Goal: Task Accomplishment & Management: Use online tool/utility

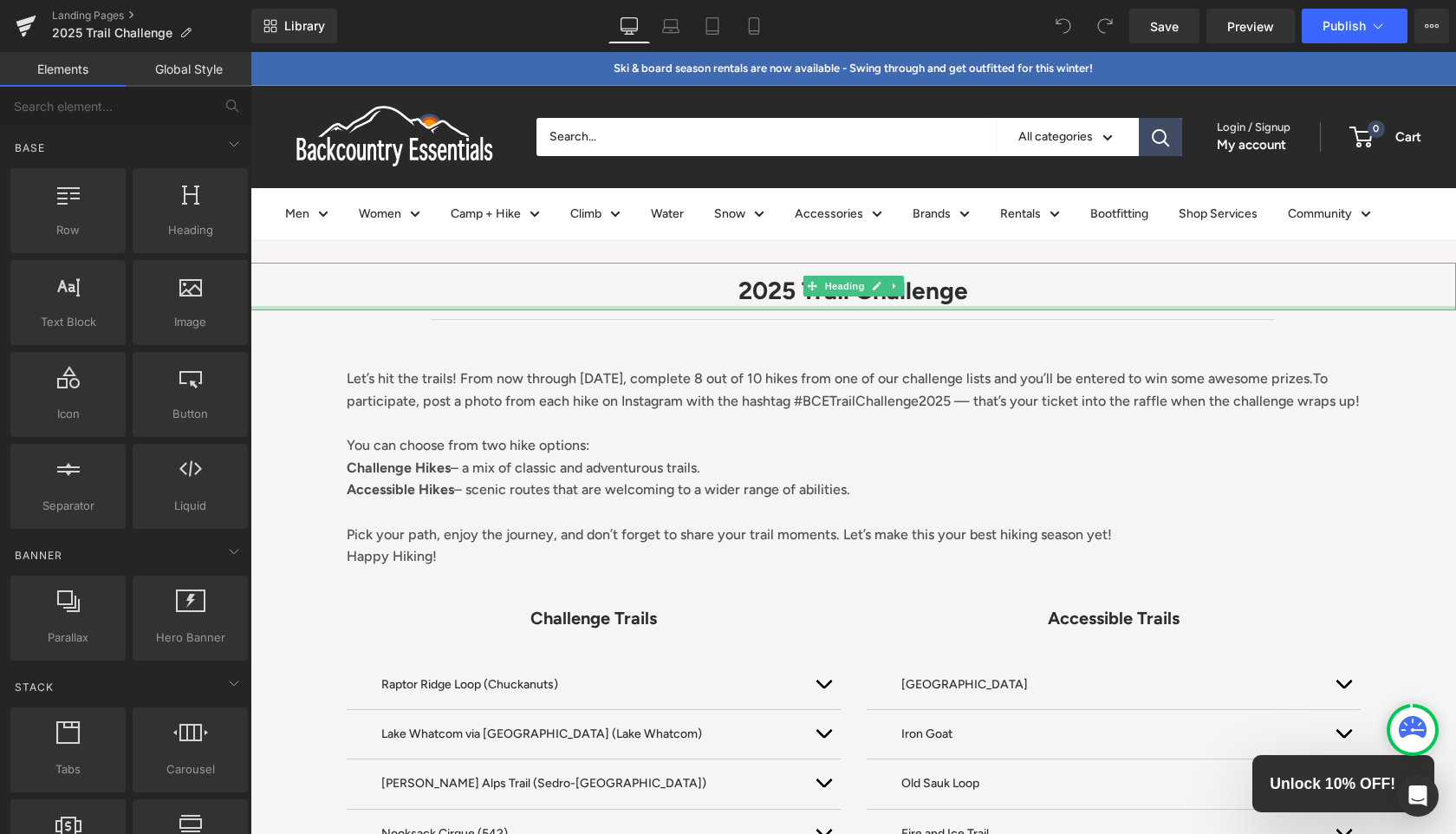
click at [1006, 308] on div at bounding box center [853, 308] width 1206 height 4
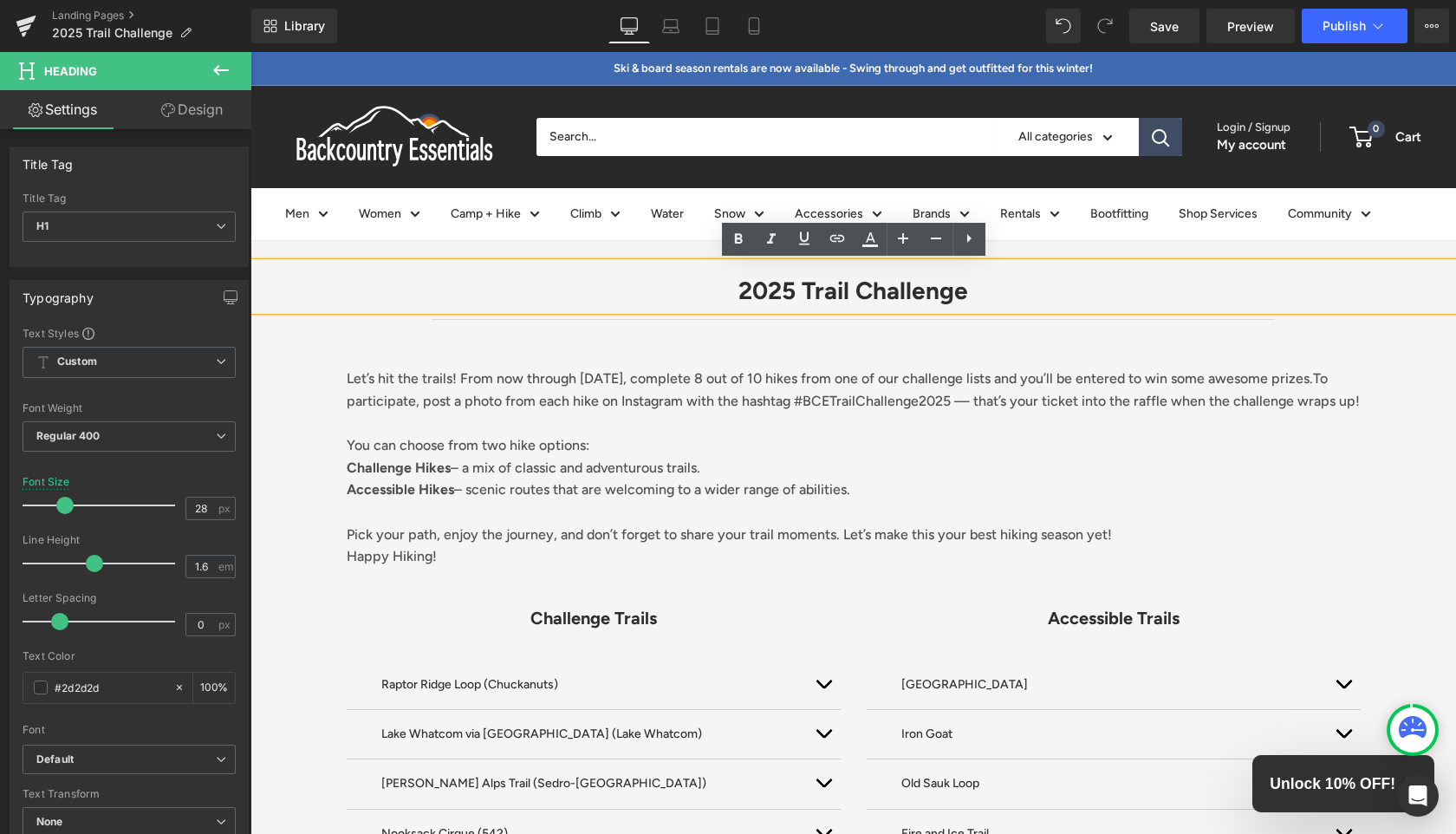
click at [984, 320] on div "Let’s hit the trails! From now through [DATE], complete 8 out of 10 hikes from …" at bounding box center [853, 448] width 1040 height 256
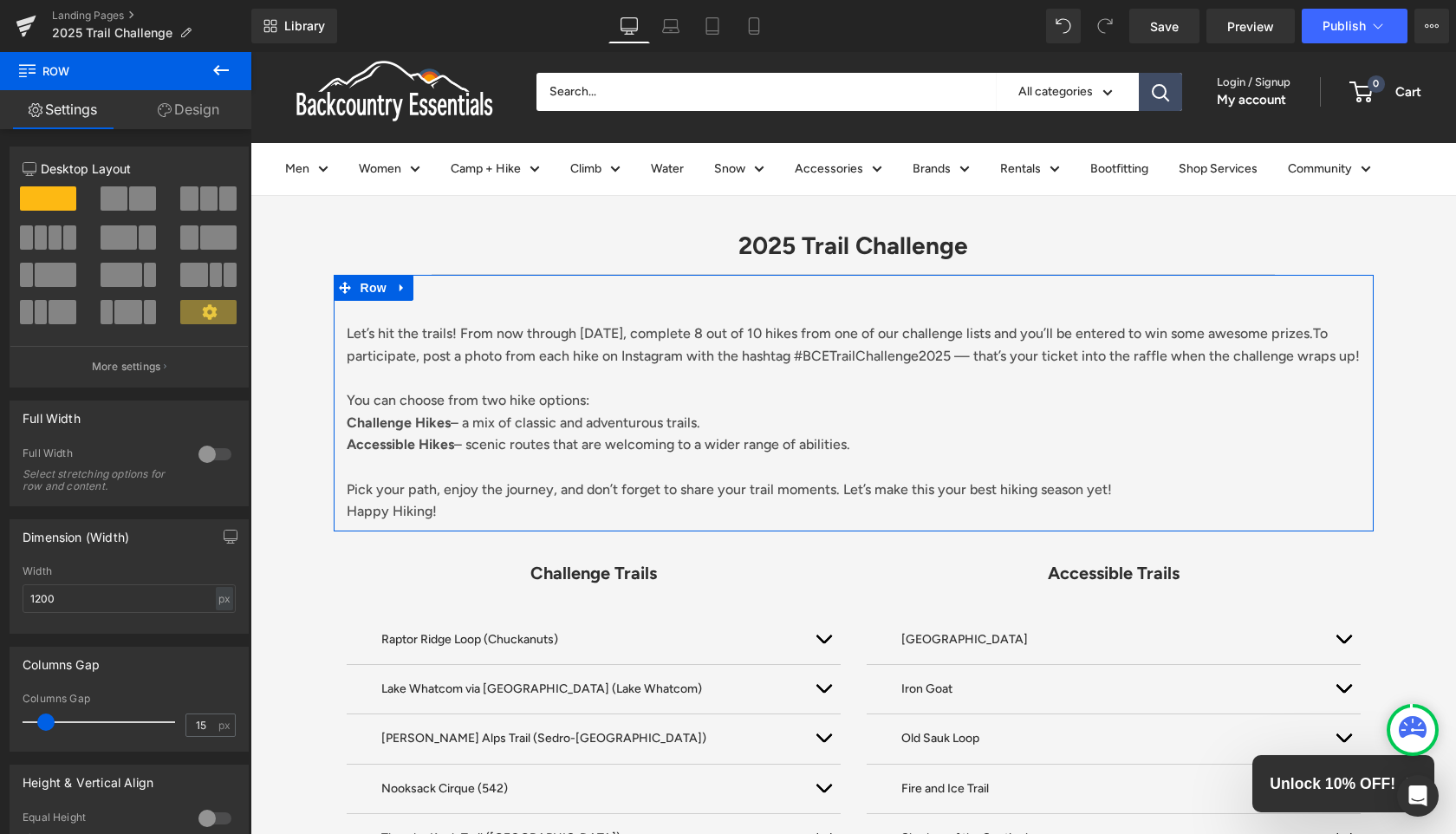
click at [168, 117] on icon at bounding box center [164, 110] width 14 height 14
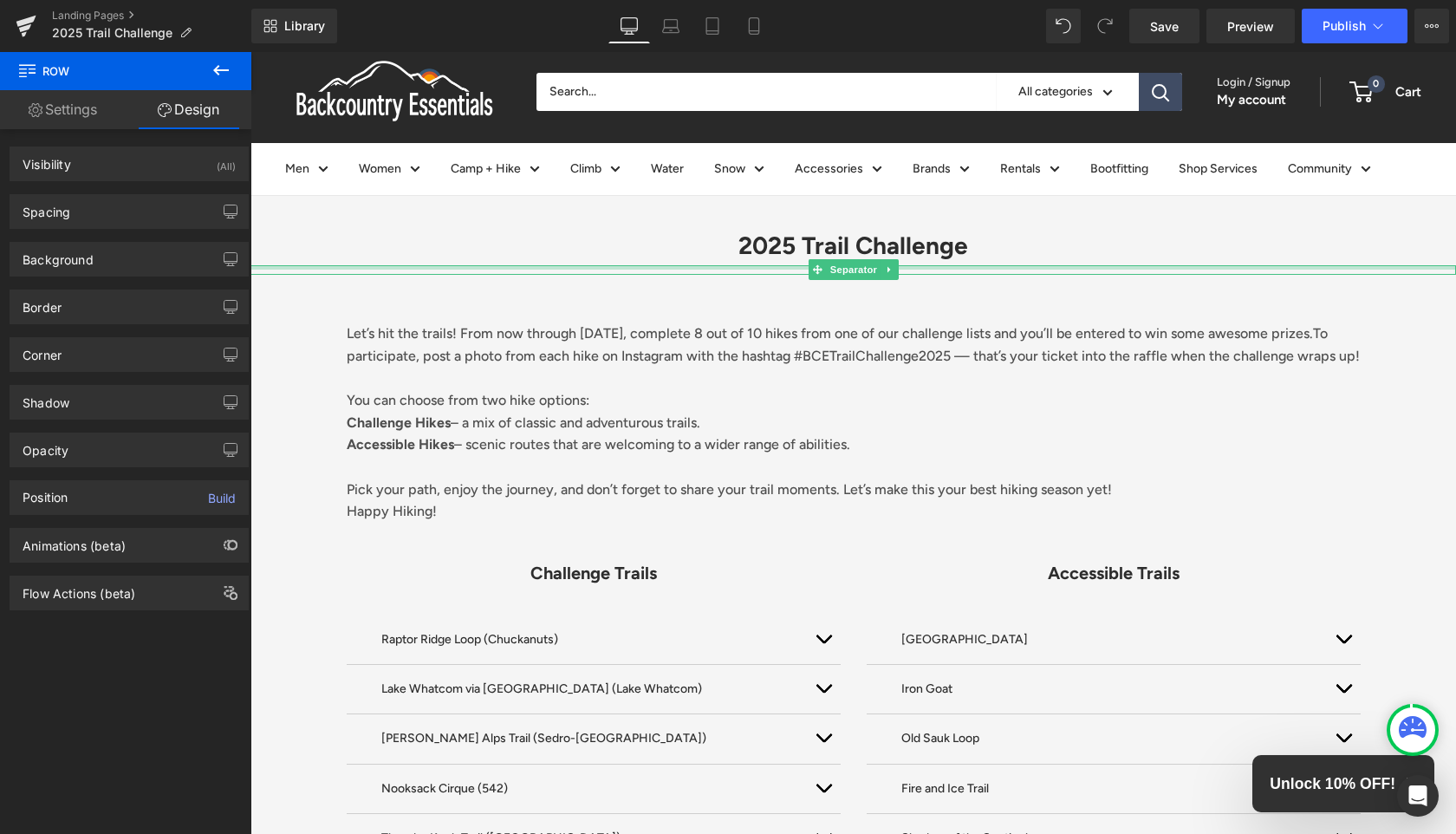
click at [431, 267] on div at bounding box center [853, 267] width 1206 height 4
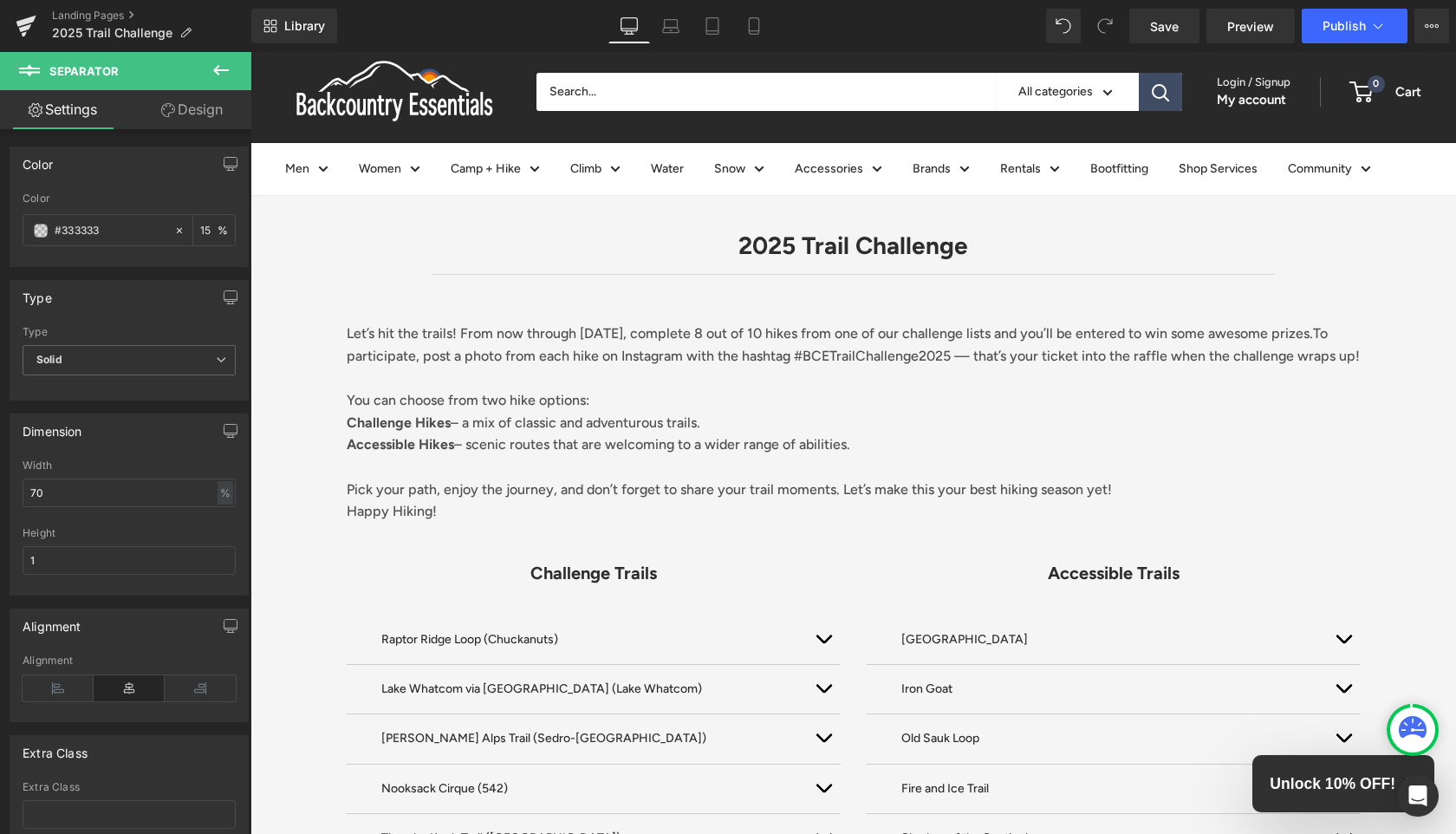
click at [435, 257] on h1 "2025 Trail Challenge" at bounding box center [853, 246] width 1206 height 39
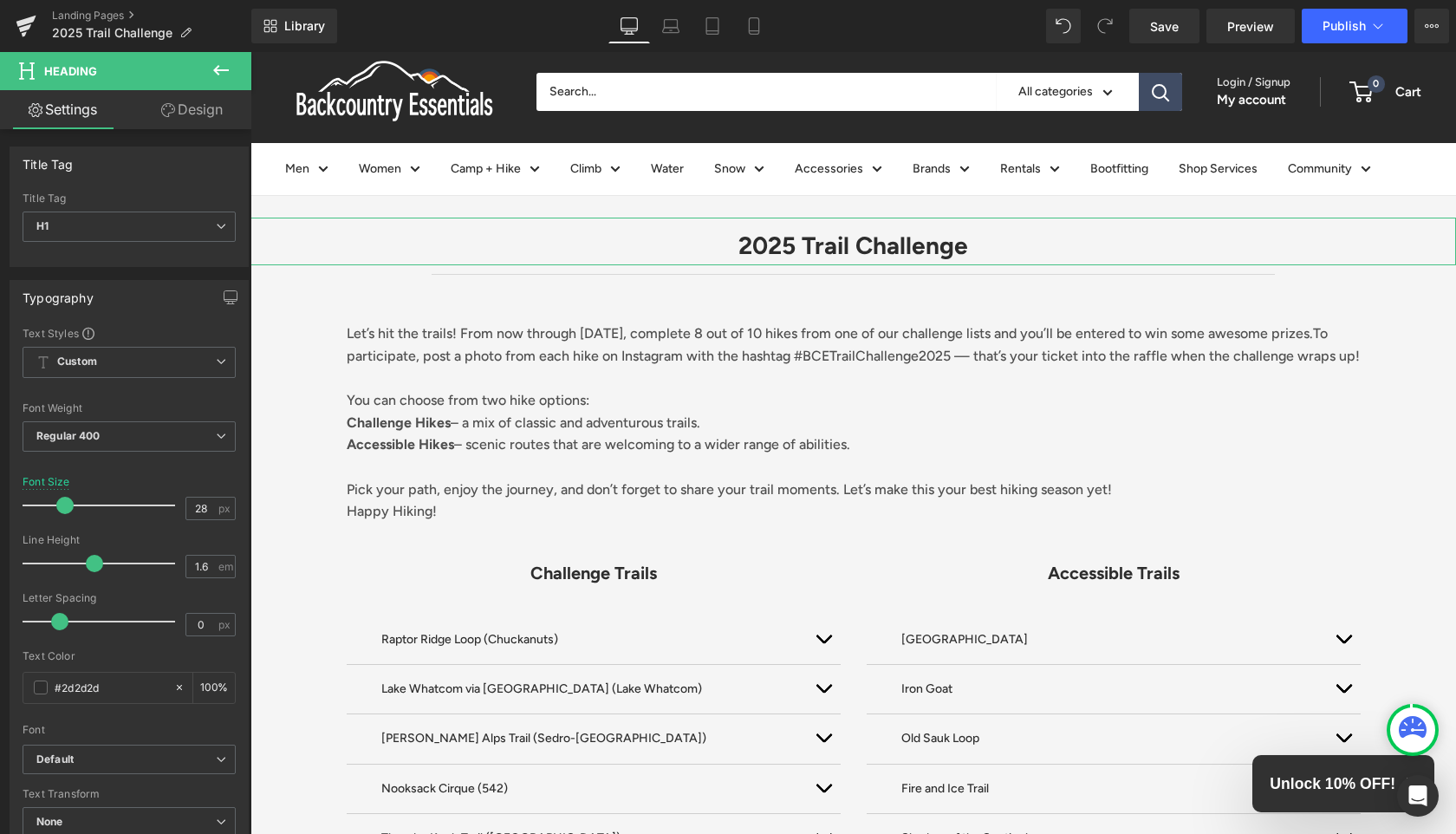
click at [174, 115] on link "Design" at bounding box center [191, 110] width 125 height 39
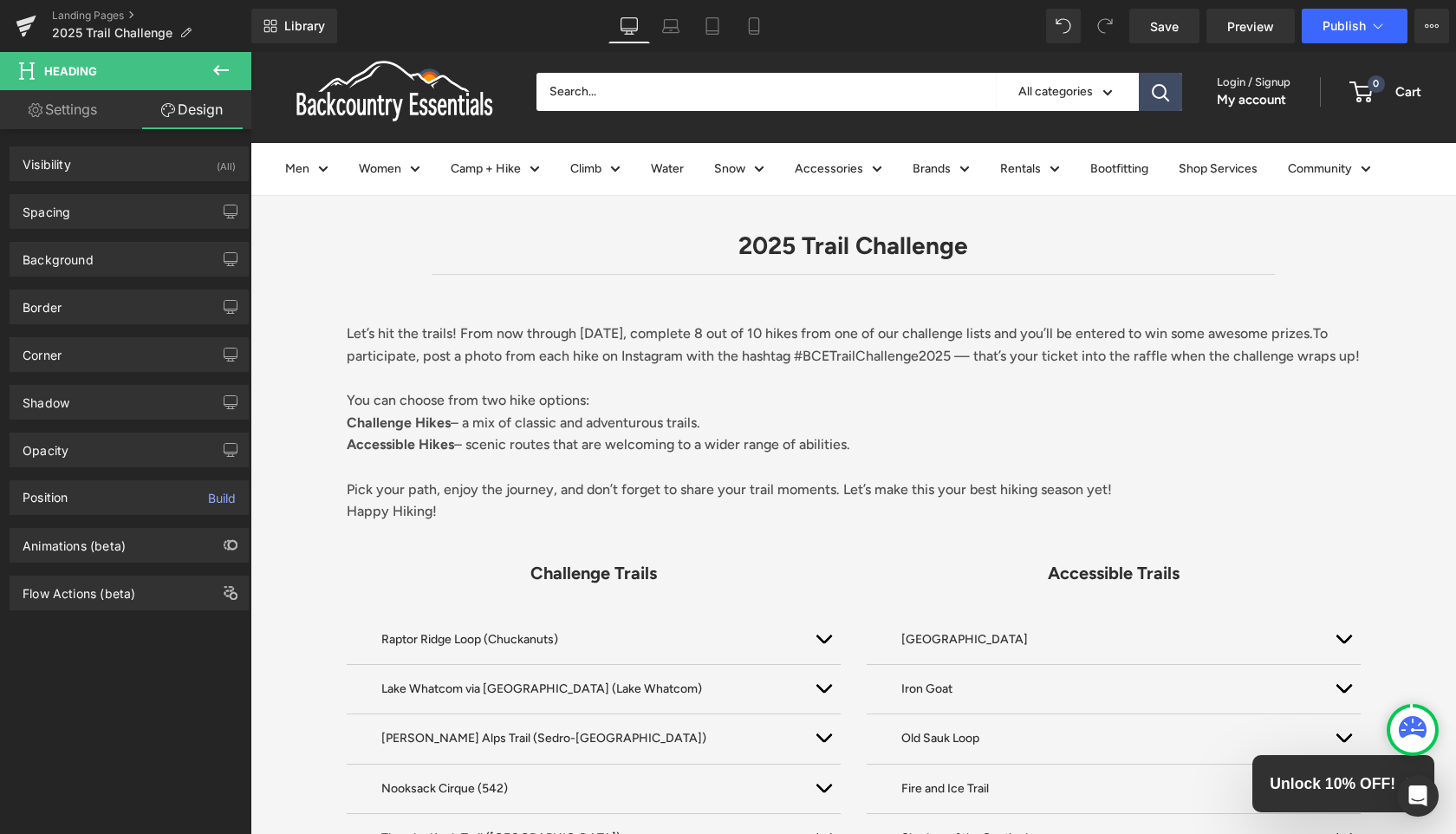
click at [248, 76] on button at bounding box center [220, 71] width 60 height 38
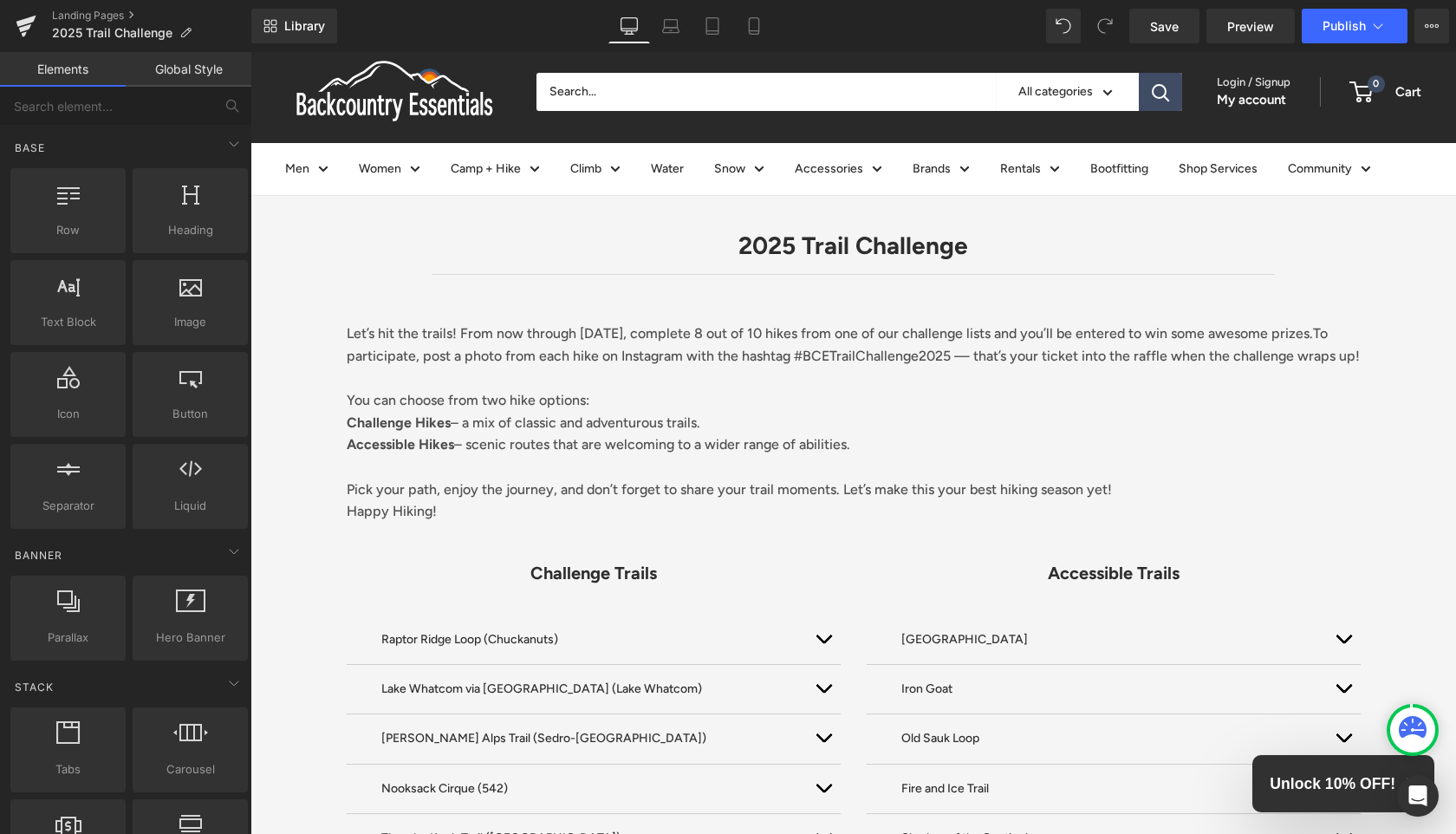
click at [181, 64] on link "Global Style" at bounding box center [187, 70] width 125 height 35
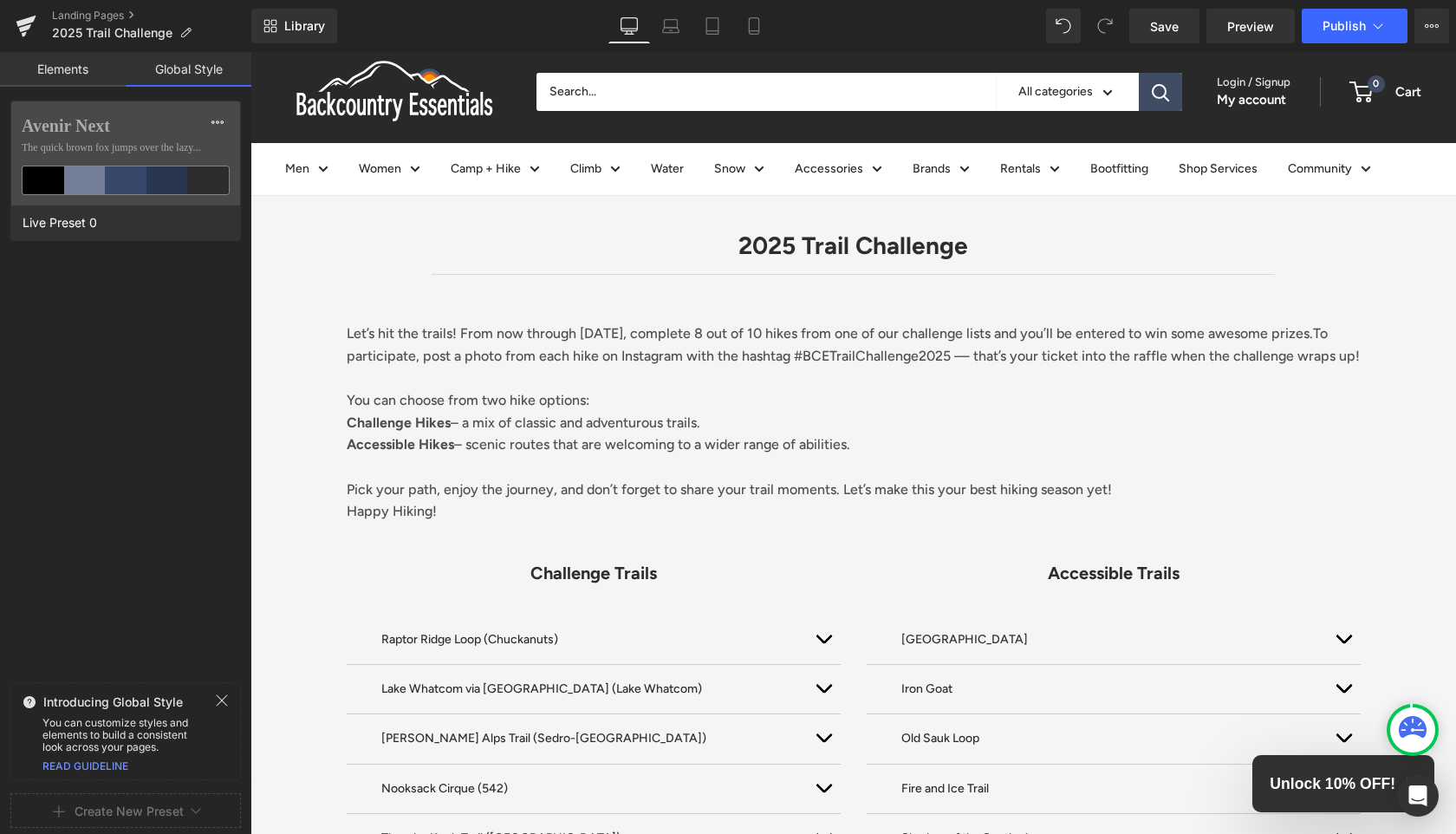
click at [74, 66] on link "Elements" at bounding box center [62, 70] width 125 height 35
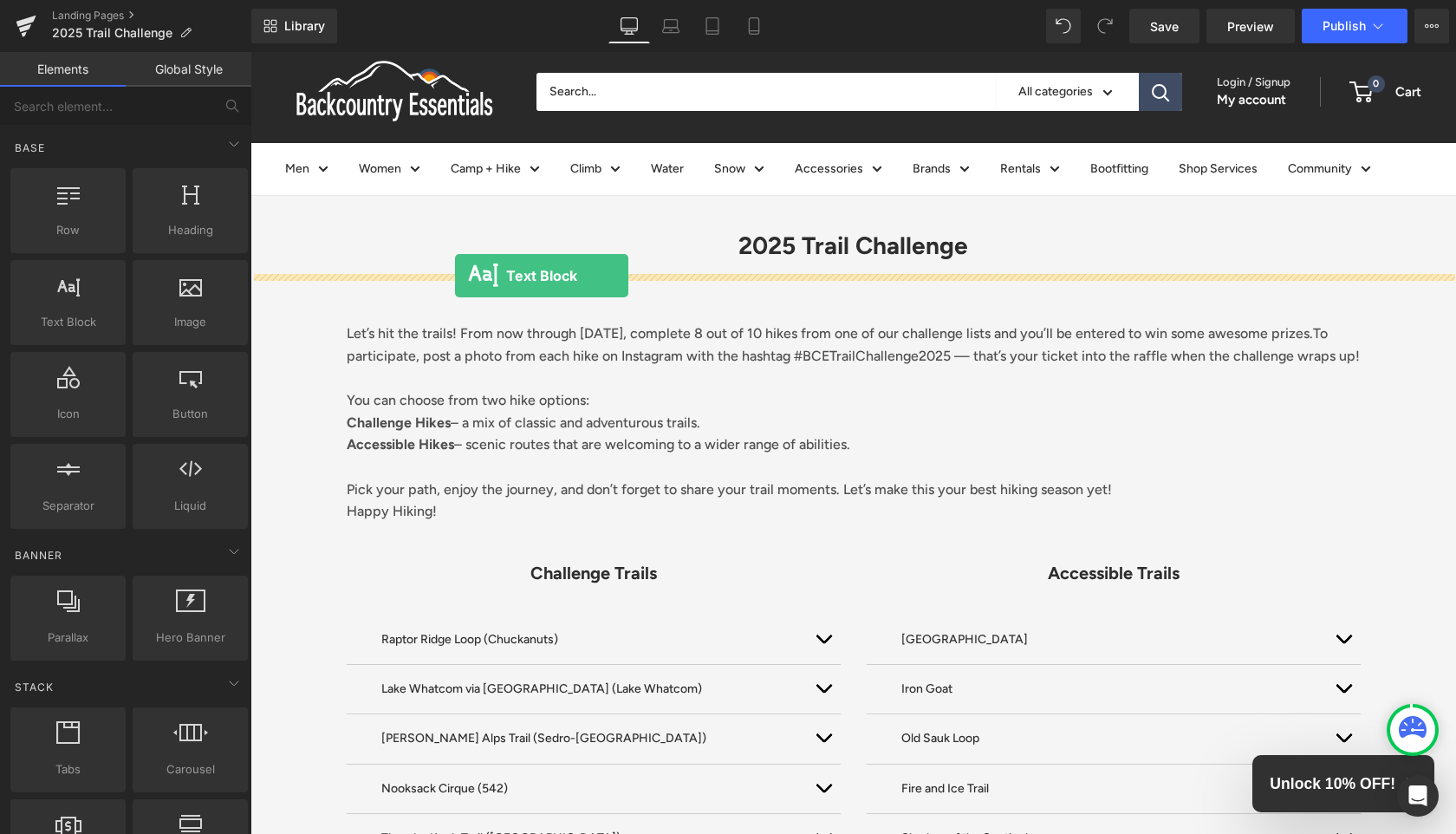
drag, startPoint x: 324, startPoint y: 357, endPoint x: 455, endPoint y: 276, distance: 154.0
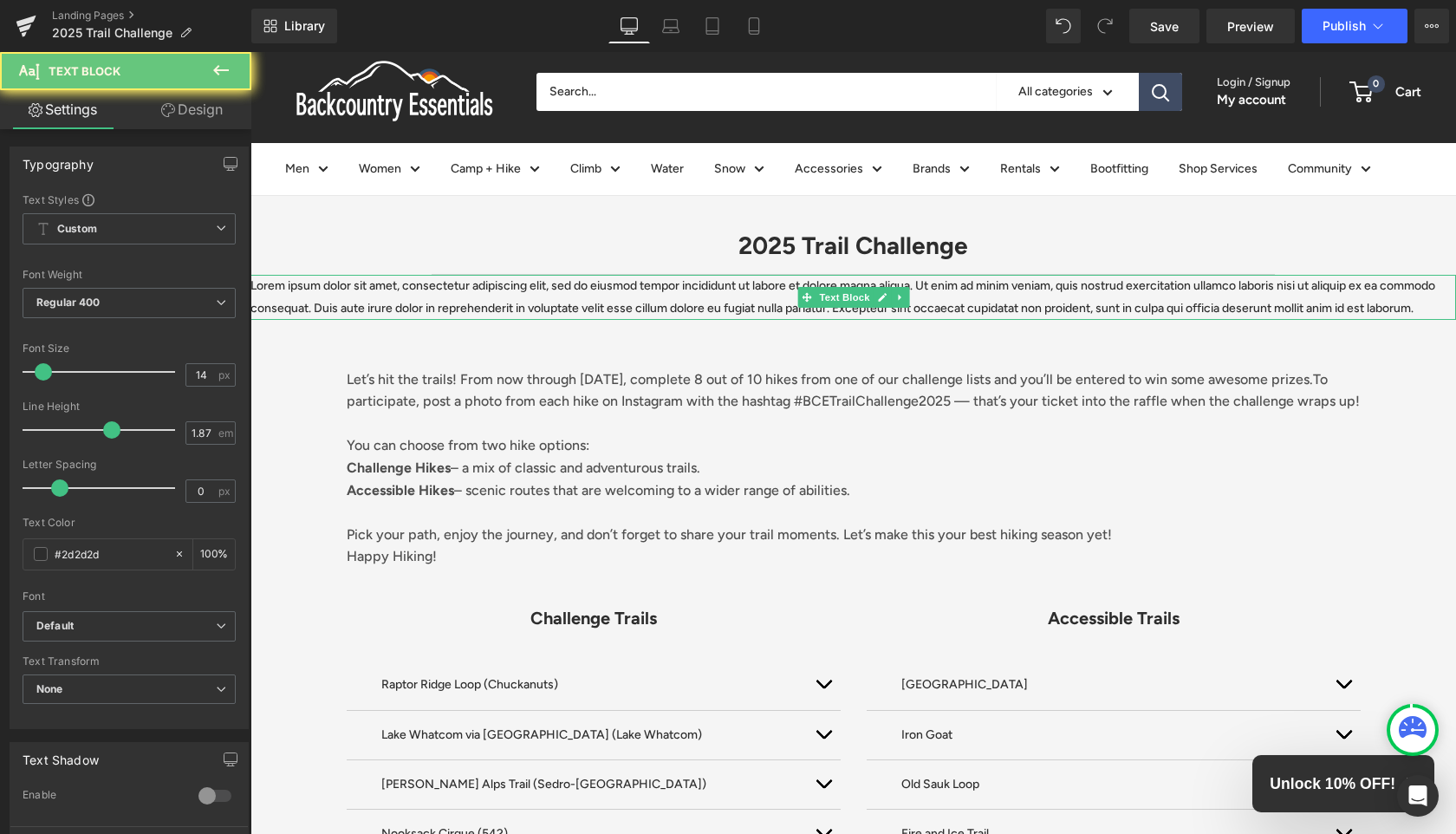
click at [501, 300] on p "Lorem ipsum dolor sit amet, consectetur adipiscing elit, sed do eiusmod tempor …" at bounding box center [853, 297] width 1206 height 45
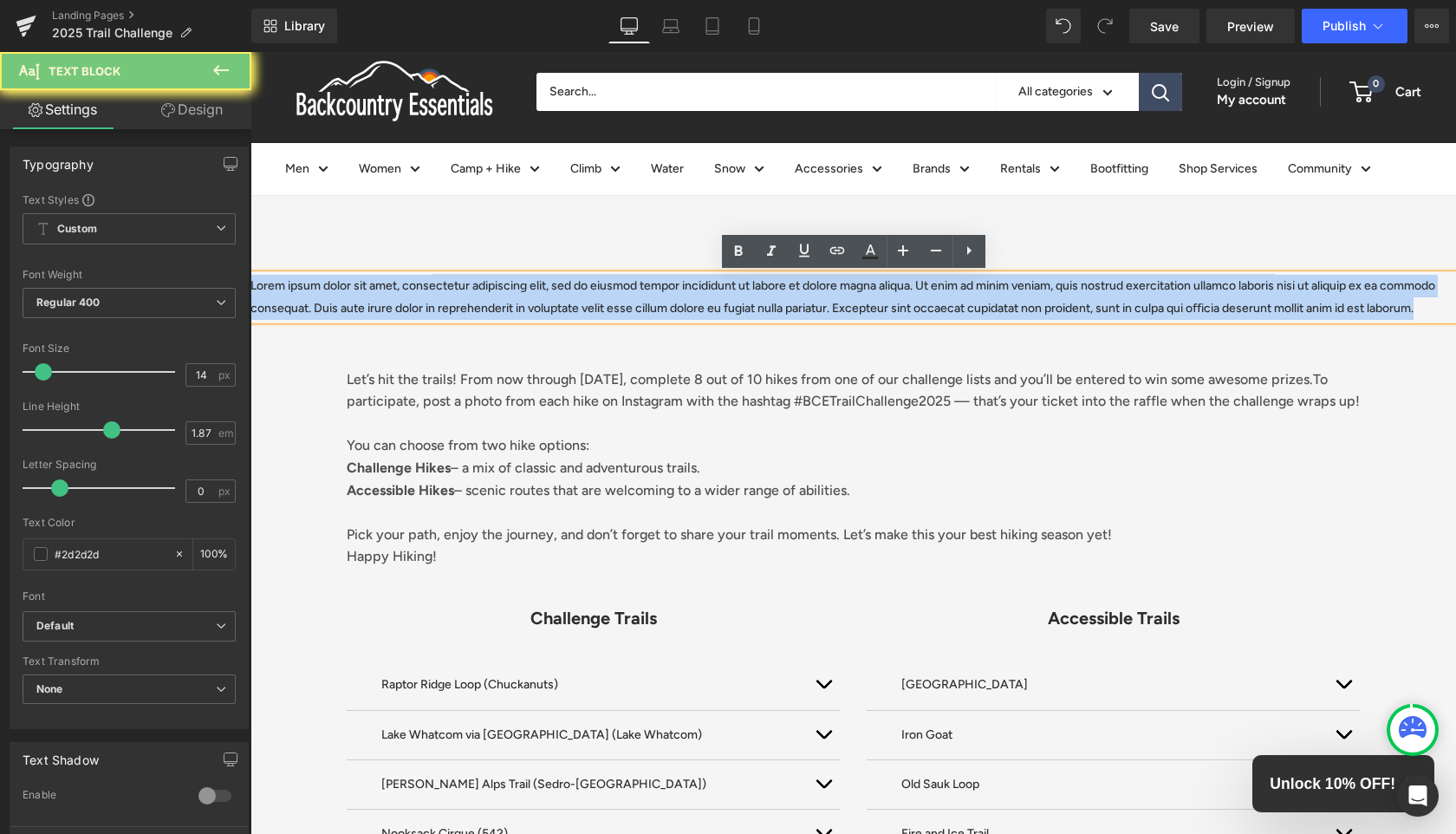
click at [501, 300] on p "Lorem ipsum dolor sit amet, consectetur adipiscing elit, sed do eiusmod tempor …" at bounding box center [853, 297] width 1206 height 45
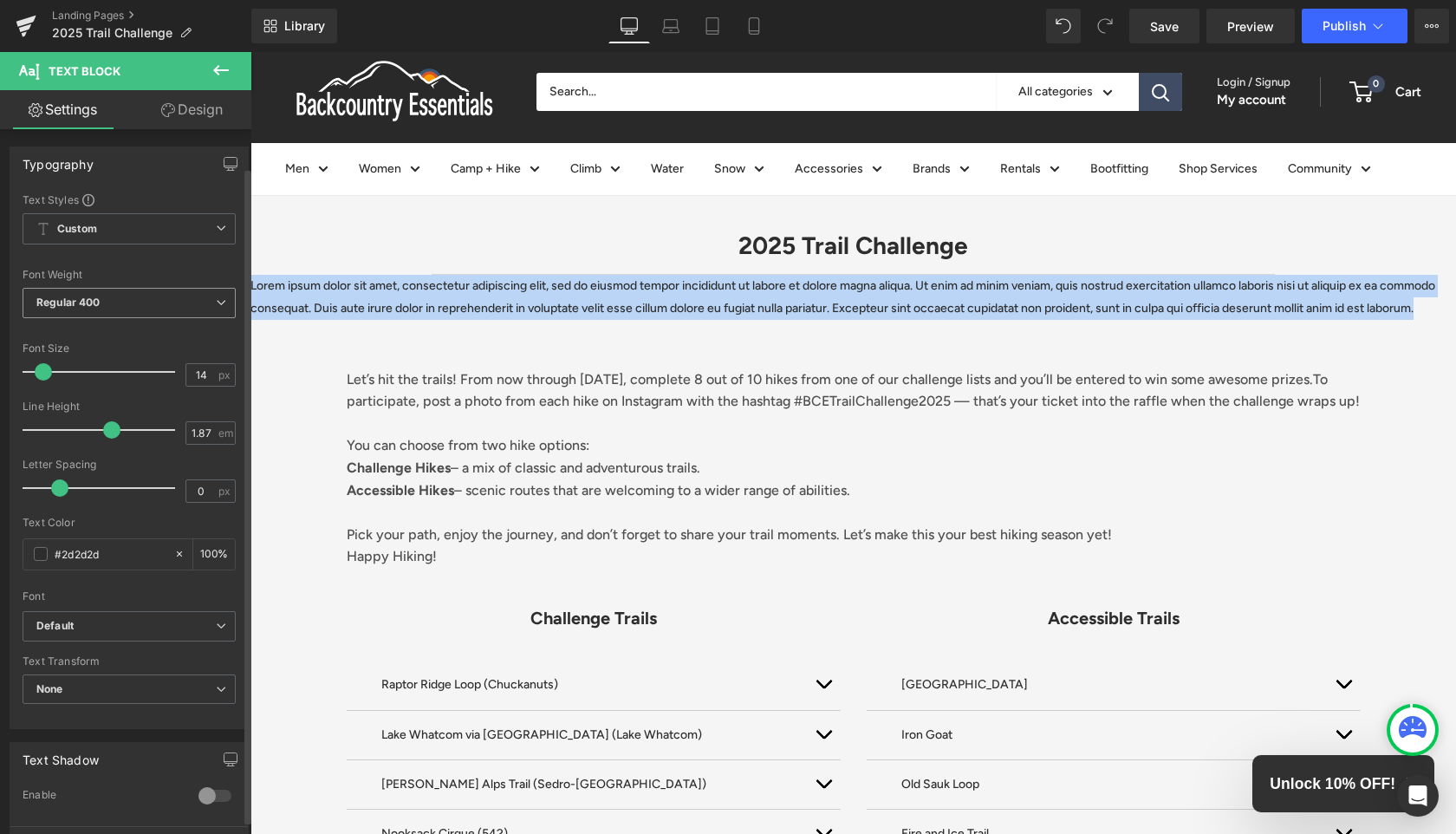
scroll to position [233, 0]
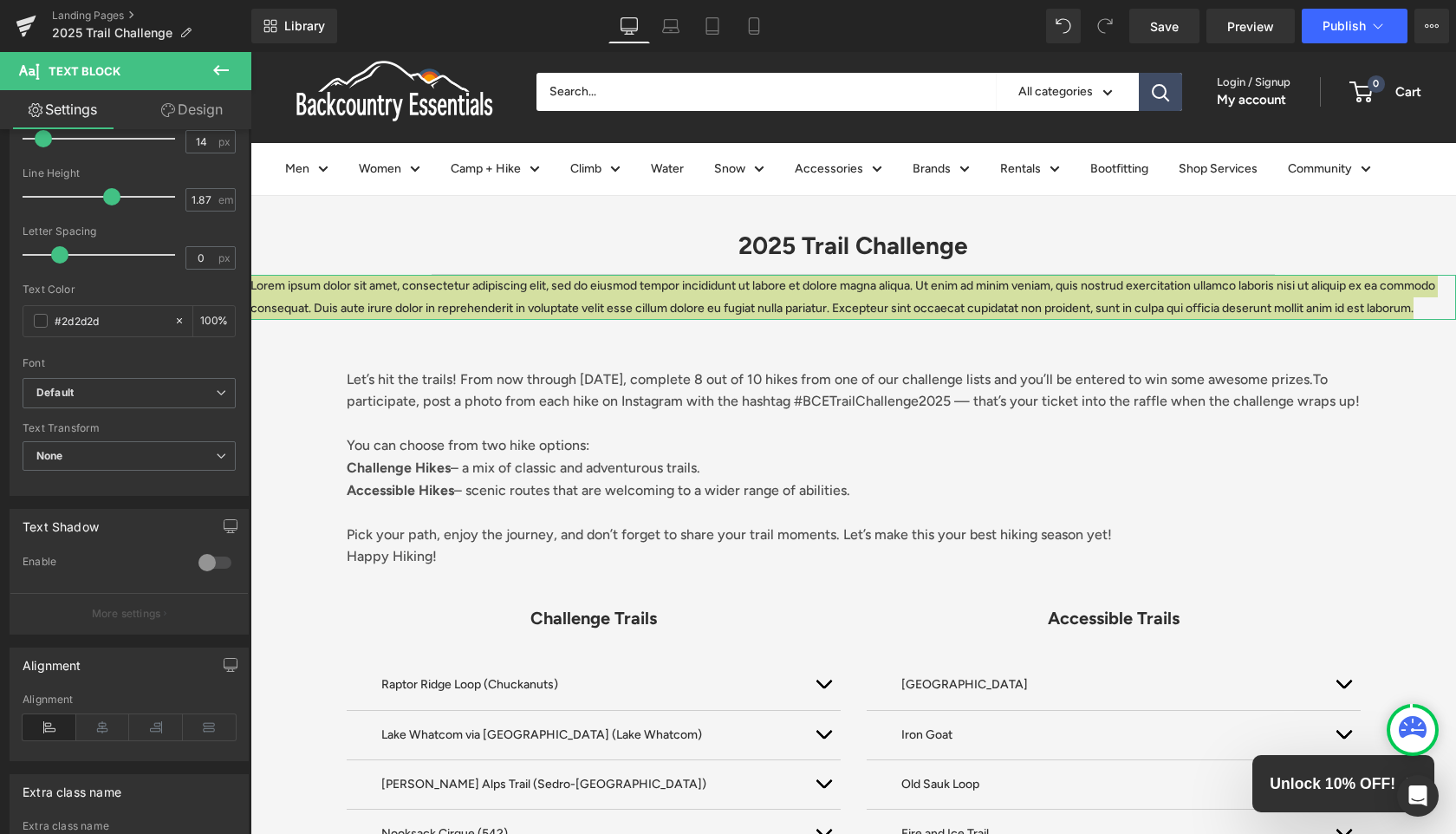
click at [174, 106] on link "Design" at bounding box center [191, 110] width 125 height 39
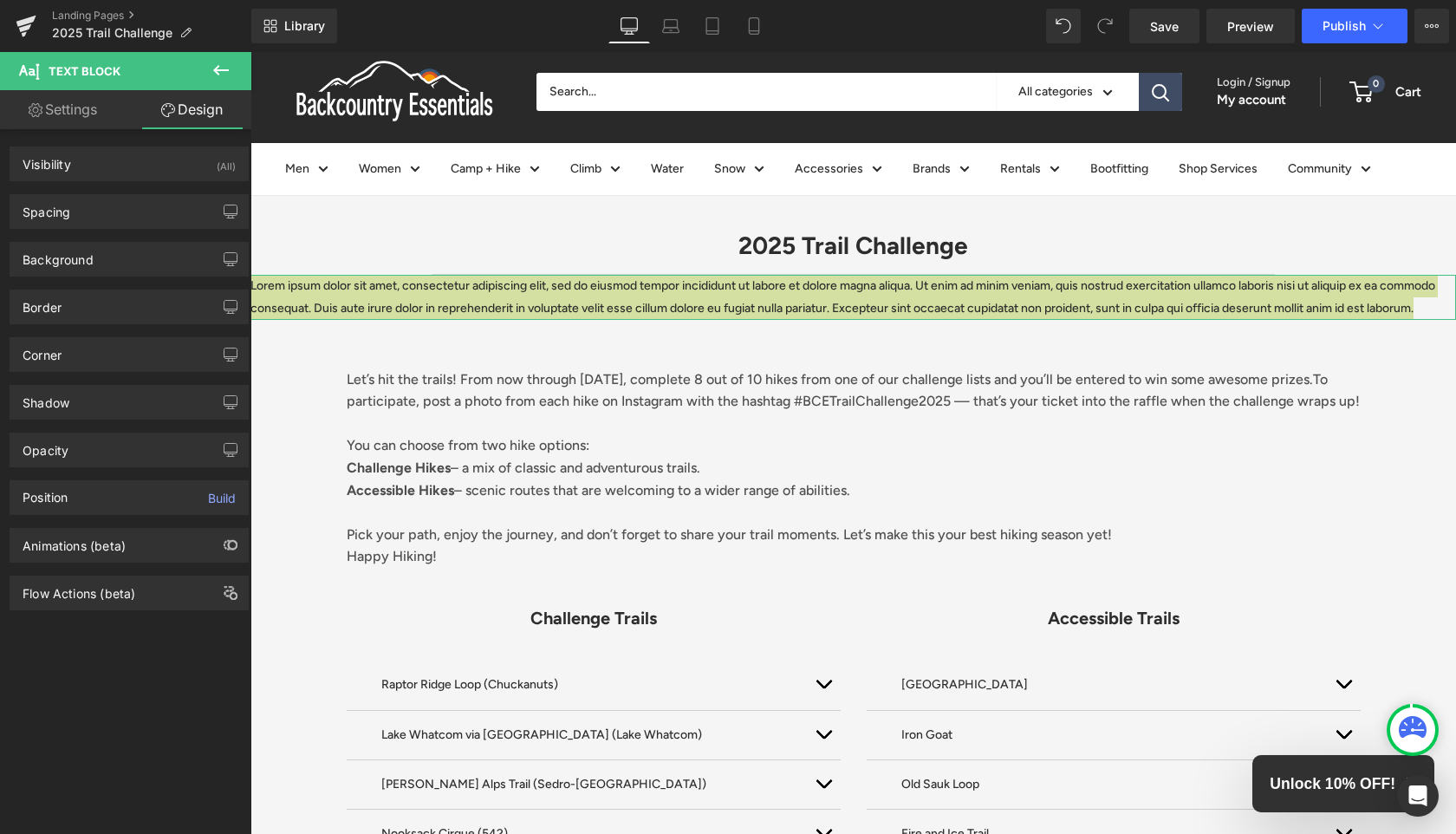
click at [77, 109] on link "Settings" at bounding box center [62, 110] width 125 height 39
type input "100"
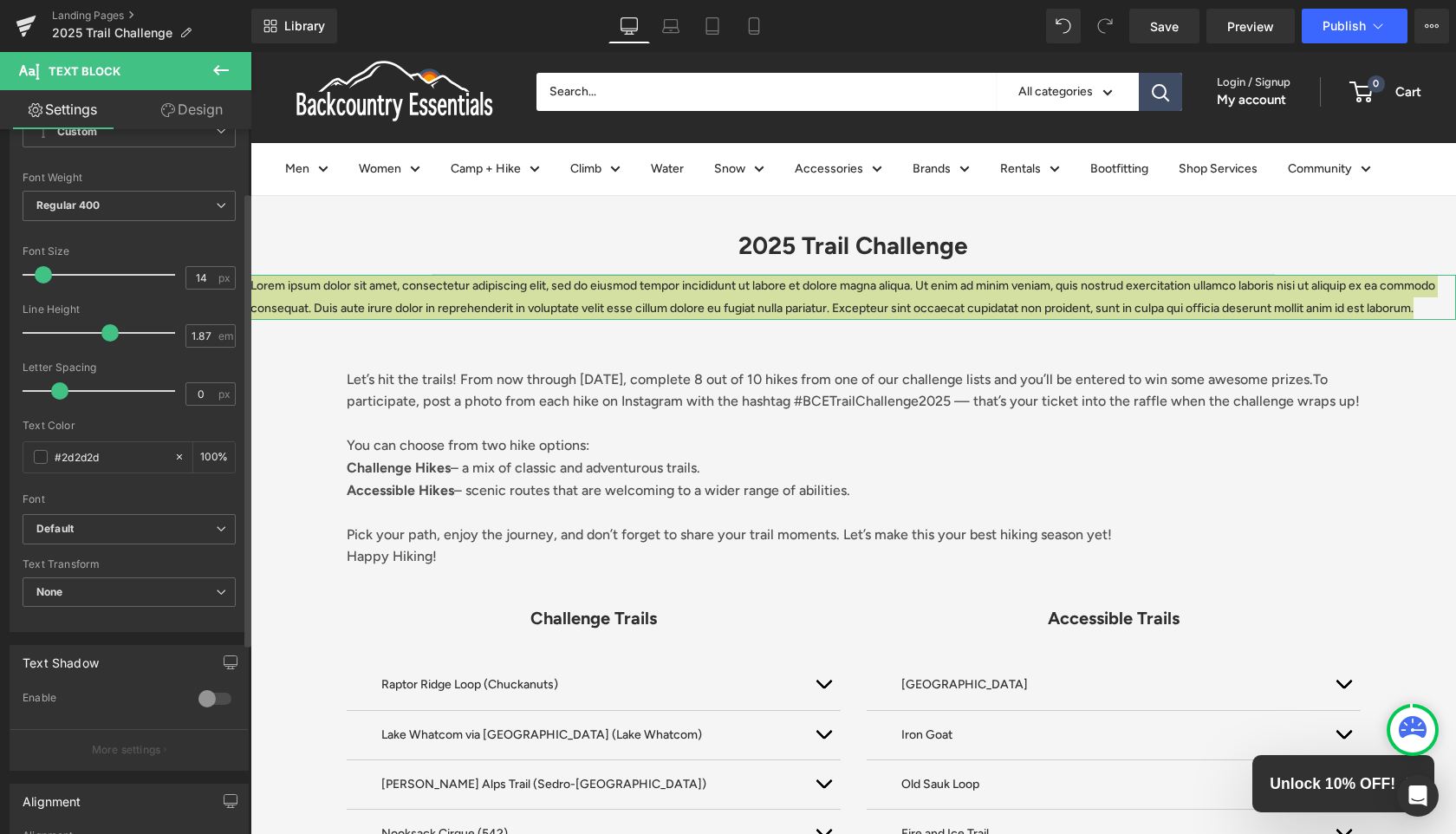
scroll to position [0, 0]
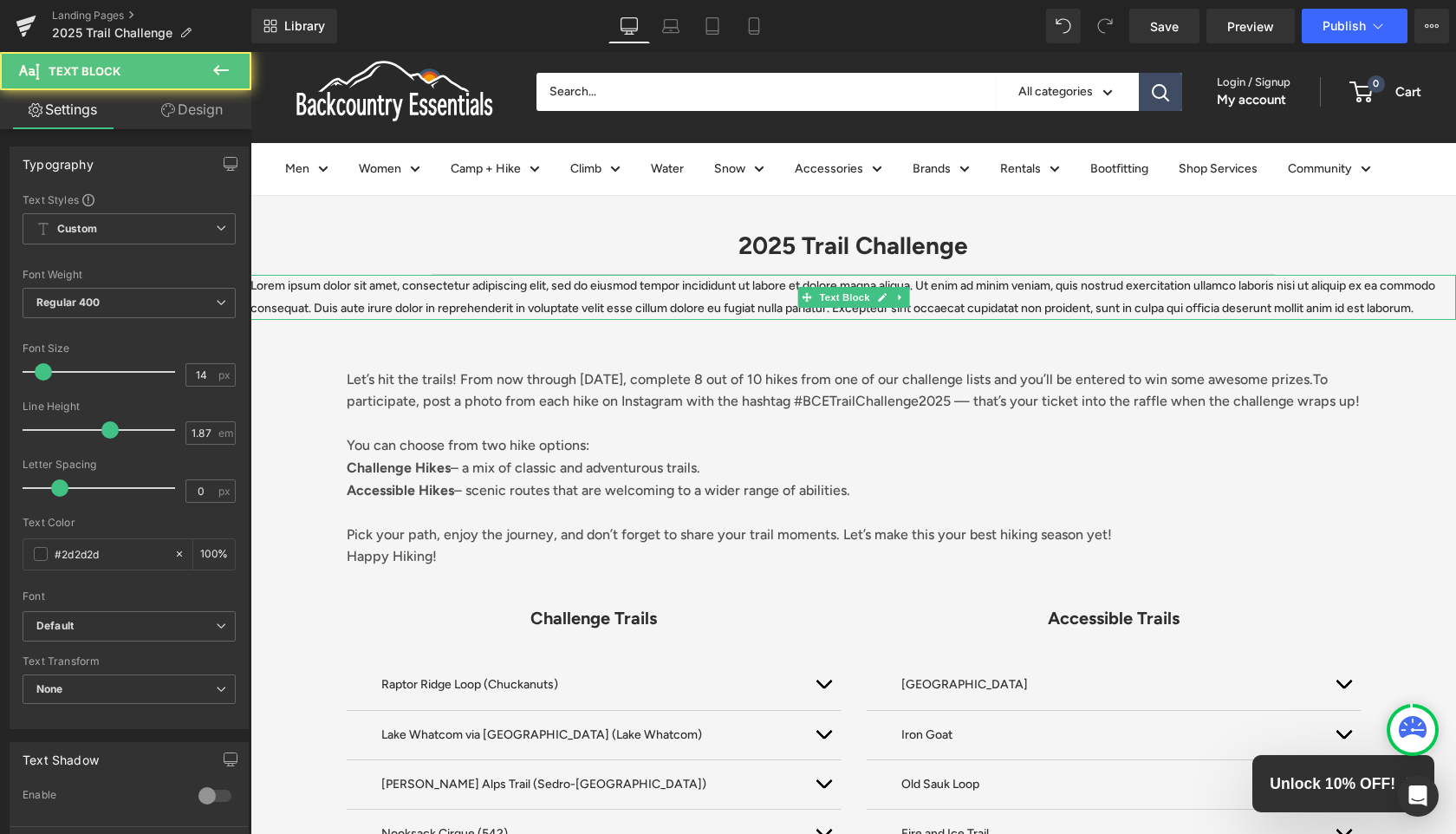
click at [402, 292] on p "Lorem ipsum dolor sit amet, consectetur adipiscing elit, sed do eiusmod tempor …" at bounding box center [853, 297] width 1206 height 45
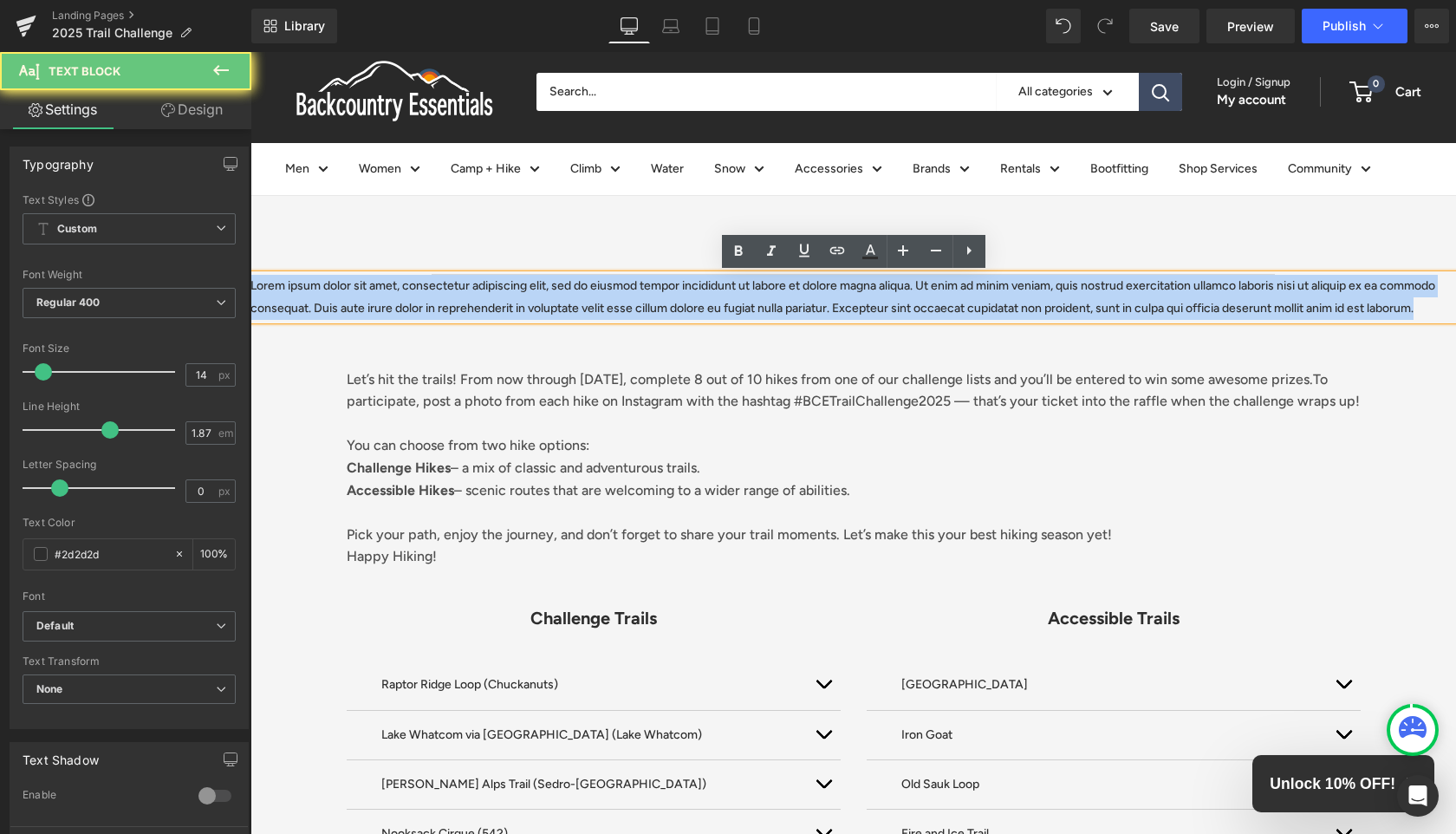
click at [402, 292] on p "Lorem ipsum dolor sit amet, consectetur adipiscing elit, sed do eiusmod tempor …" at bounding box center [853, 297] width 1206 height 45
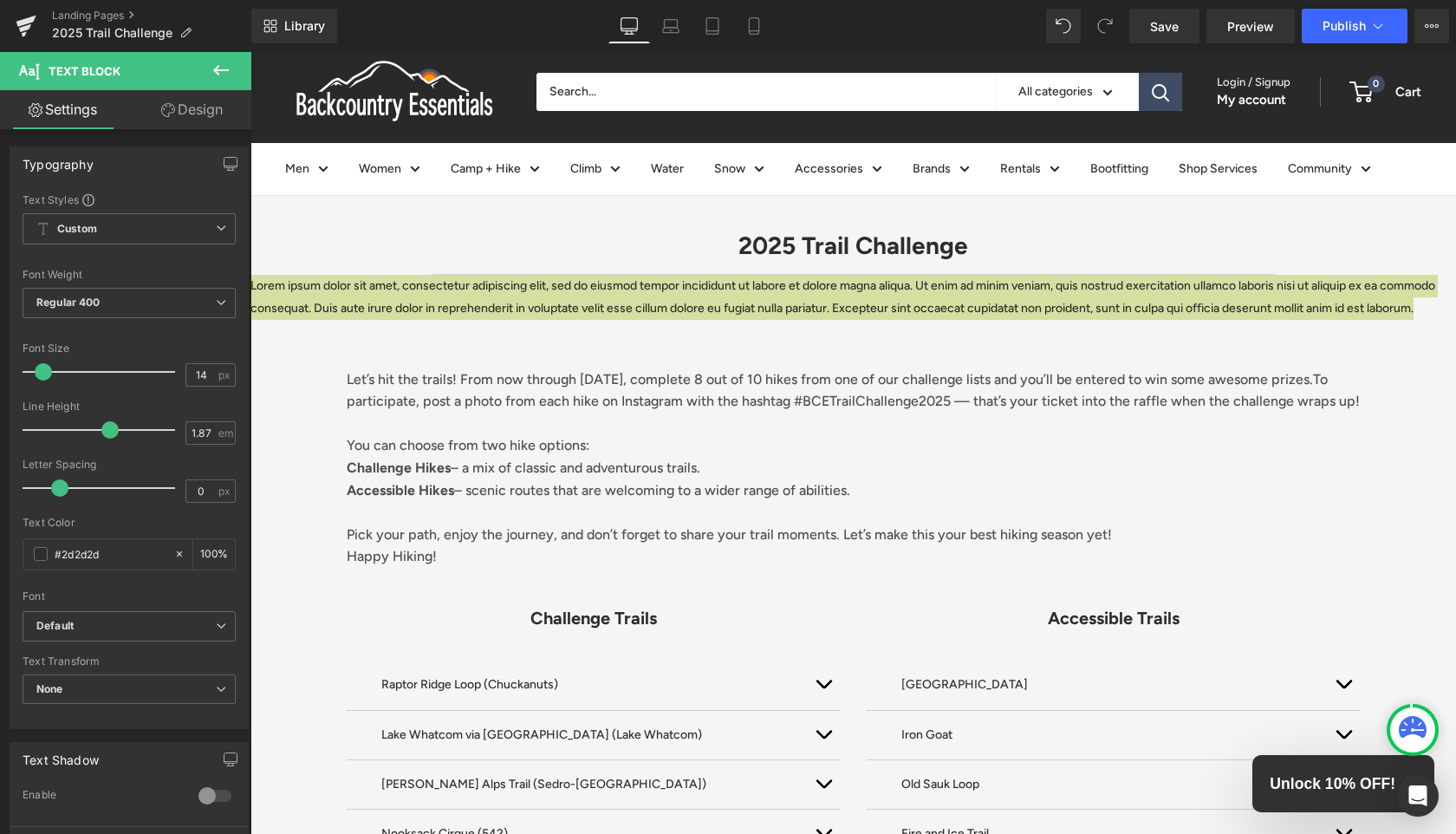
click at [196, 106] on link "Design" at bounding box center [191, 110] width 125 height 39
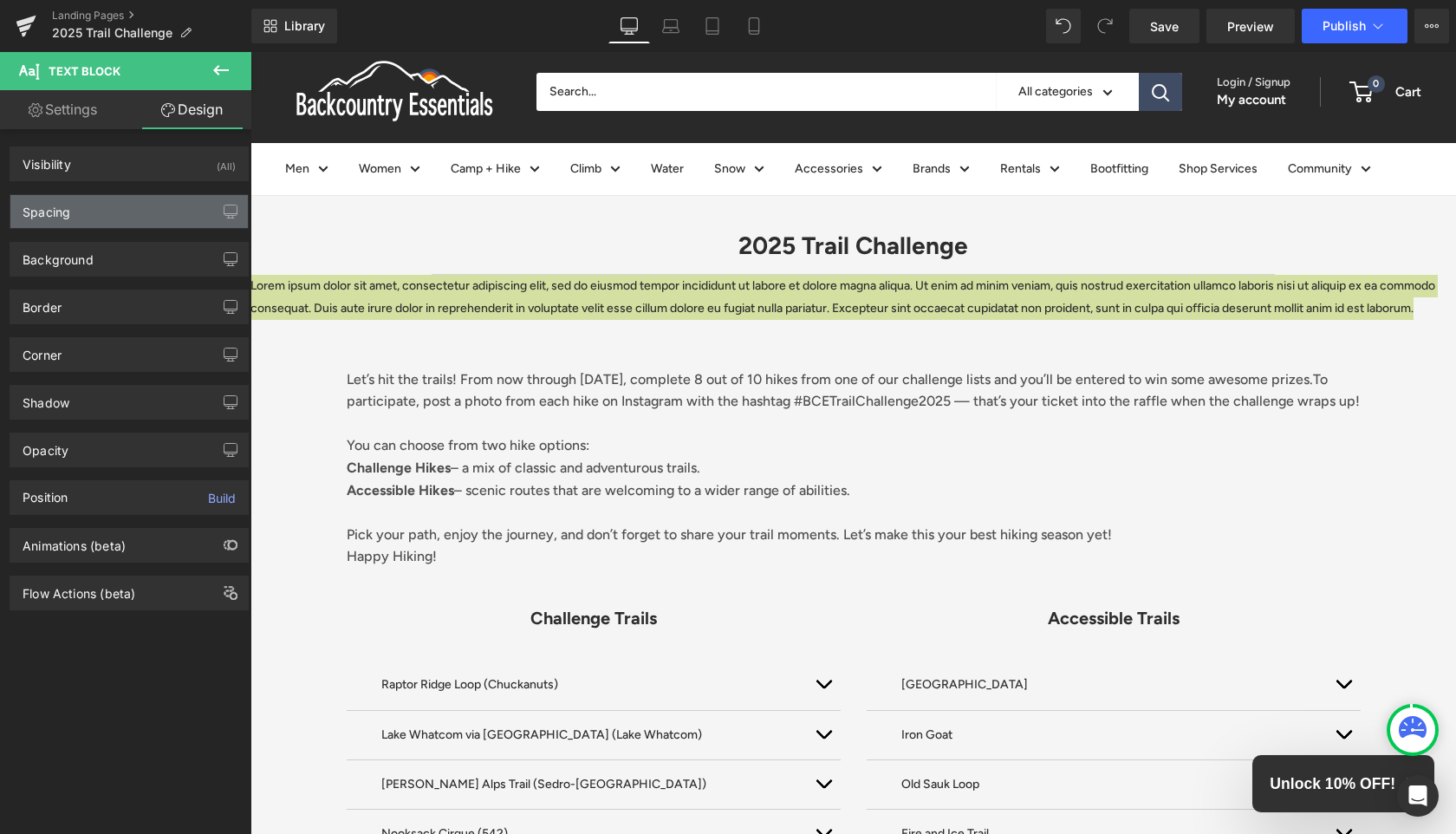
click at [131, 216] on div "Spacing" at bounding box center [129, 212] width 238 height 33
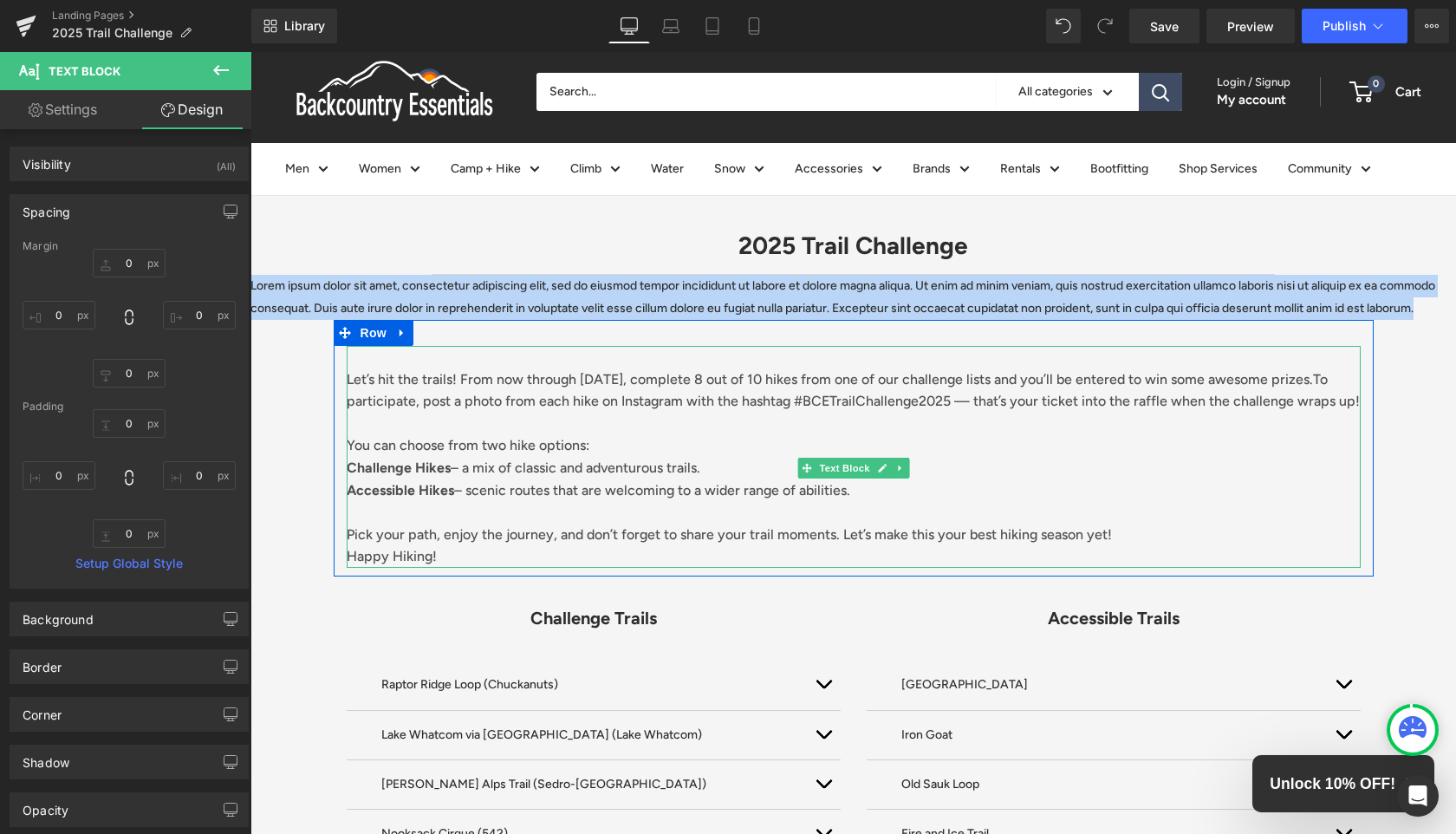
click at [404, 407] on span "To participate, post a photo from each hike on Instagram with the hashtag #BCET…" at bounding box center [853, 390] width 1013 height 39
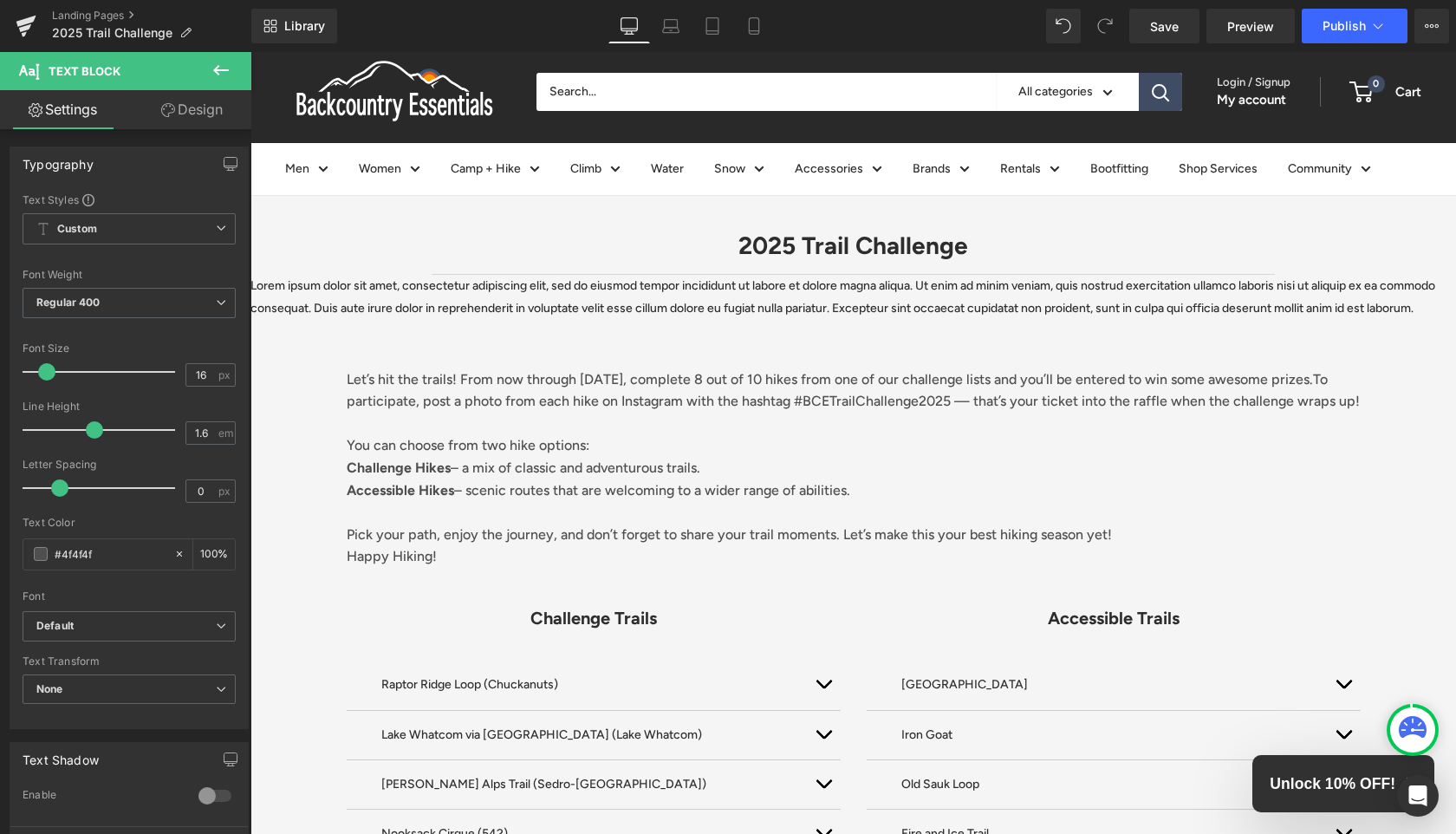
click at [193, 114] on link "Design" at bounding box center [191, 110] width 125 height 39
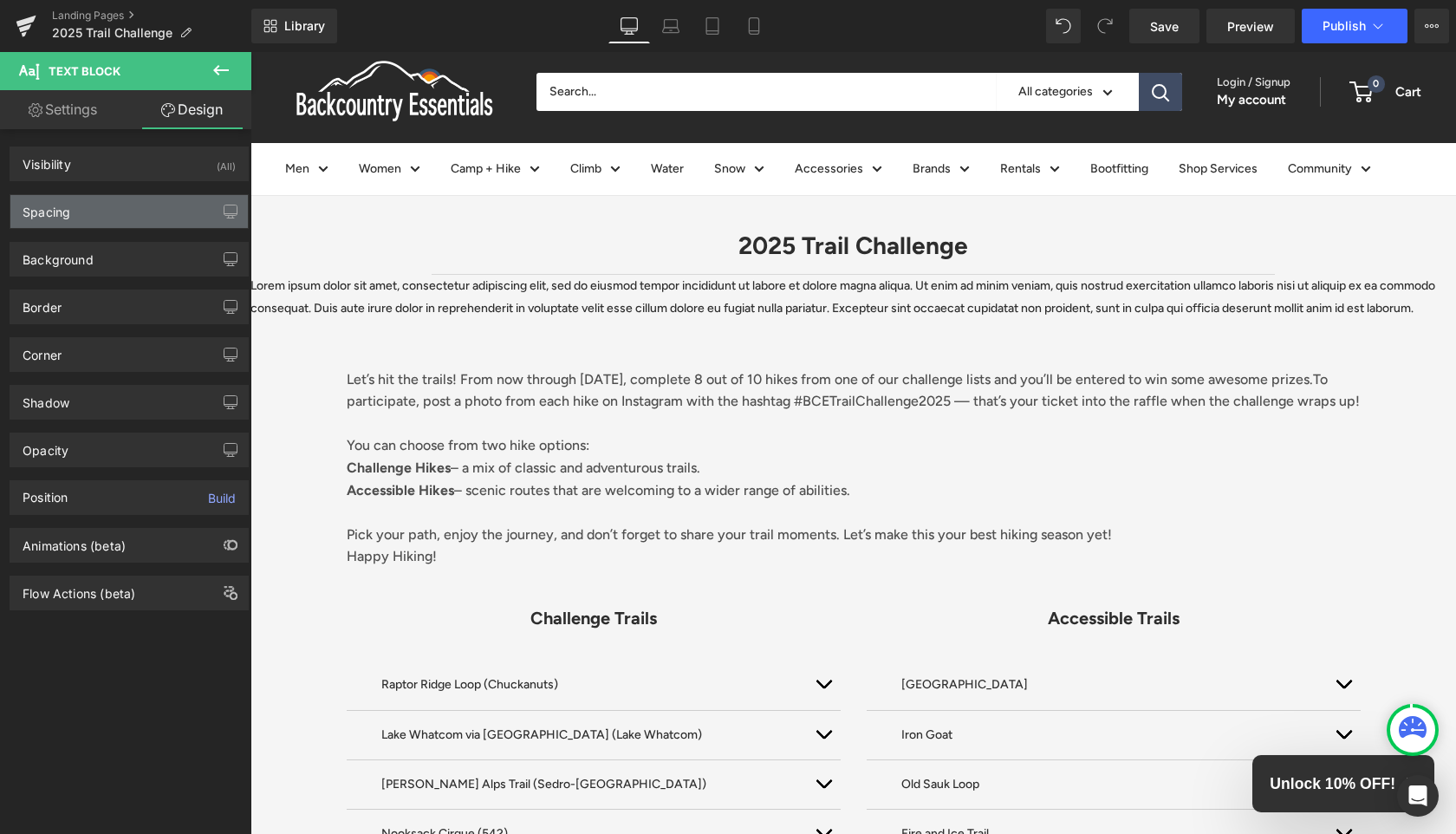
click at [163, 212] on div "Spacing" at bounding box center [129, 212] width 238 height 33
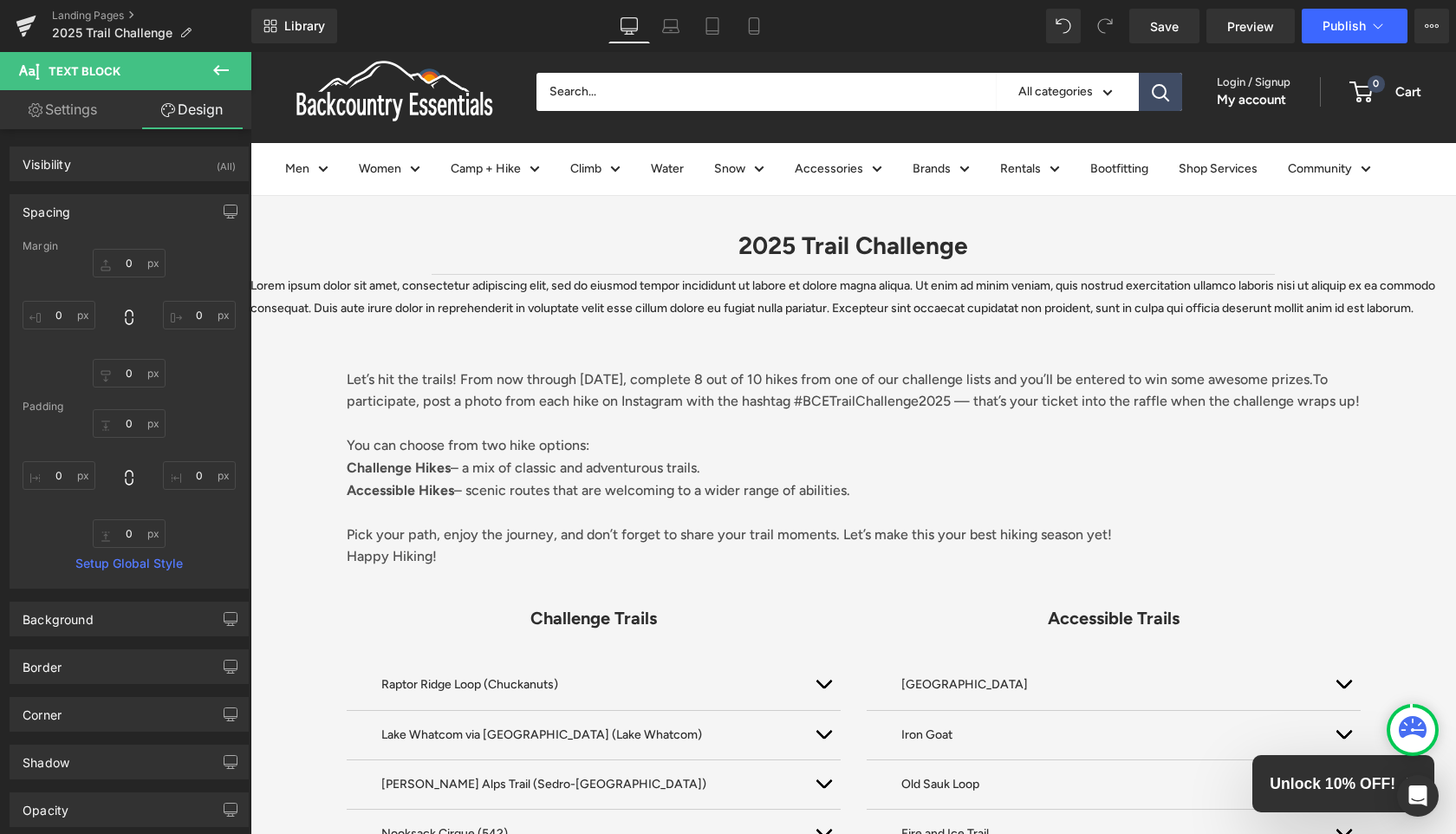
click at [74, 111] on link "Settings" at bounding box center [62, 110] width 125 height 39
type input "100"
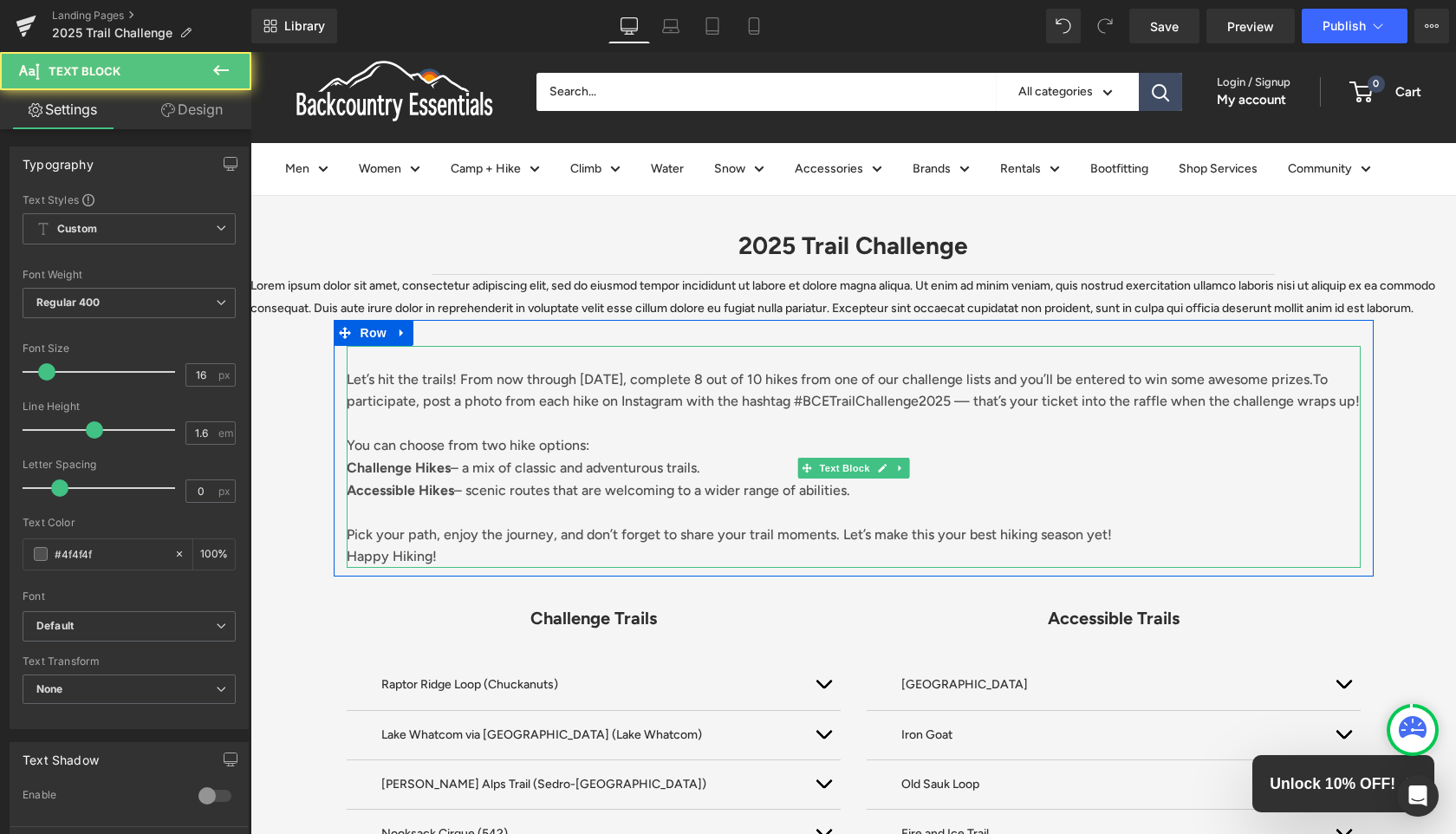
click at [456, 385] on p "Let’s hit the trails! From now through [DATE], complete 8 out of 10 hikes from …" at bounding box center [853, 390] width 1014 height 45
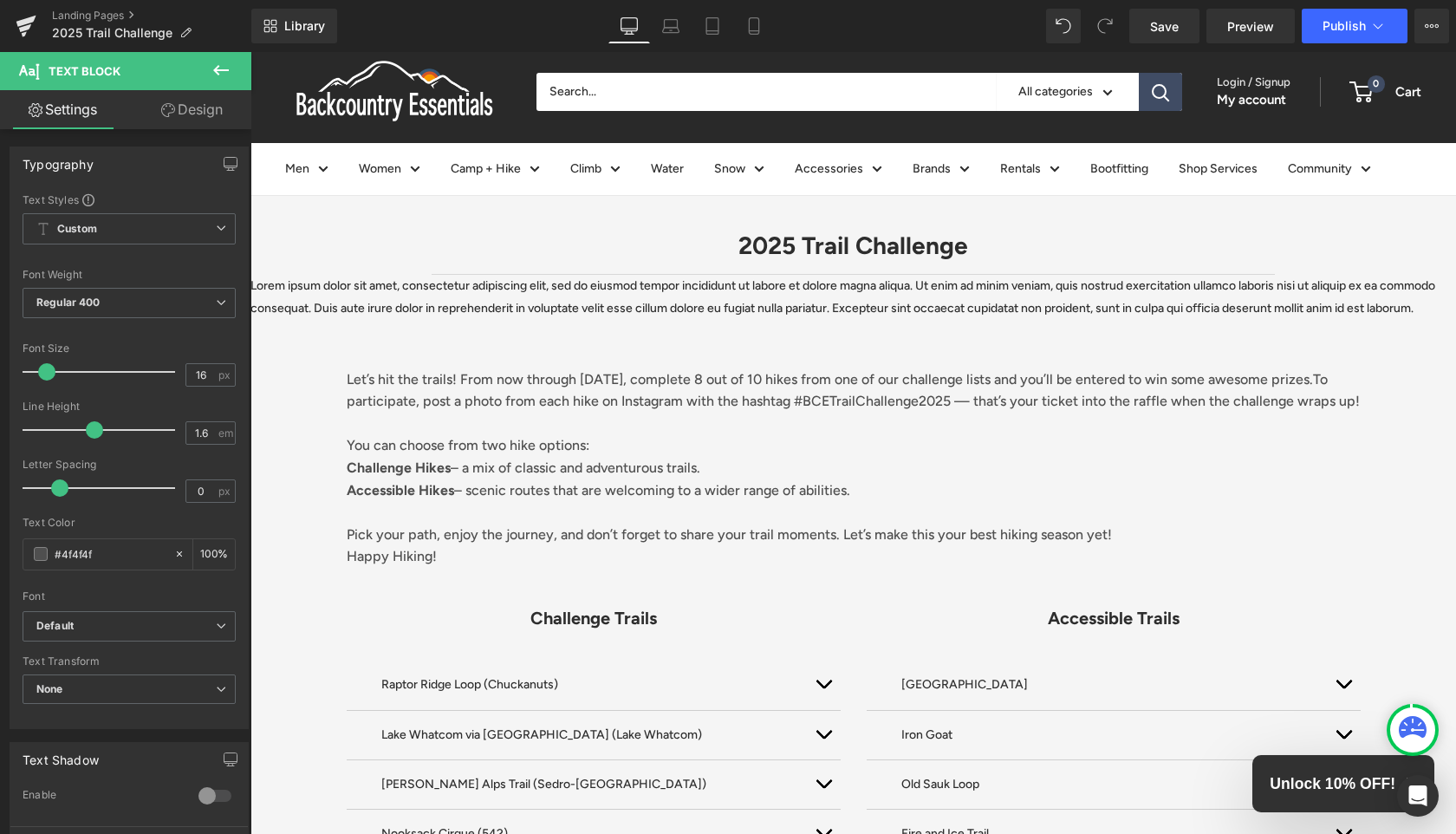
click at [197, 117] on link "Design" at bounding box center [191, 110] width 125 height 39
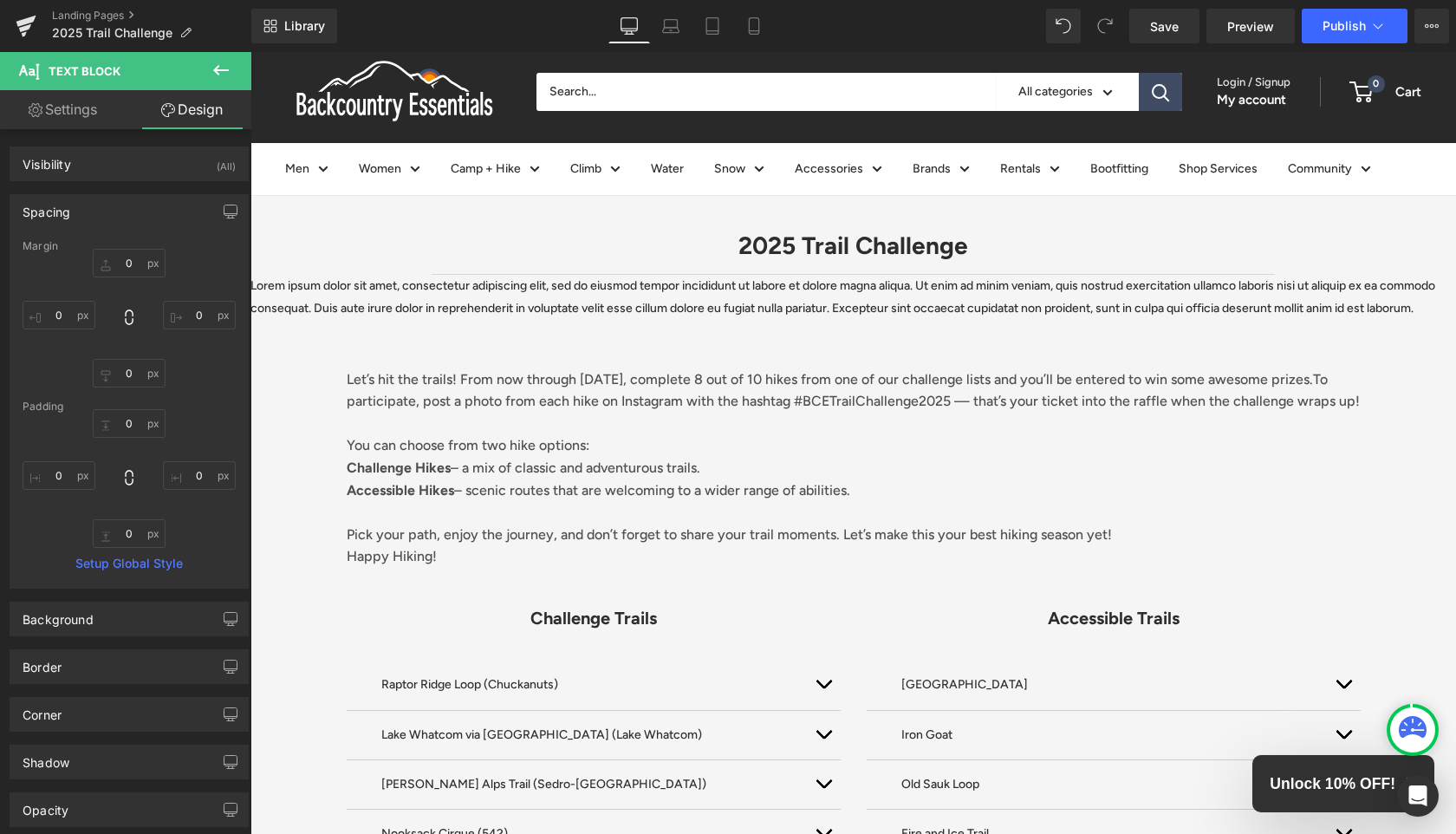
type input "0"
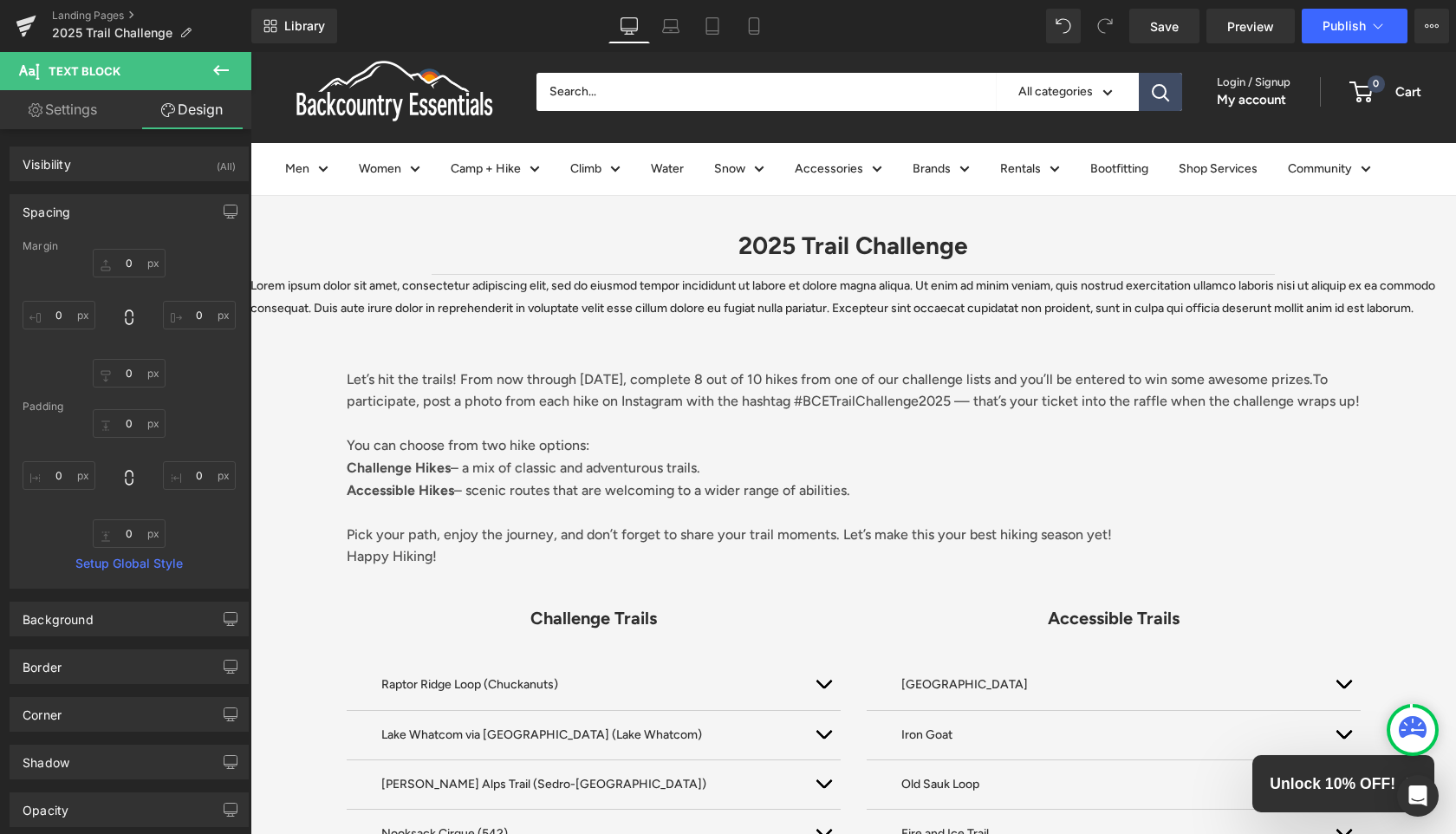
type input "0"
click at [229, 67] on icon at bounding box center [220, 70] width 20 height 20
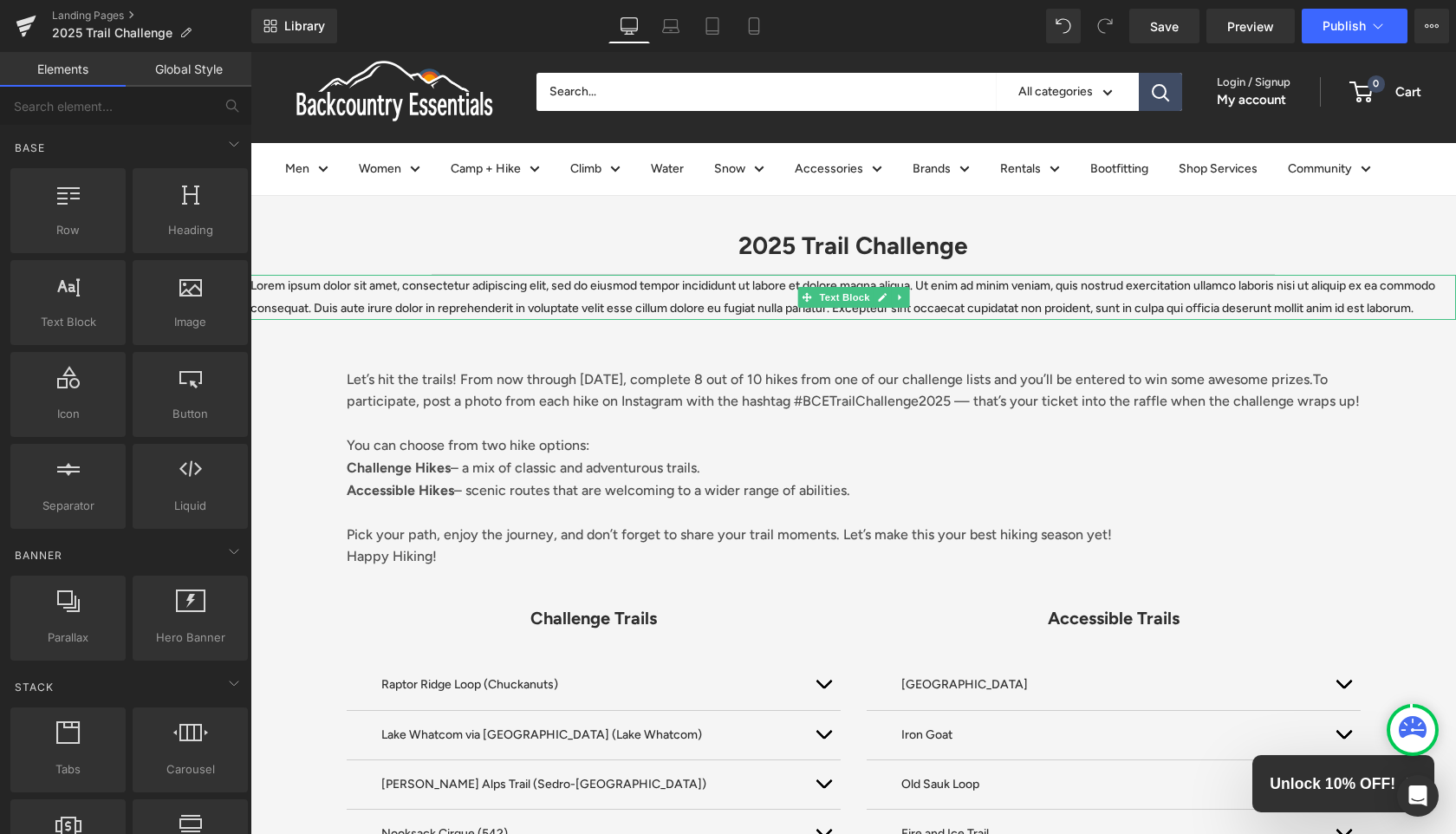
click at [372, 289] on p "Lorem ipsum dolor sit amet, consectetur adipiscing elit, sed do eiusmod tempor …" at bounding box center [853, 297] width 1206 height 45
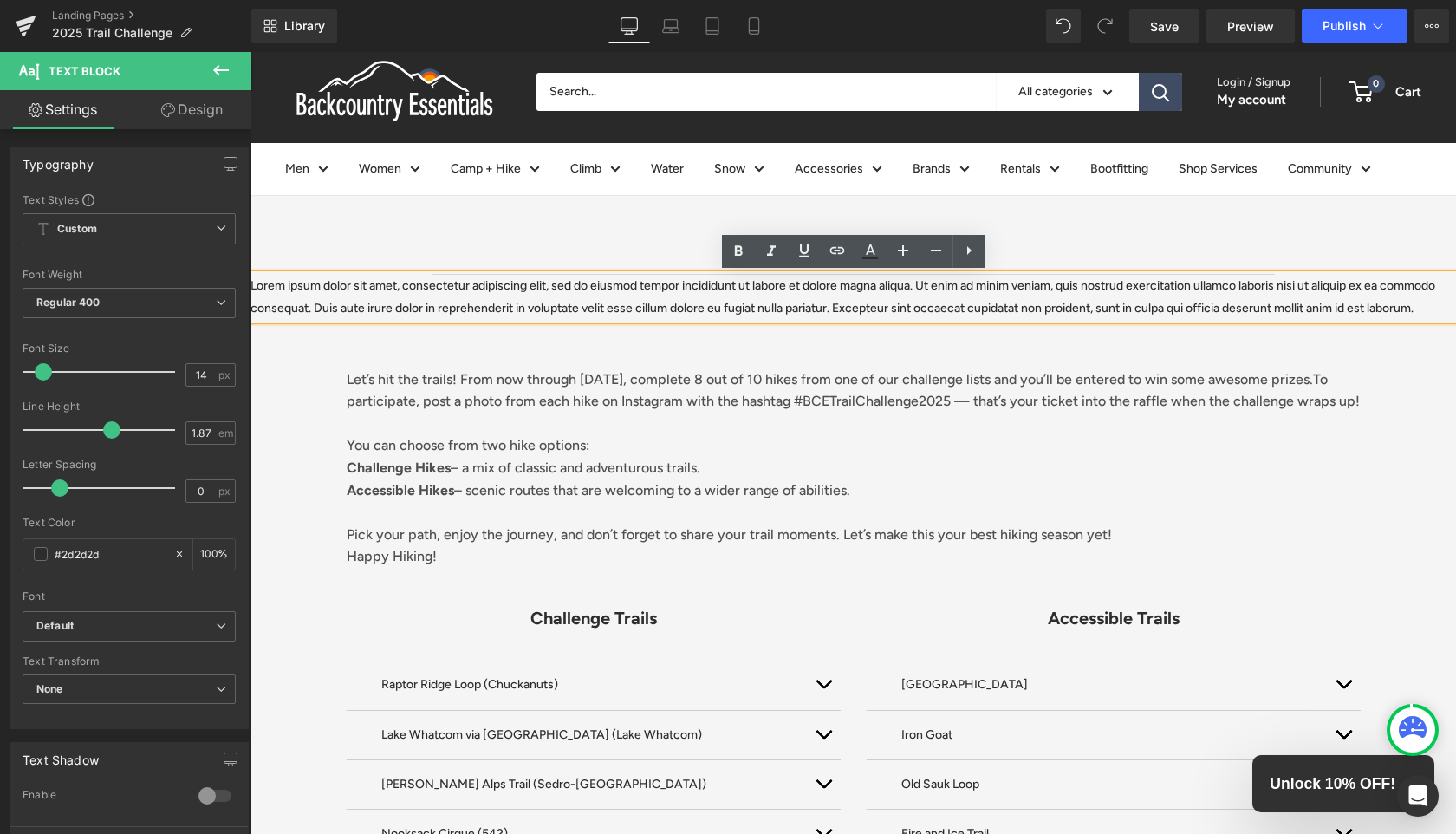
click at [286, 310] on p "Lorem ipsum dolor sit amet, consectetur adipiscing elit, sed do eiusmod tempor …" at bounding box center [853, 297] width 1206 height 45
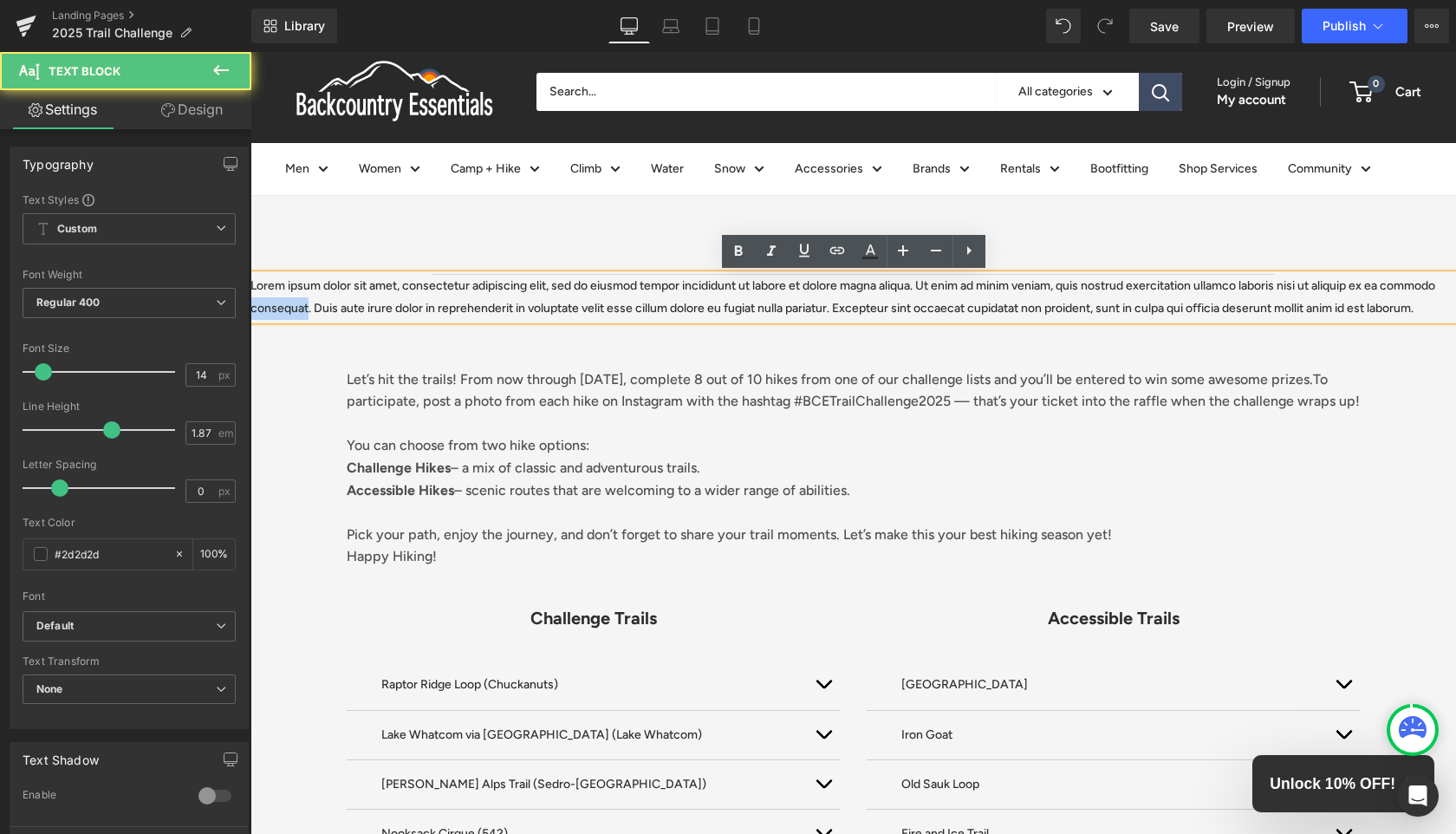
click at [286, 310] on p "Lorem ipsum dolor sit amet, consectetur adipiscing elit, sed do eiusmod tempor …" at bounding box center [853, 297] width 1206 height 45
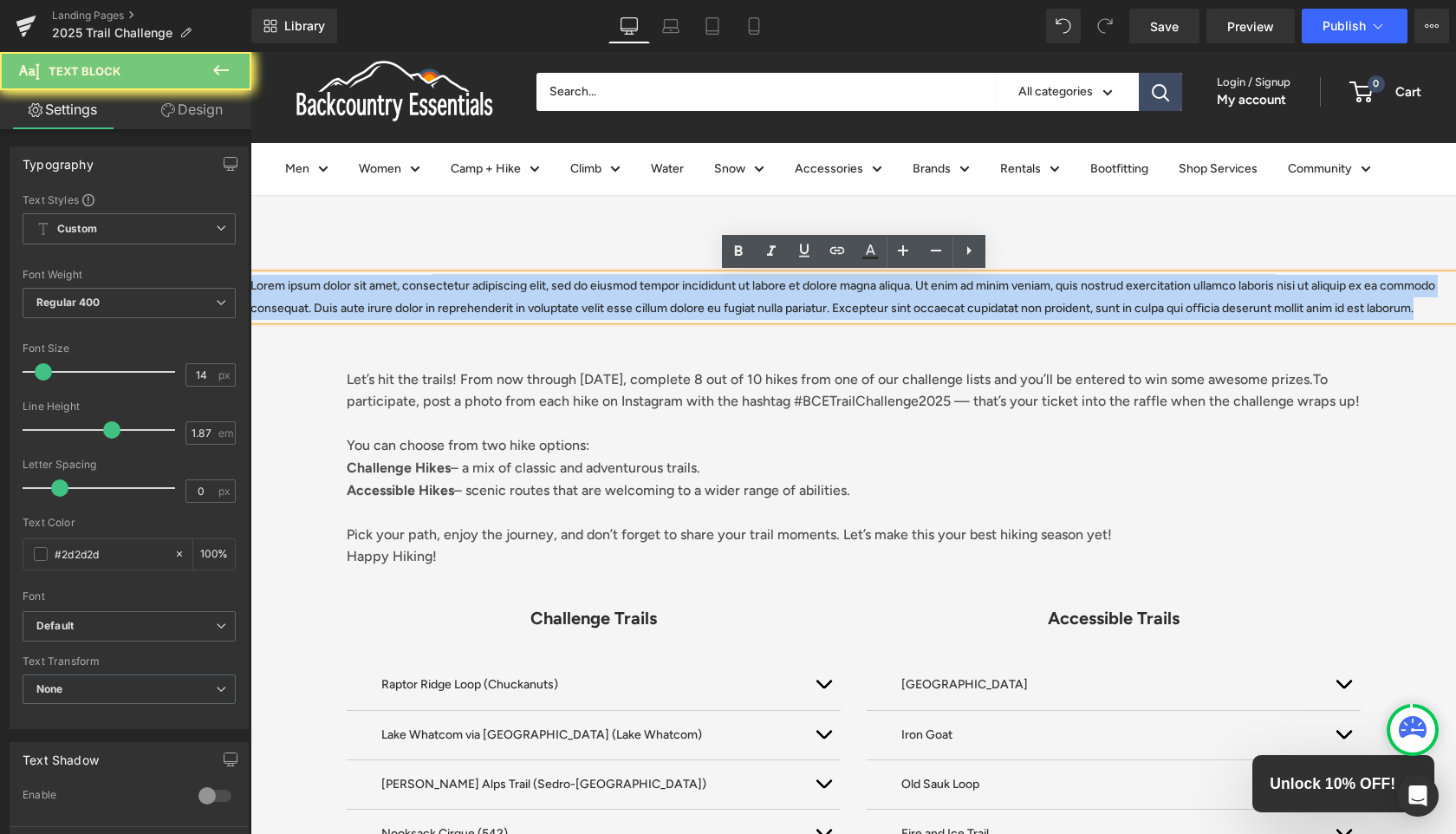
click at [286, 310] on p "Lorem ipsum dolor sit amet, consectetur adipiscing elit, sed do eiusmod tempor …" at bounding box center [853, 297] width 1206 height 45
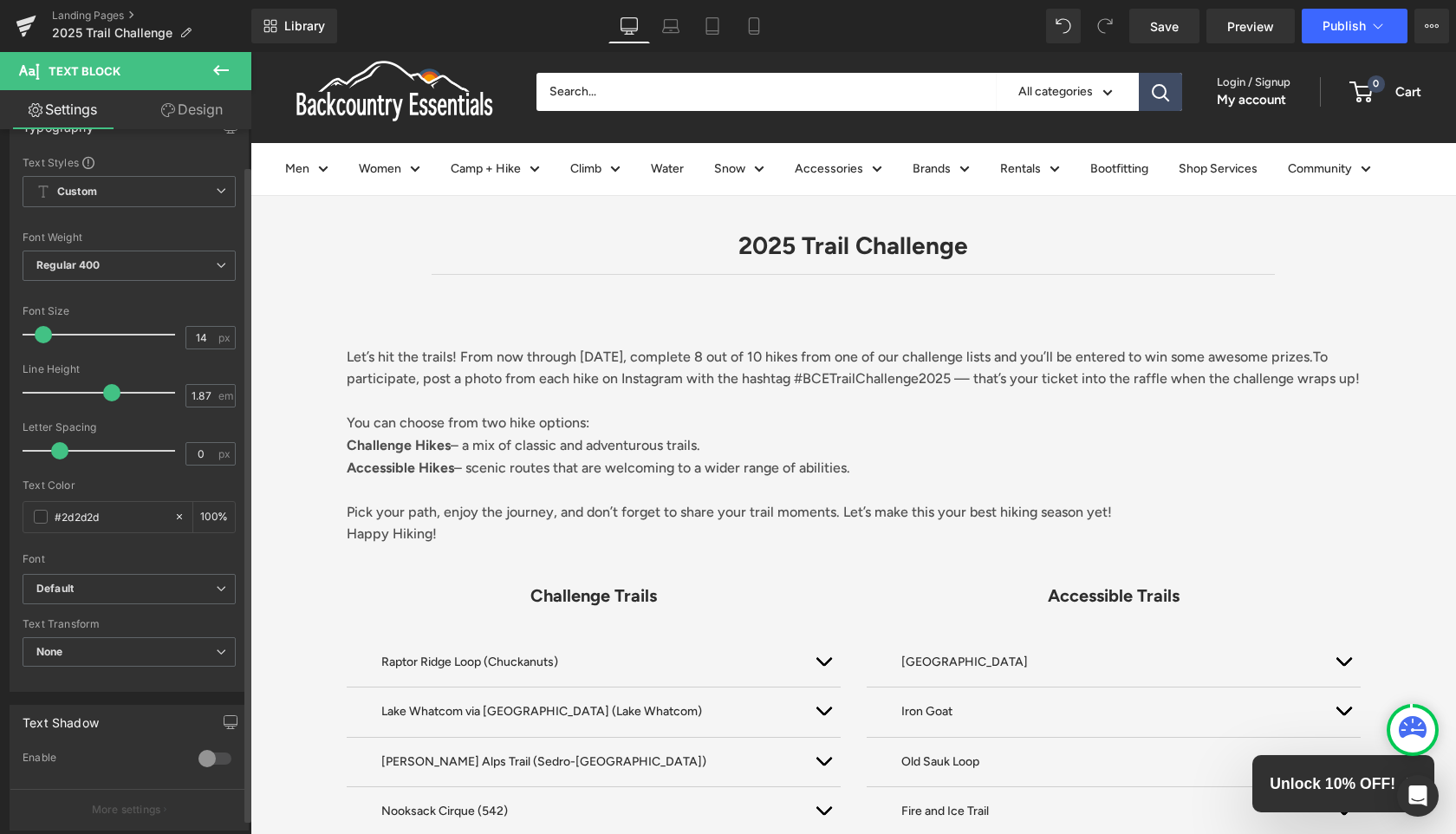
scroll to position [41, 0]
click at [148, 651] on span "None" at bounding box center [129, 649] width 214 height 30
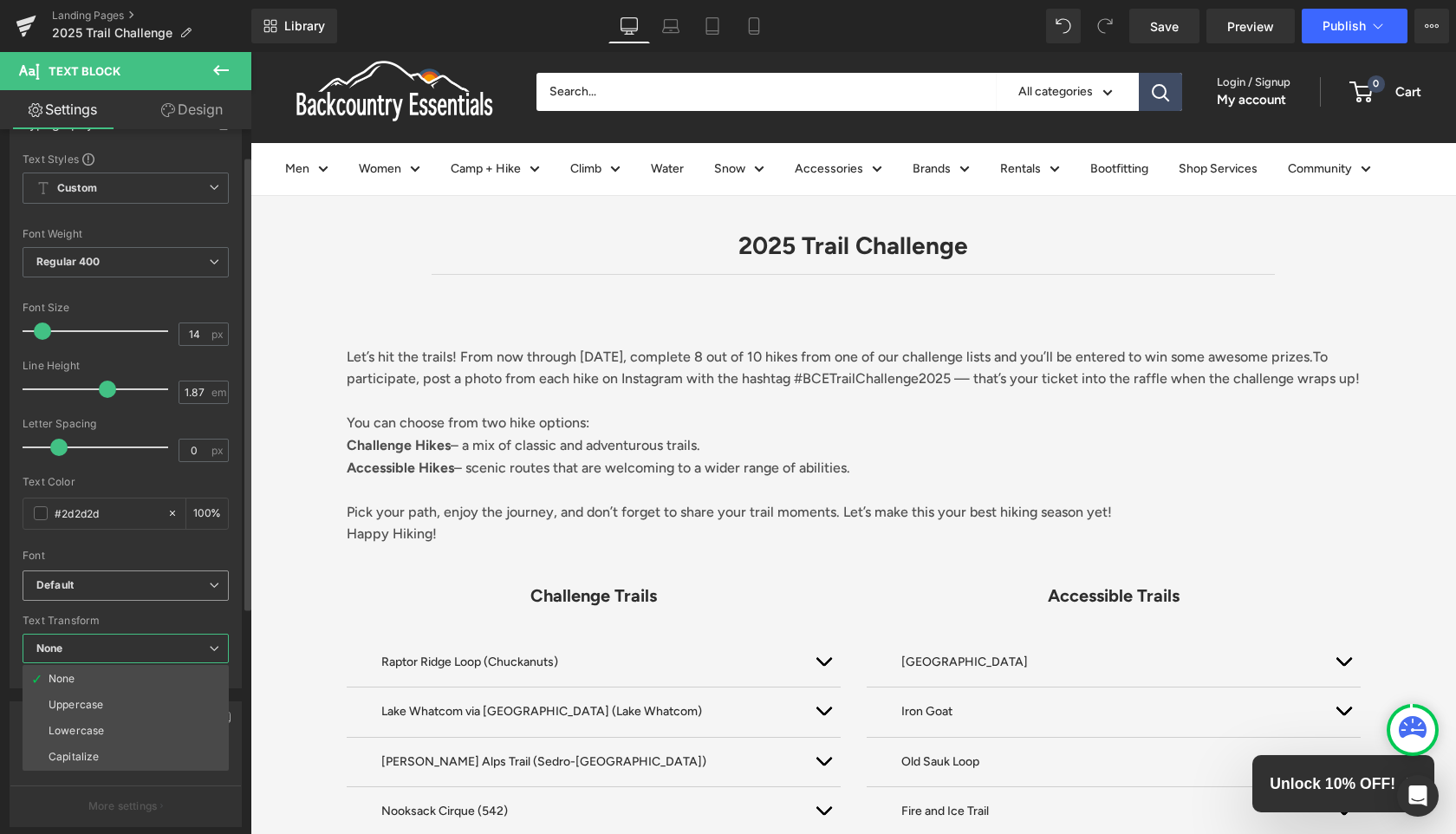
click at [160, 592] on b "Default" at bounding box center [122, 584] width 173 height 15
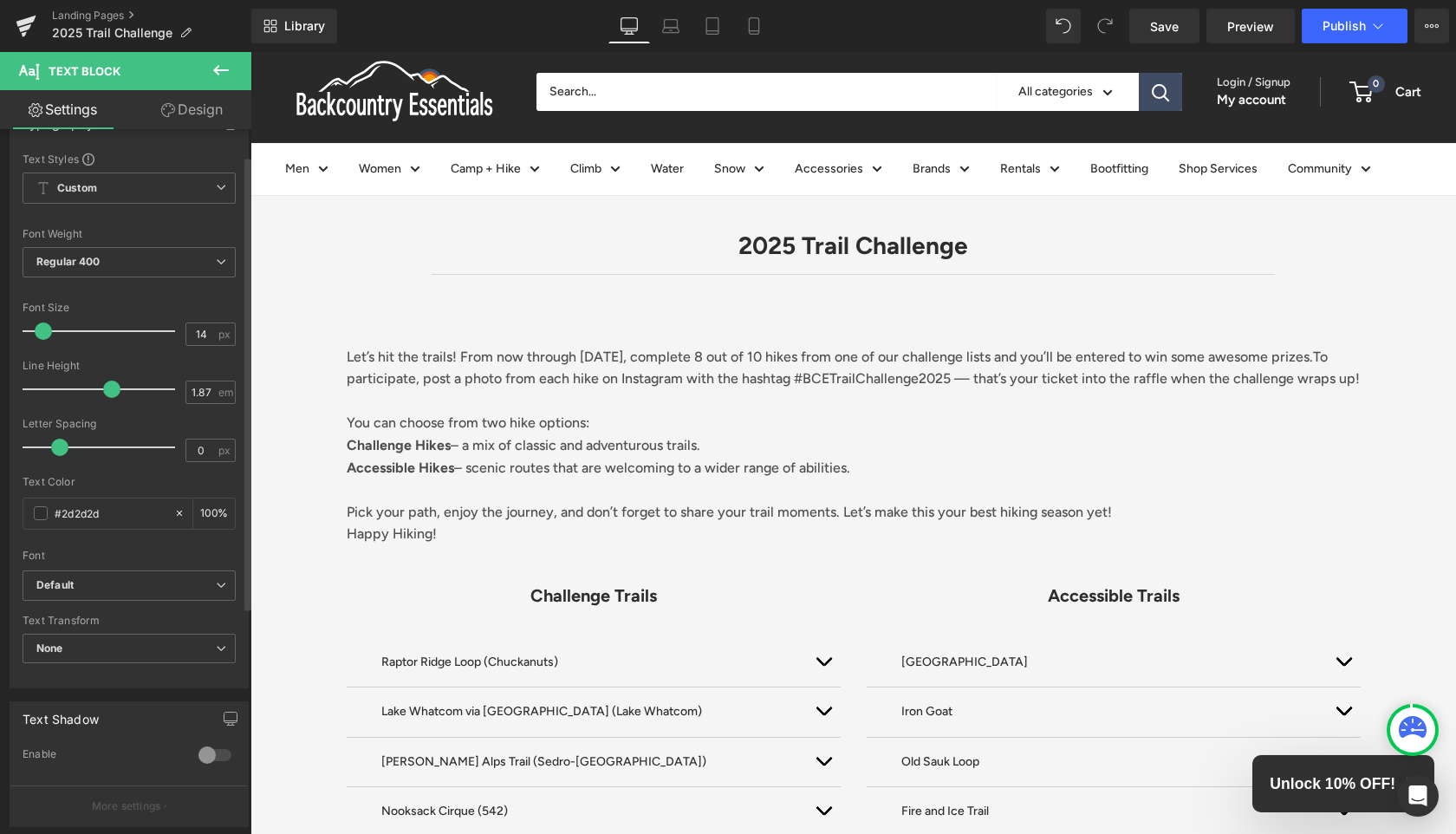
click at [129, 481] on div "Text Color" at bounding box center [129, 482] width 214 height 12
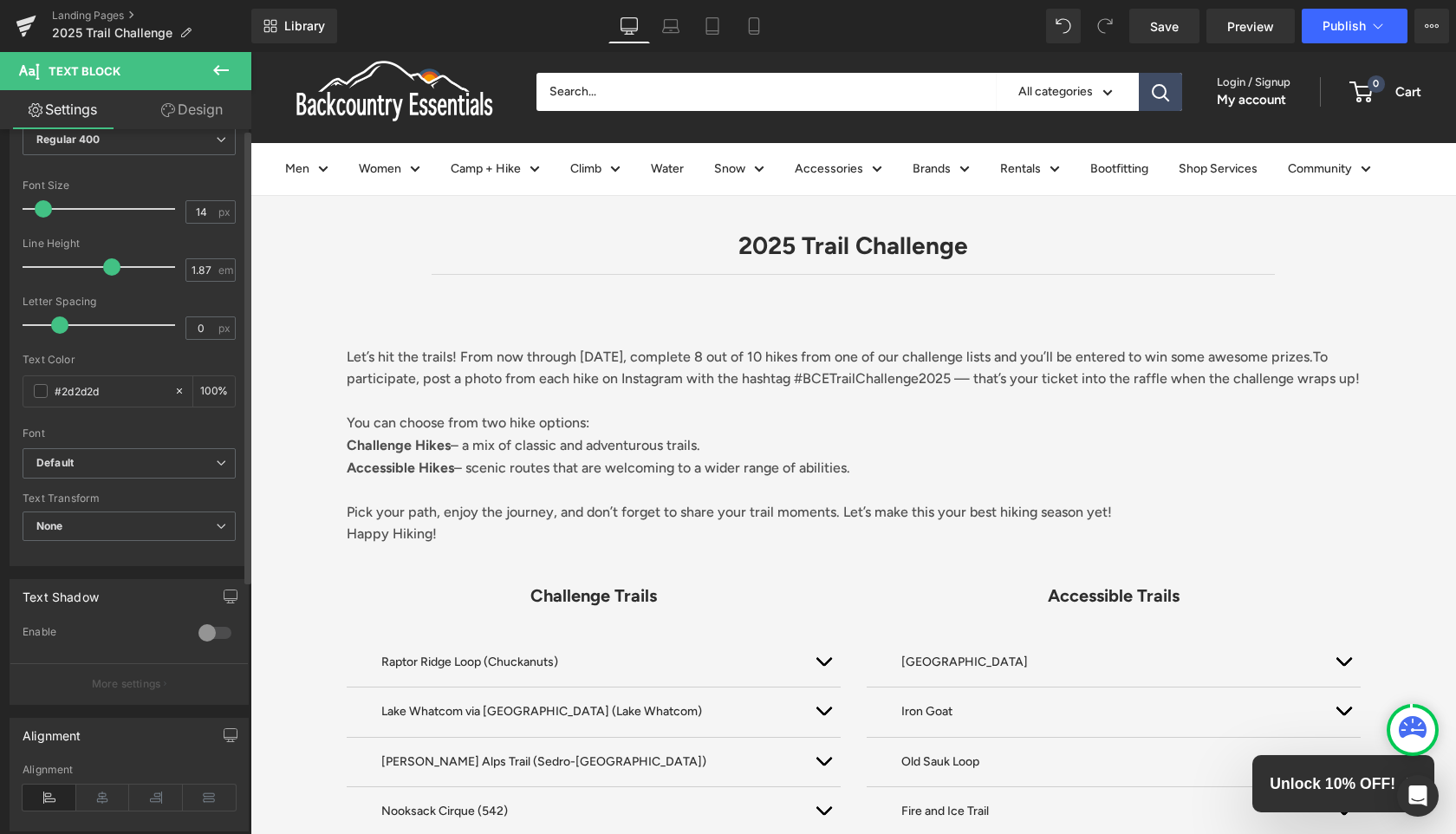
scroll to position [0, 0]
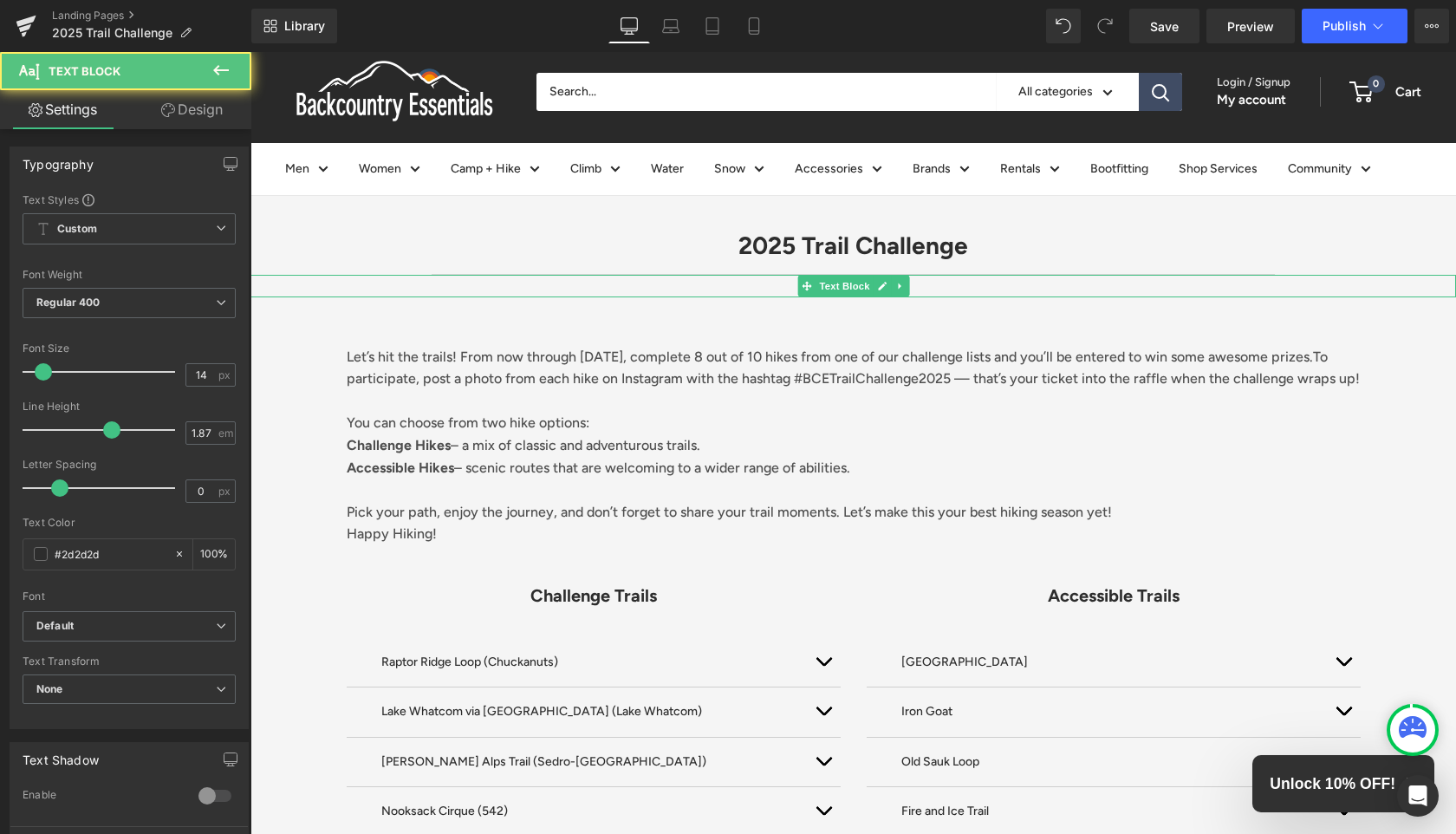
click at [508, 288] on p at bounding box center [853, 285] width 1206 height 22
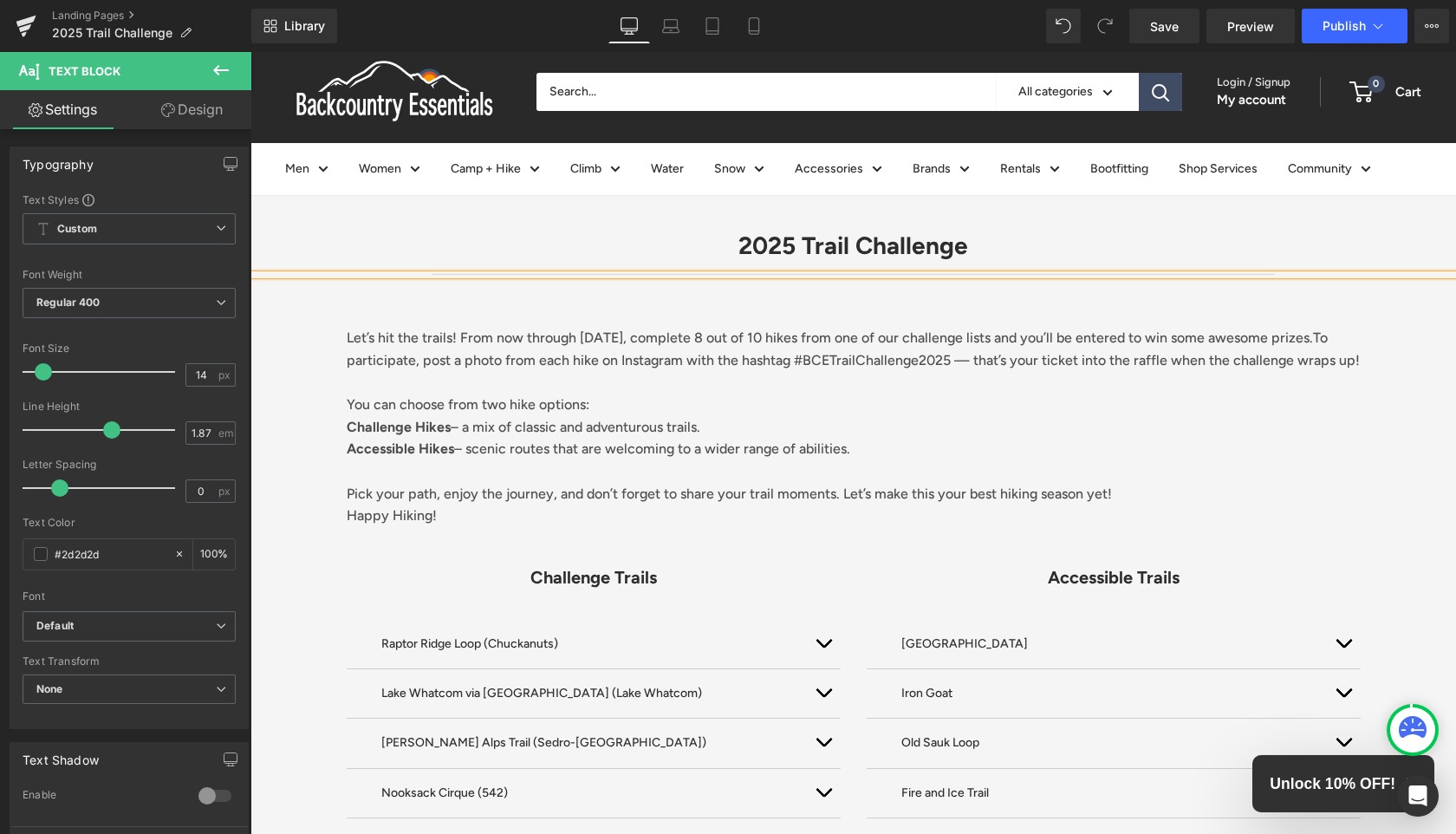
click at [868, 275] on div at bounding box center [853, 275] width 1206 height 0
click at [1066, 254] on h1 "2025 Trail Challenge" at bounding box center [853, 246] width 1206 height 39
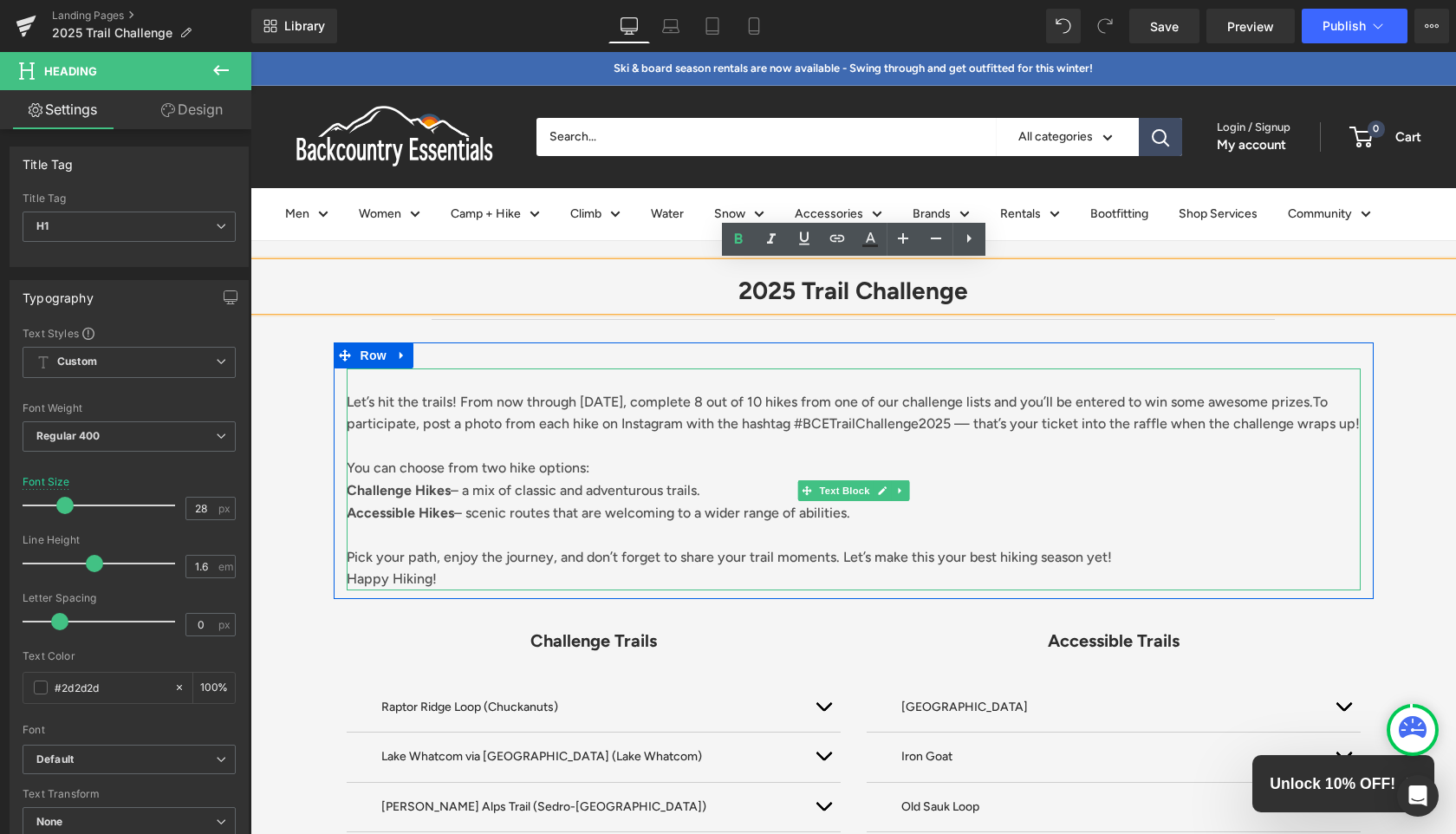
click at [646, 434] on p "Let’s hit the trails! From now through [DATE], complete 8 out of 10 hikes from …" at bounding box center [853, 414] width 1014 height 45
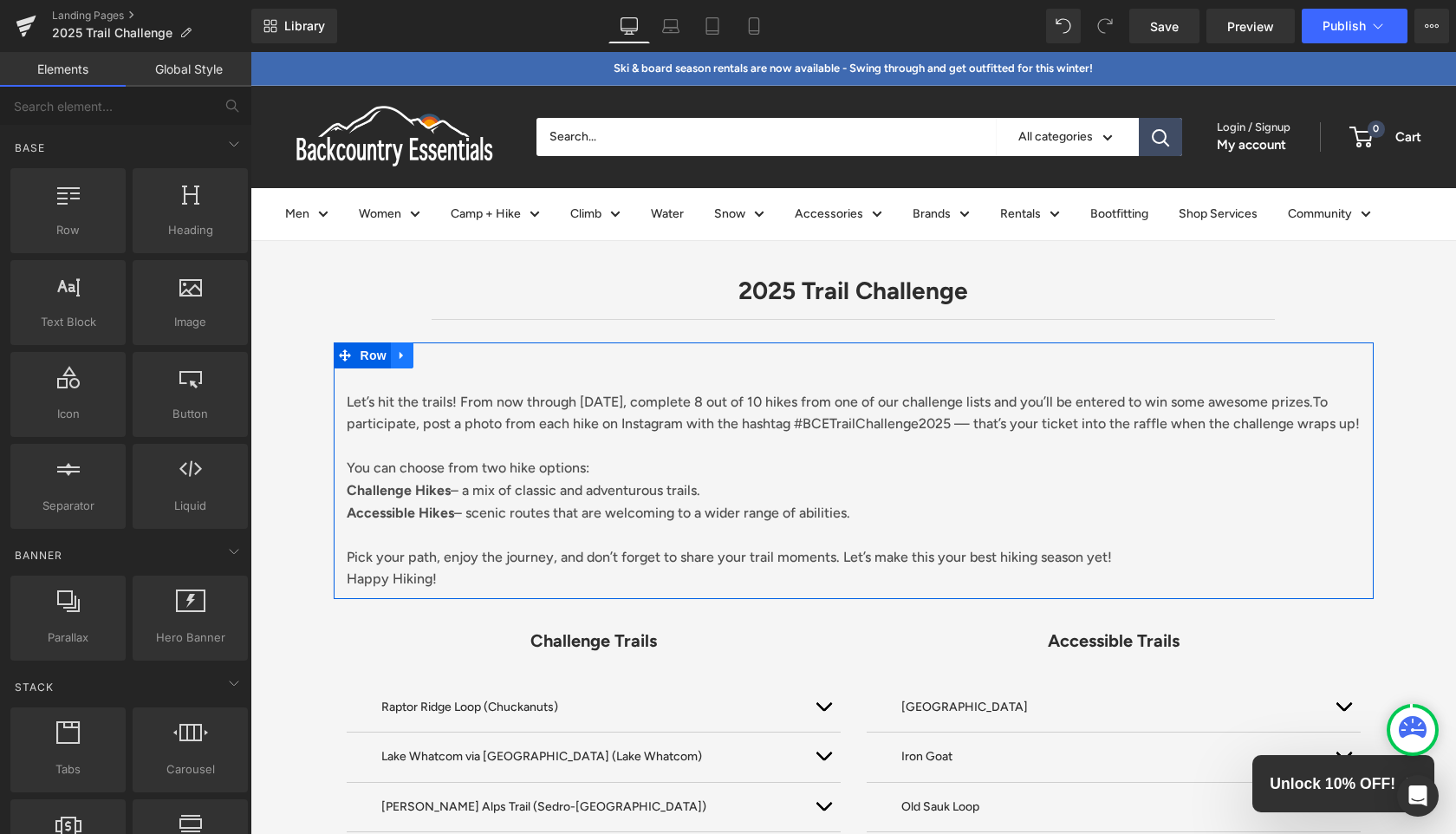
click at [399, 354] on icon at bounding box center [402, 354] width 12 height 13
click at [425, 355] on icon at bounding box center [424, 355] width 12 height 12
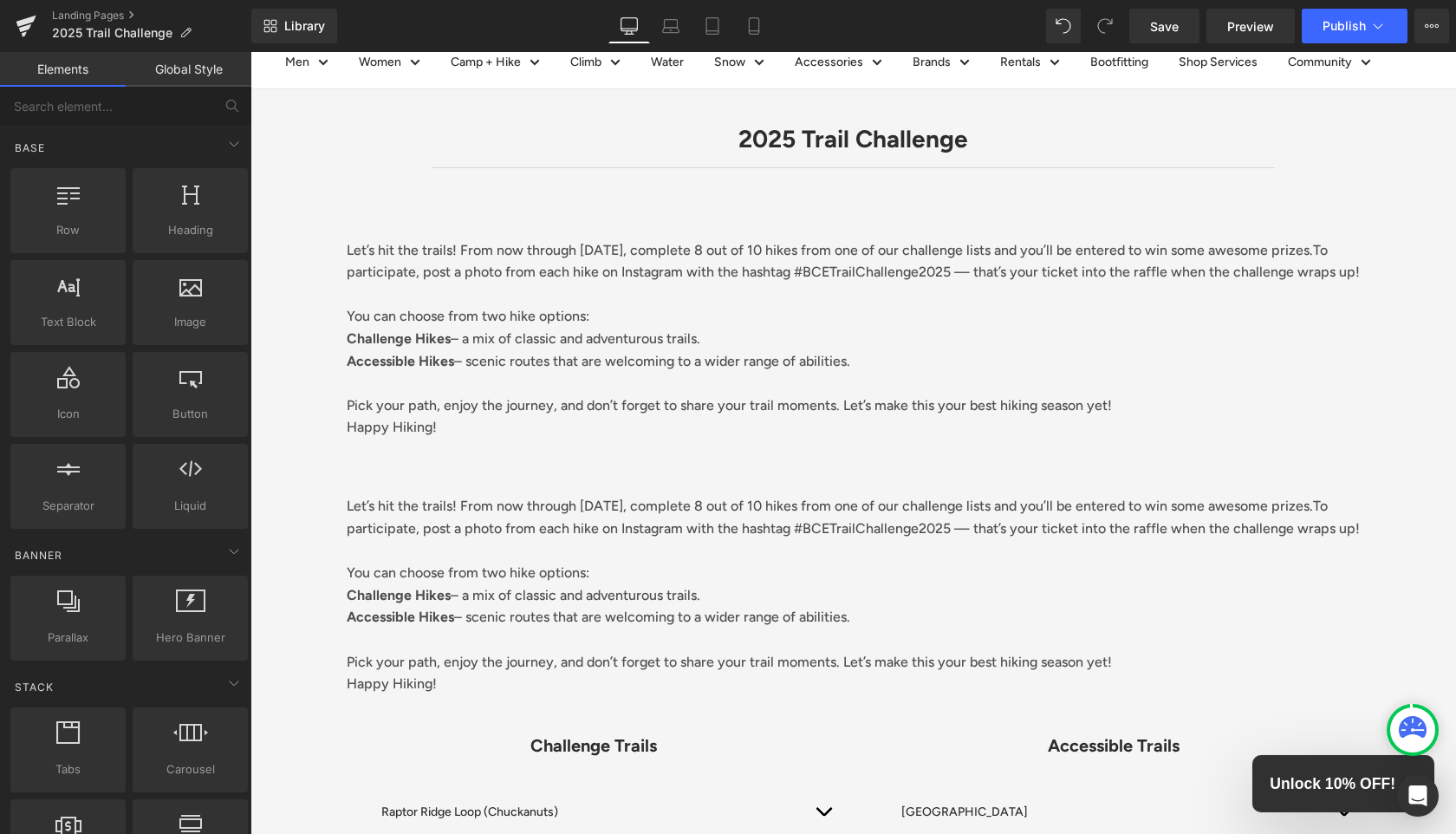
scroll to position [86, 0]
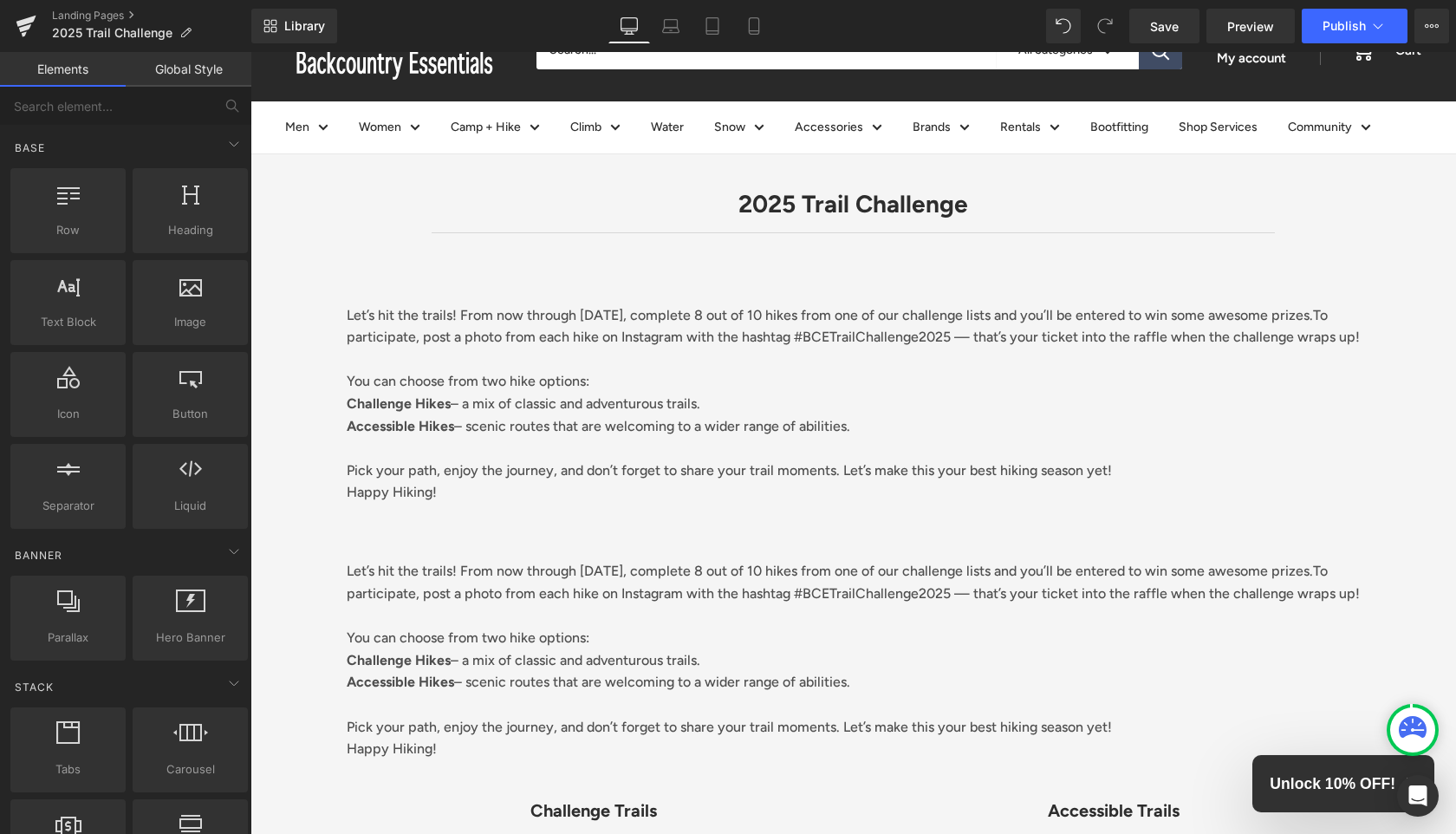
click at [752, 371] on p at bounding box center [853, 359] width 1014 height 22
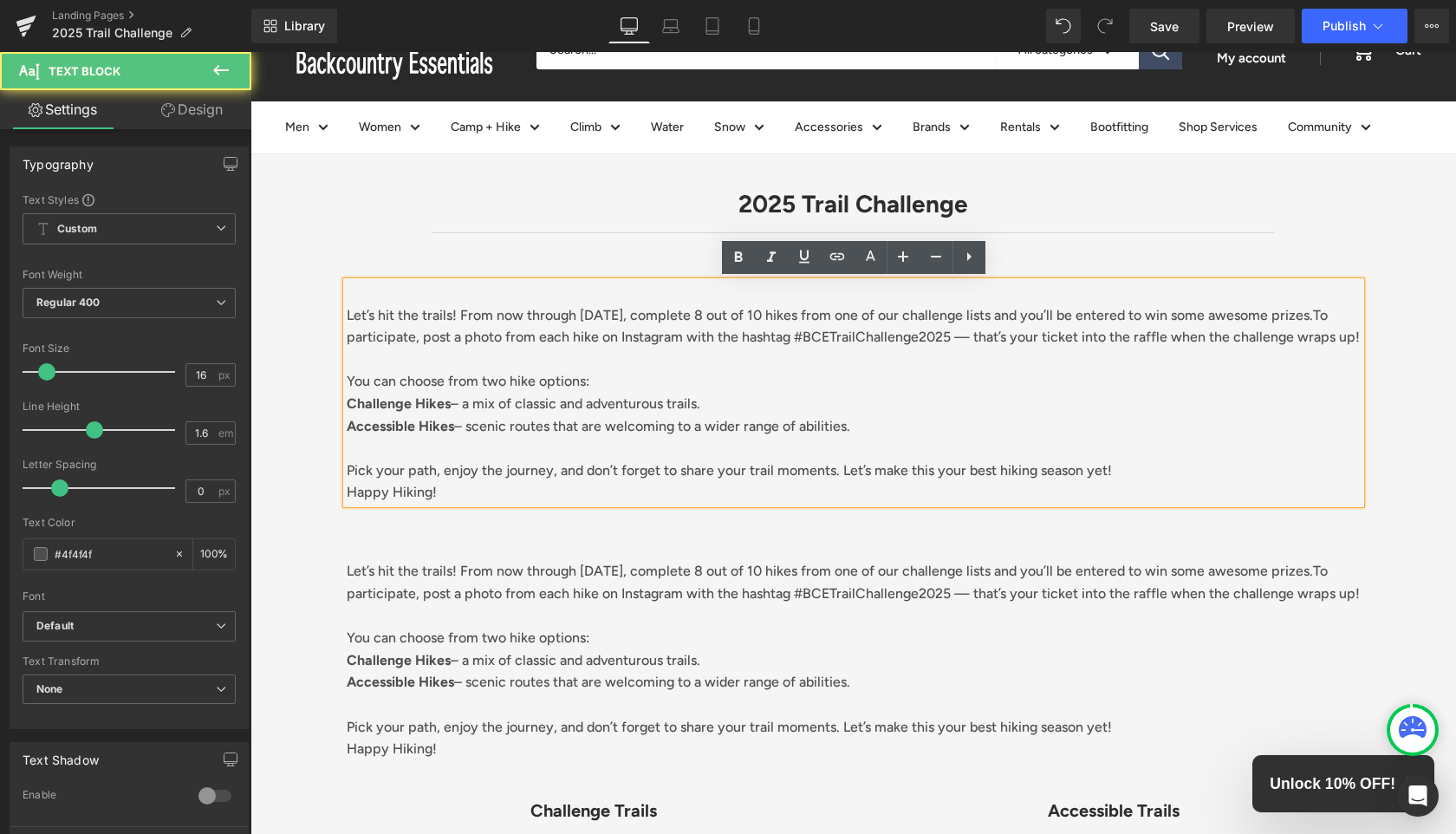
click at [752, 371] on p at bounding box center [853, 359] width 1014 height 22
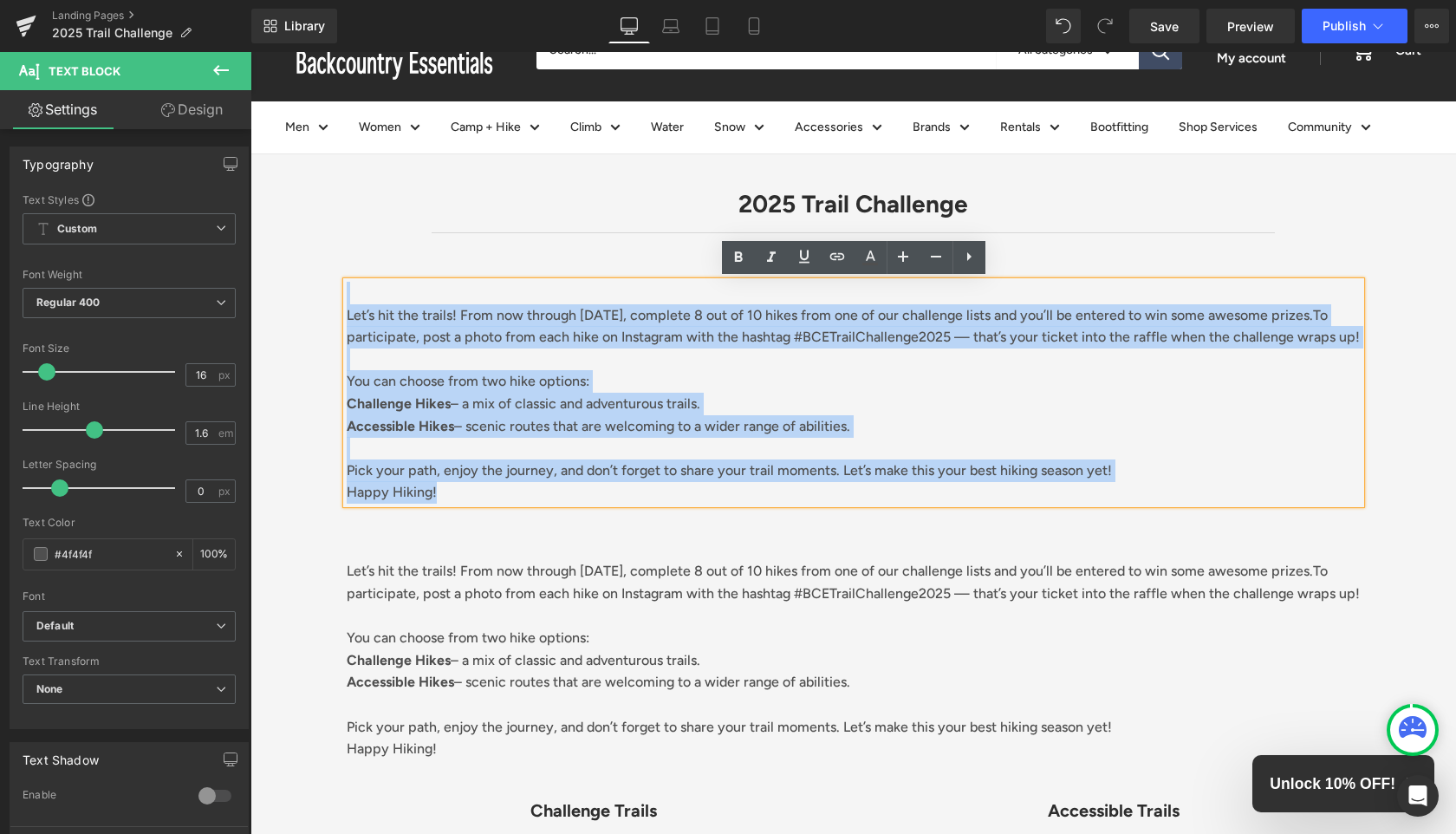
drag, startPoint x: 513, startPoint y: 517, endPoint x: 315, endPoint y: 303, distance: 291.5
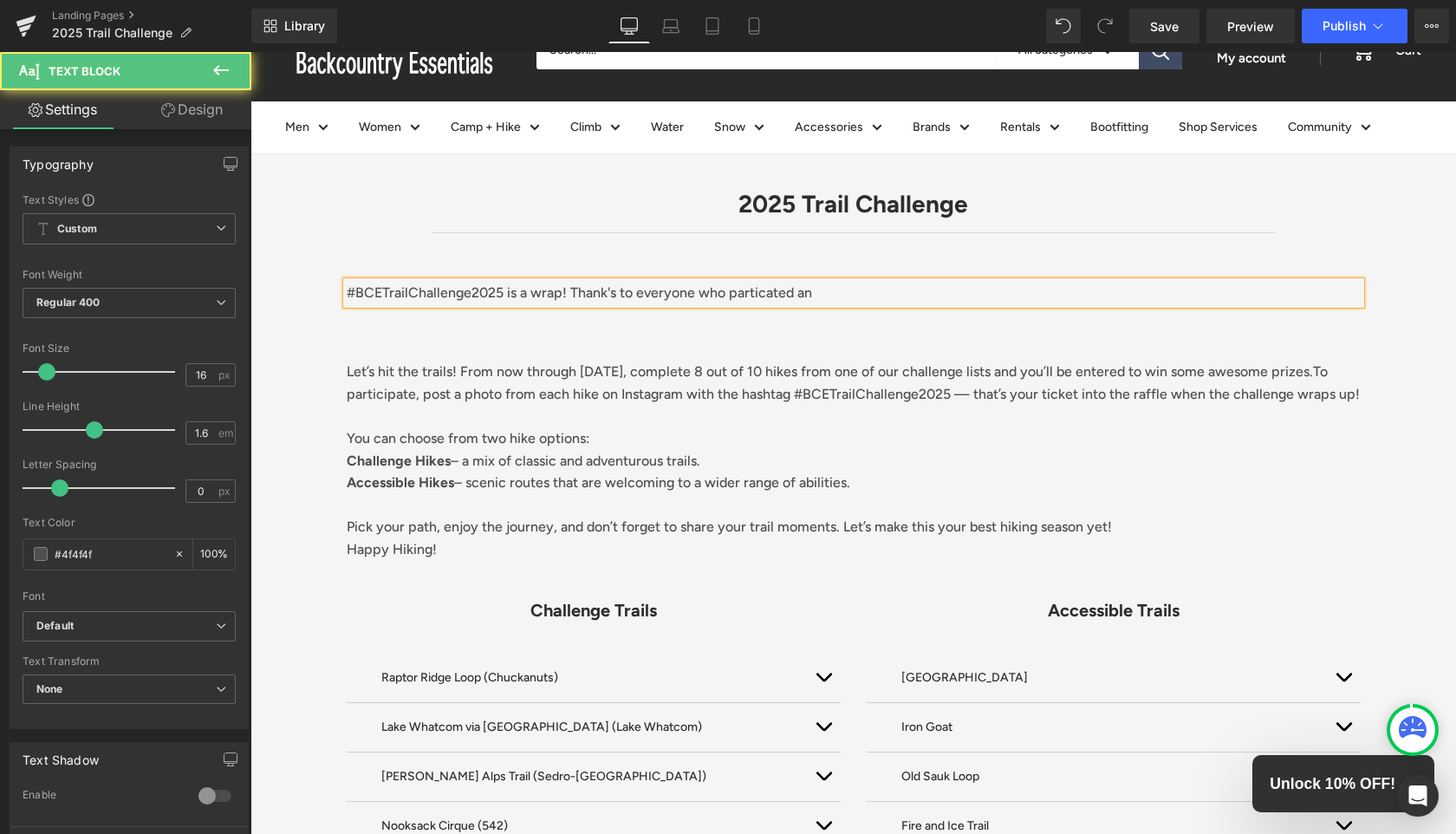
click at [891, 282] on div "#BCETrailChallenge2025 is a wrap! Thank's to everyone who particated an" at bounding box center [853, 292] width 1014 height 22
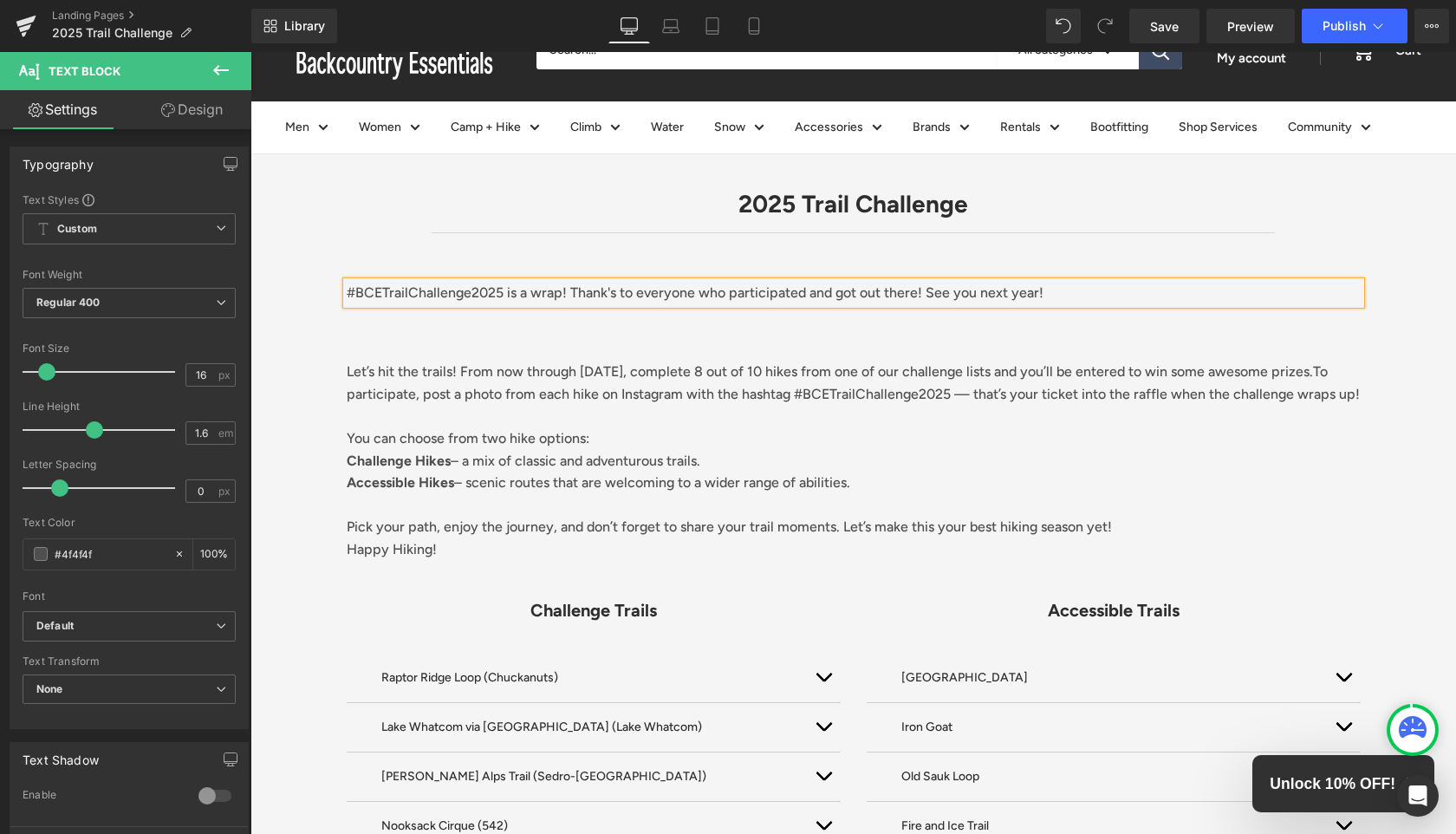
click at [563, 288] on p "#BCETrailChallenge2025 is a wrap! Thank's to everyone who participated and got …" at bounding box center [853, 292] width 1014 height 22
click at [1161, 292] on p "#BCETrailChallenge2025 is a wrap - Thank's to everyone who participated and got…" at bounding box center [853, 292] width 1014 height 22
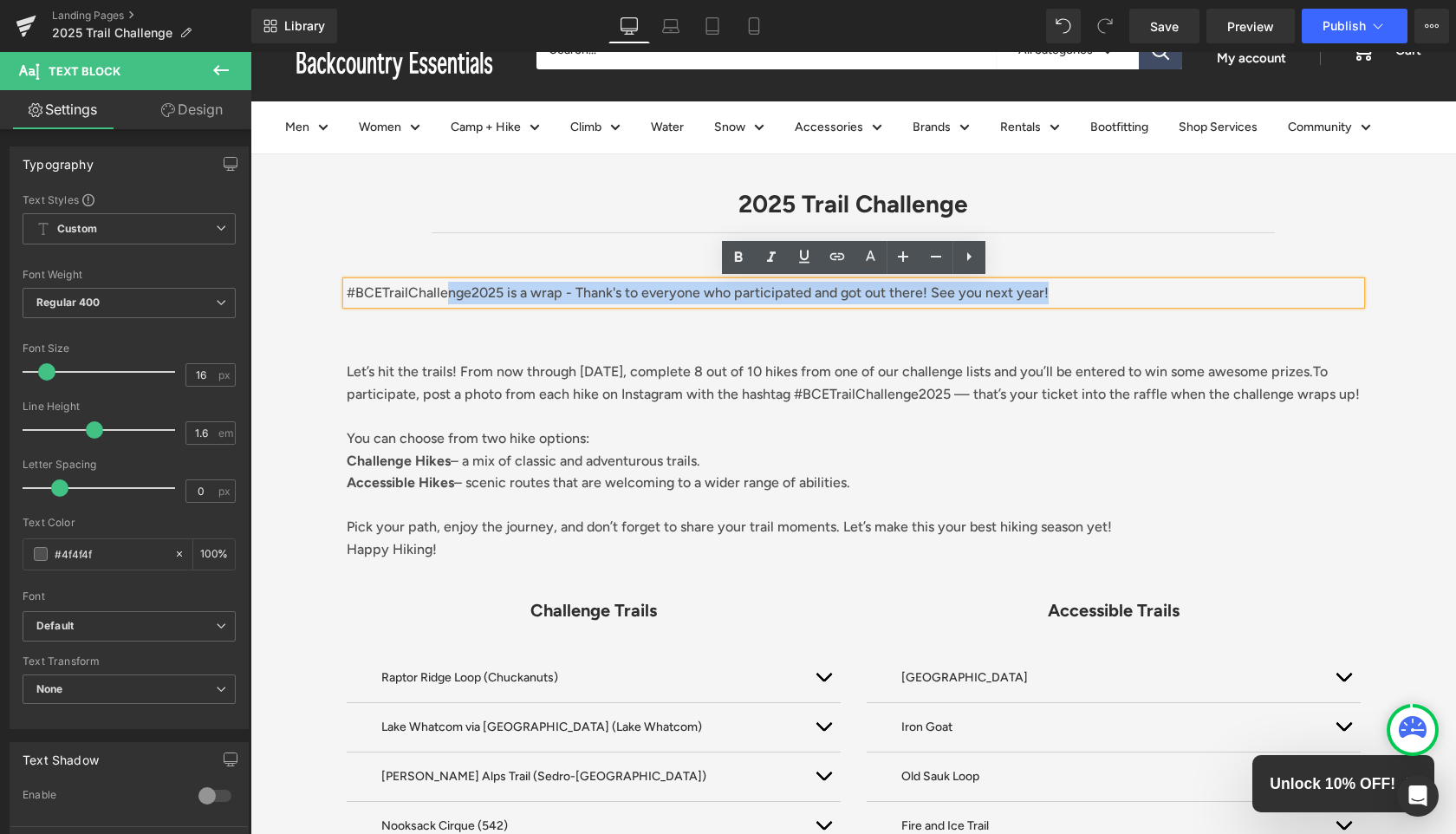
drag, startPoint x: 1140, startPoint y: 283, endPoint x: 445, endPoint y: 284, distance: 695.0
click at [445, 284] on p "#BCETrailChallenge2025 is a wrap - Thank's to everyone who participated and got…" at bounding box center [853, 292] width 1014 height 22
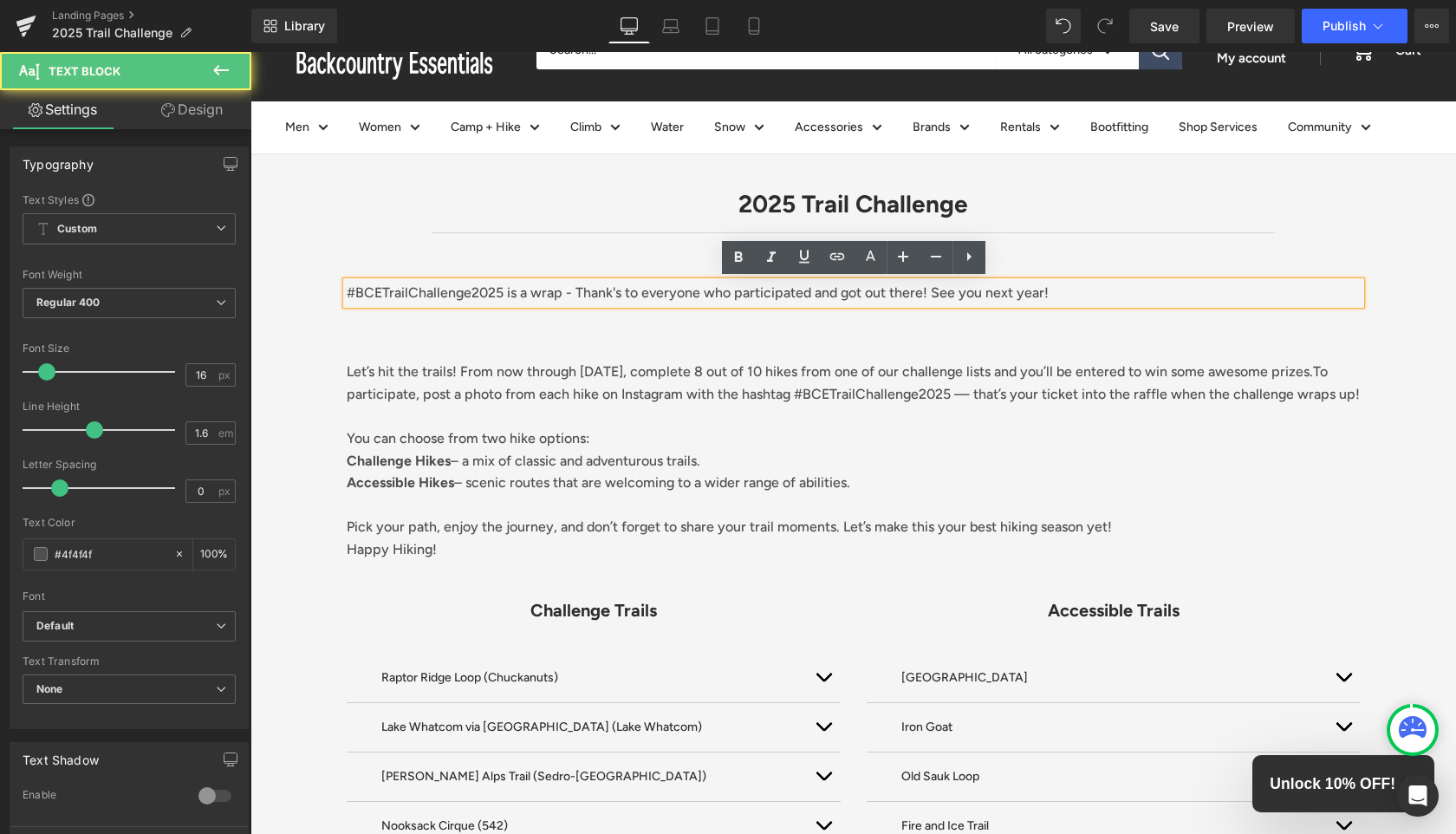
click at [1069, 297] on p "#BCETrailChallenge2025 is a wrap - Thank's to everyone who participated and got…" at bounding box center [853, 292] width 1014 height 22
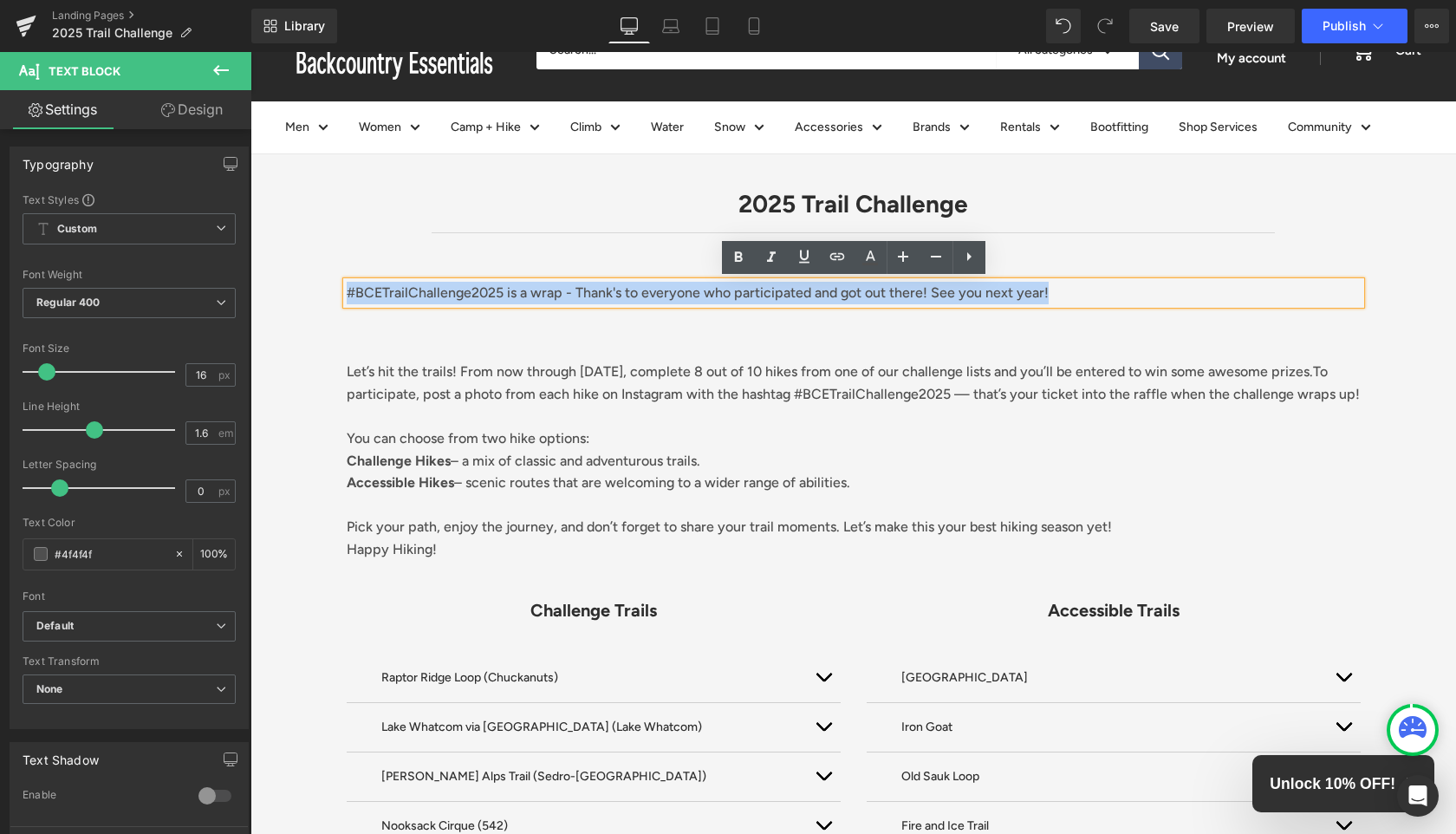
drag, startPoint x: 1069, startPoint y: 297, endPoint x: 340, endPoint y: 300, distance: 729.0
click at [340, 300] on div "#BCETrailChallenge2025 is a wrap - Thank's to everyone who participated and got…" at bounding box center [853, 292] width 1040 height 22
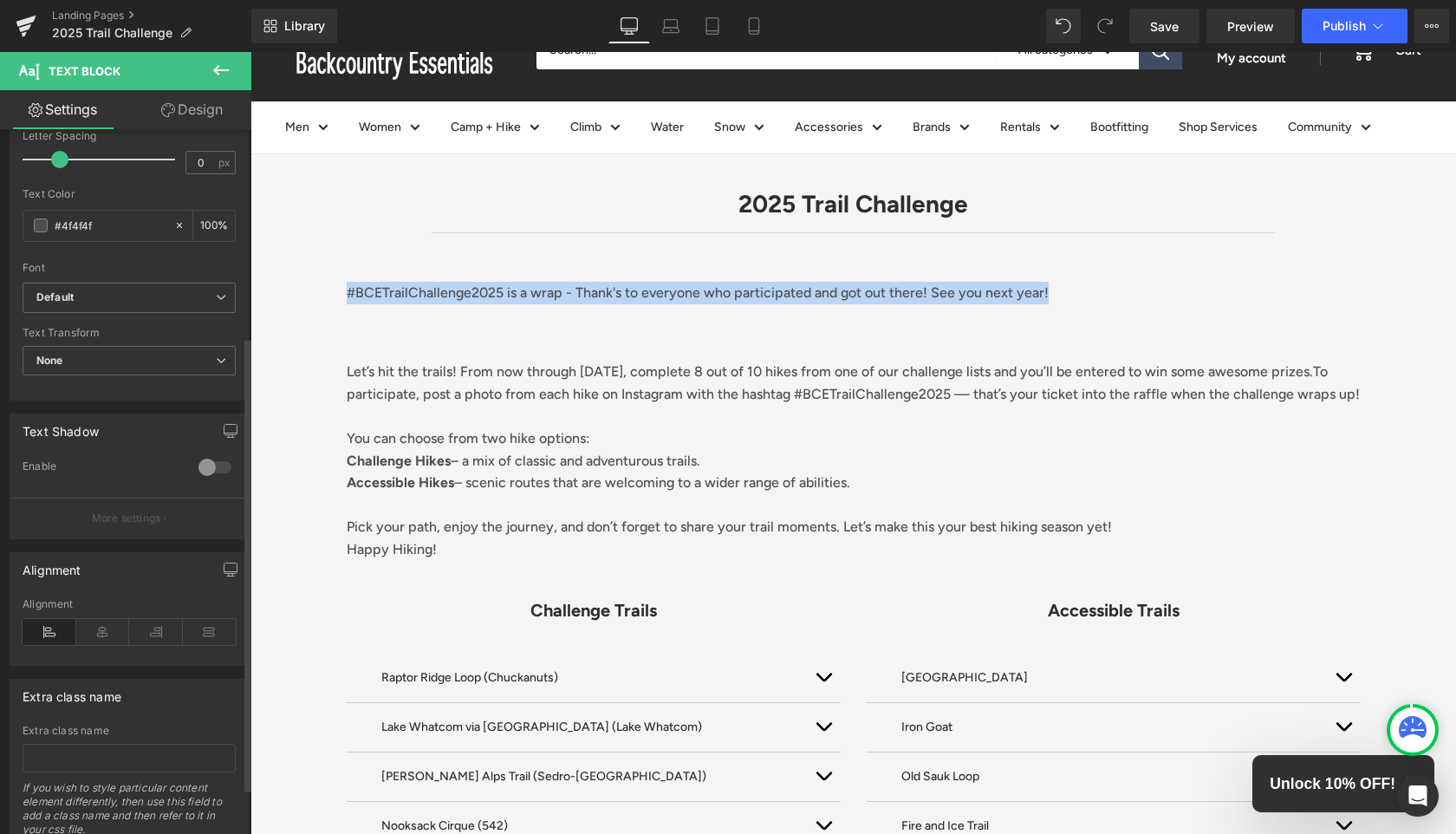
scroll to position [376, 0]
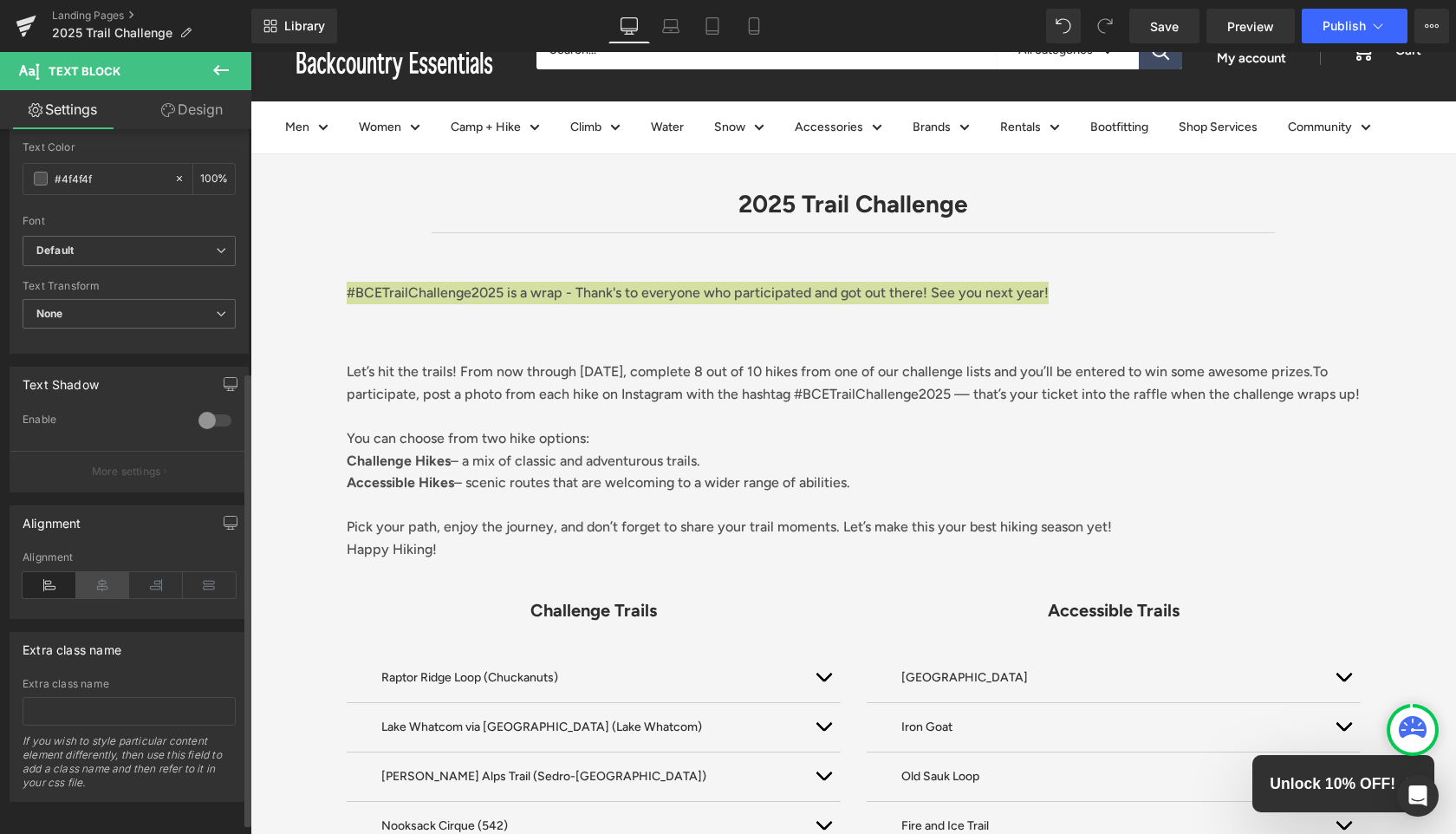
click at [112, 588] on icon at bounding box center [103, 584] width 53 height 26
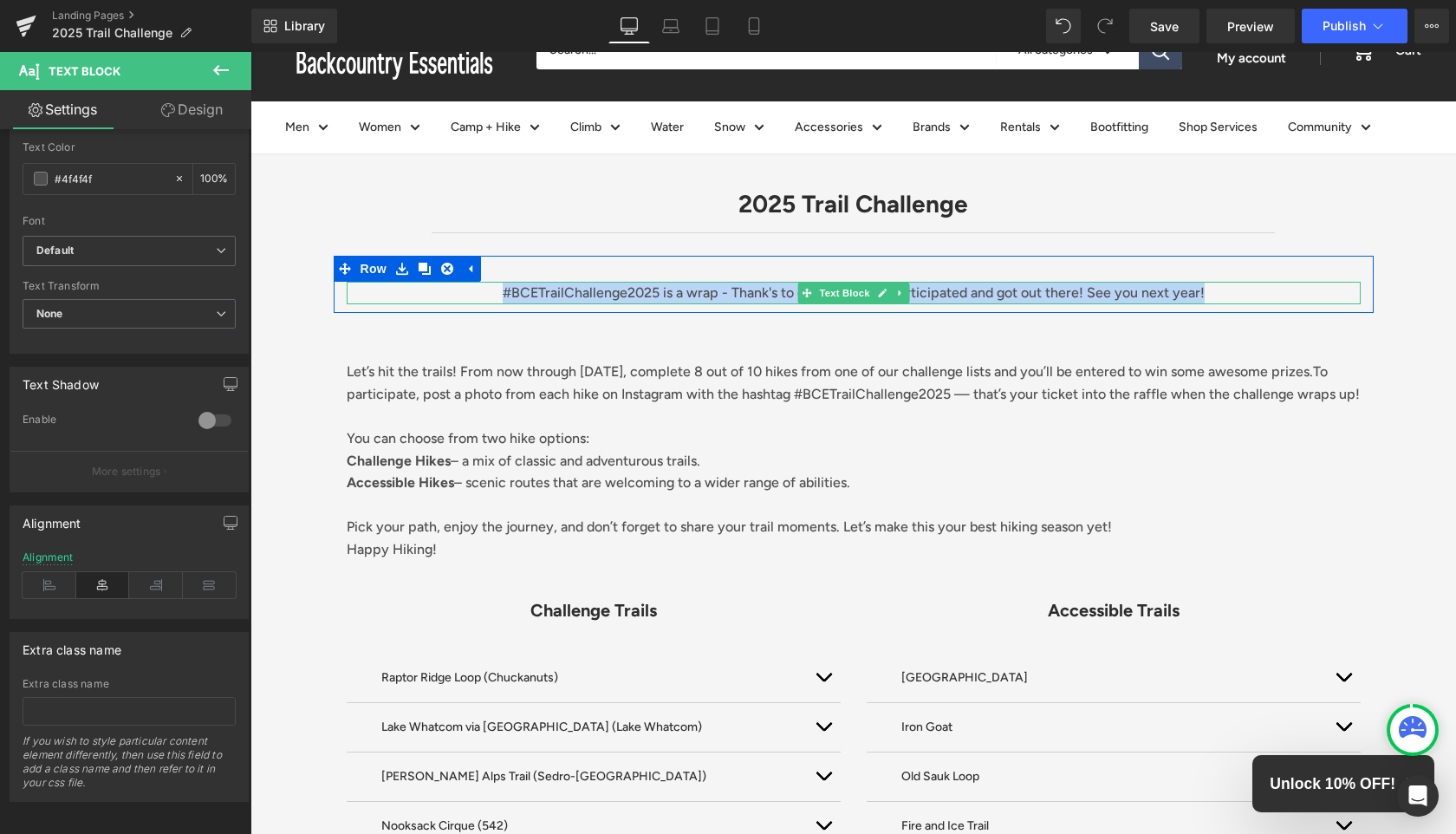
click at [1274, 288] on p "#BCETrailChallenge2025 is a wrap - Thank's to everyone who participated and got…" at bounding box center [853, 292] width 1014 height 22
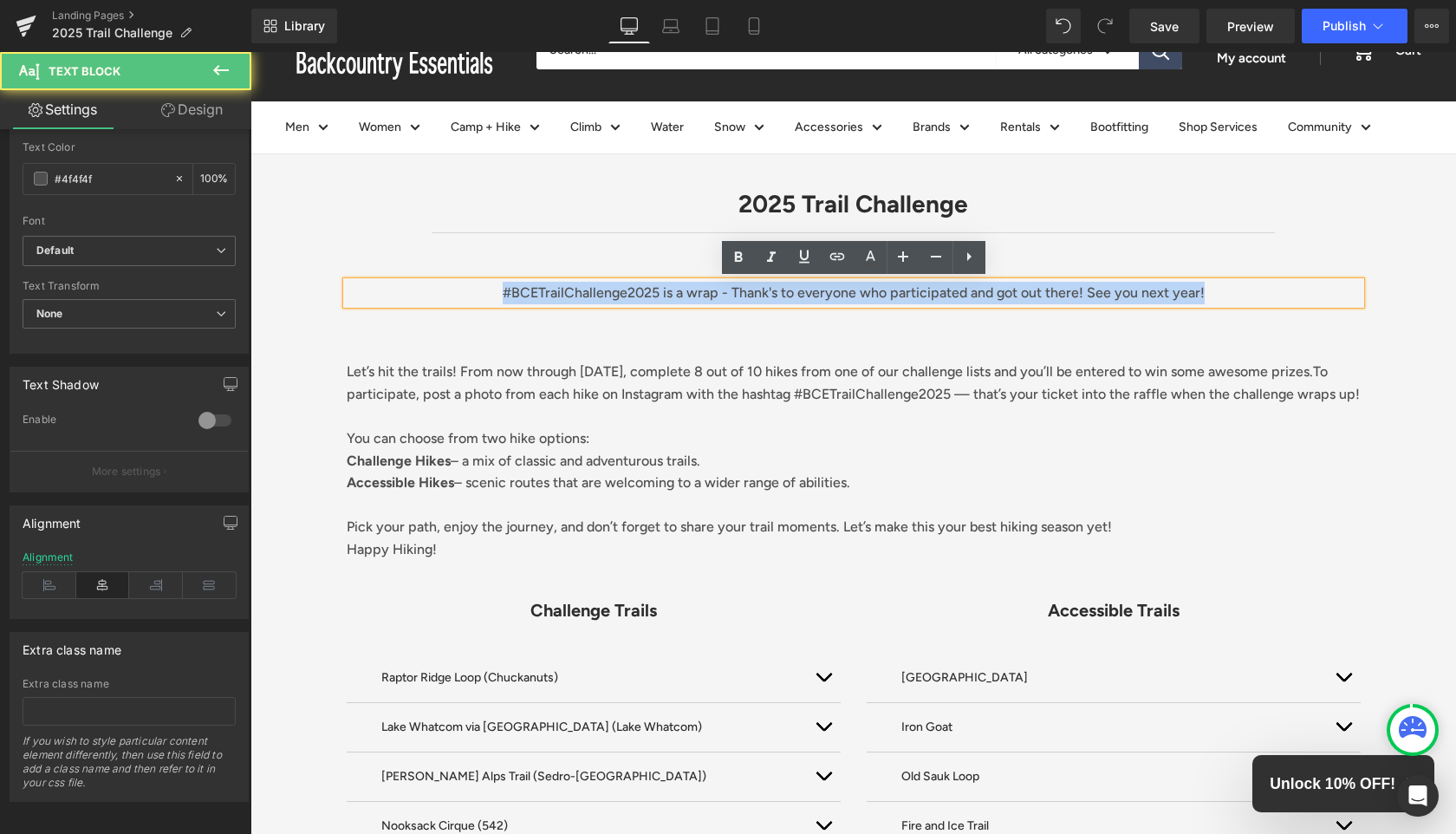
drag, startPoint x: 1239, startPoint y: 297, endPoint x: 456, endPoint y: 263, distance: 783.7
click at [456, 263] on div "#BCETrailChallenge2025 is a wrap - Thank's to everyone who participated and got…" at bounding box center [853, 284] width 1040 height 57
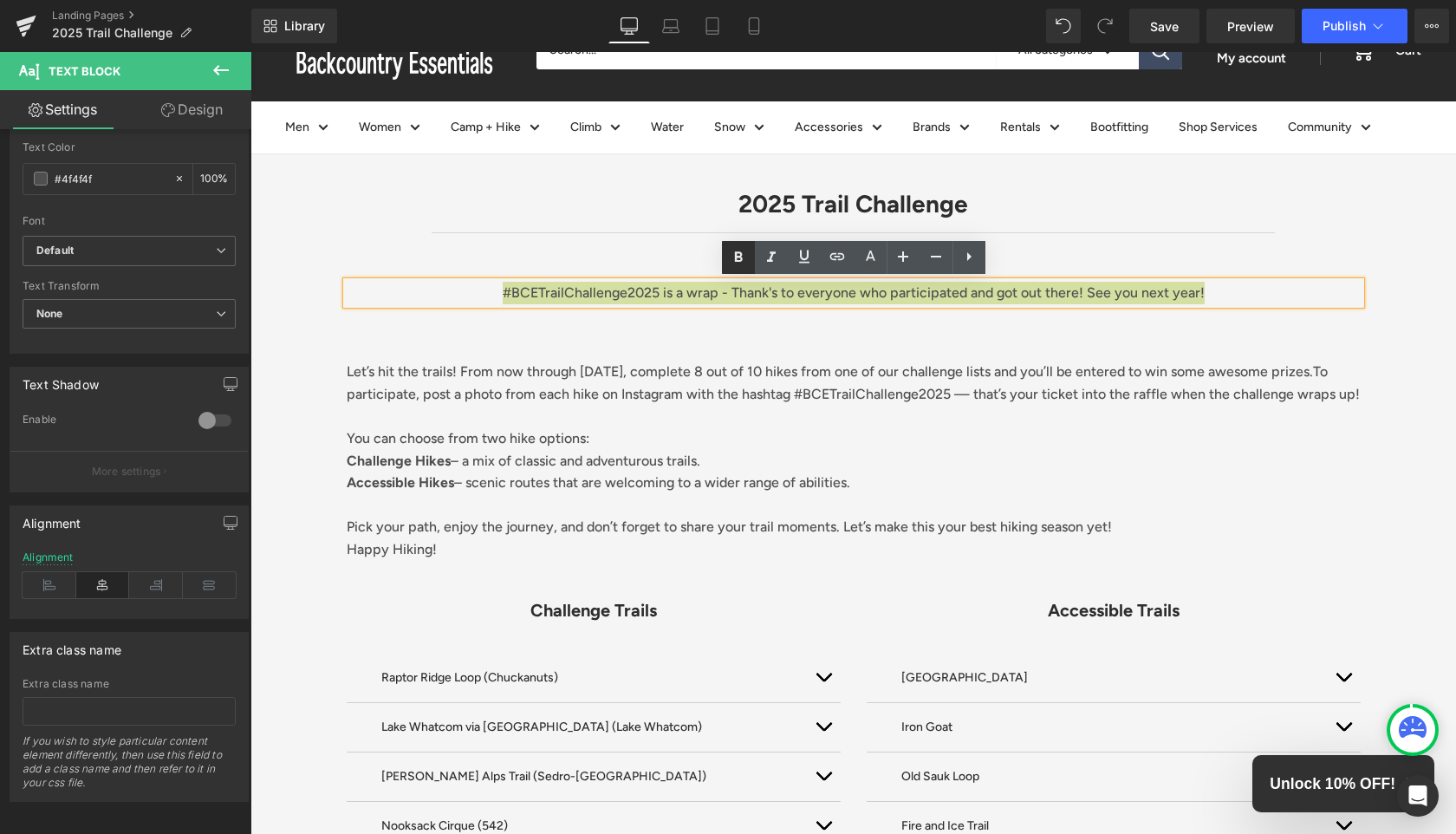
click at [740, 254] on icon at bounding box center [738, 257] width 8 height 11
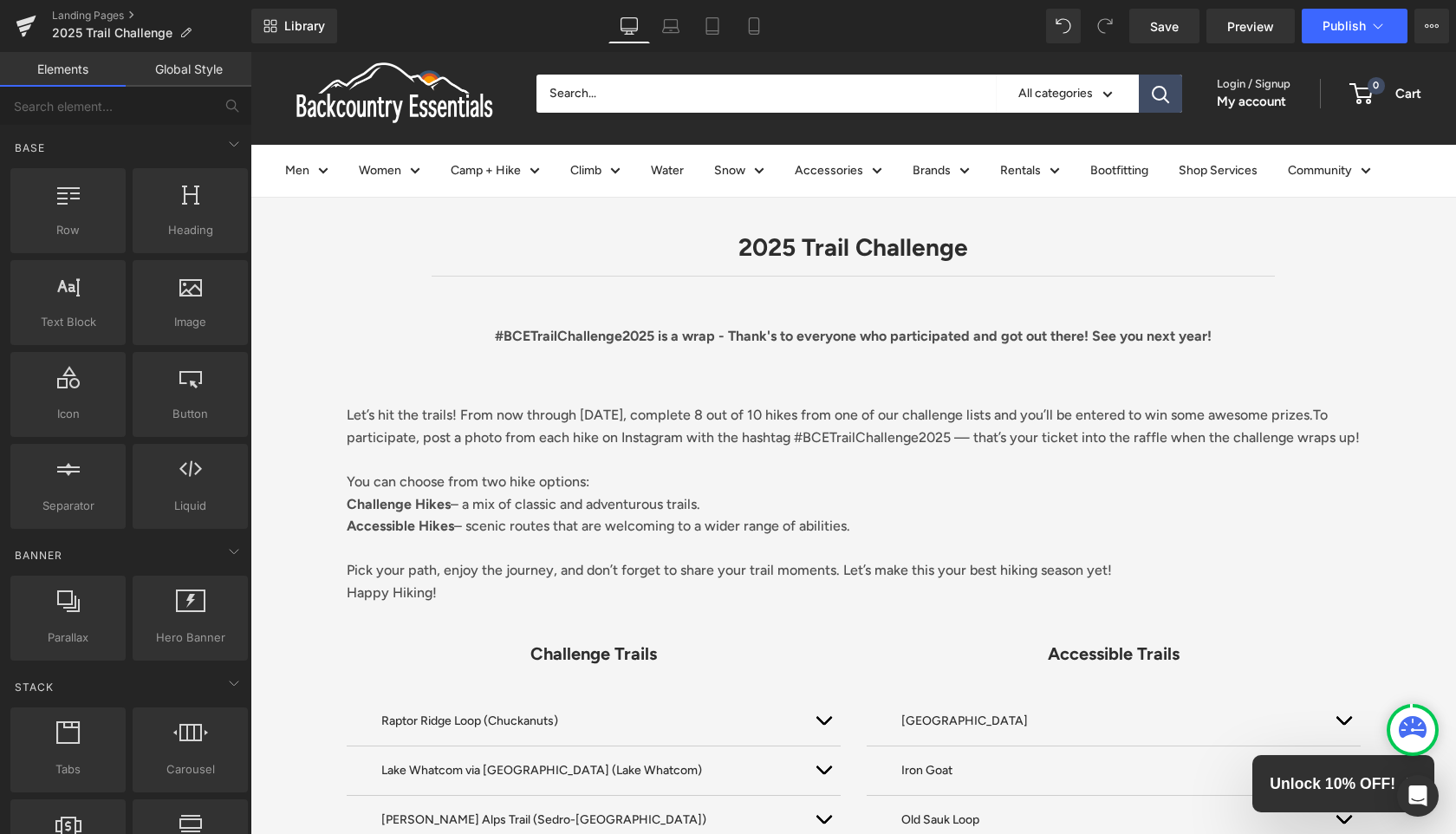
scroll to position [0, 0]
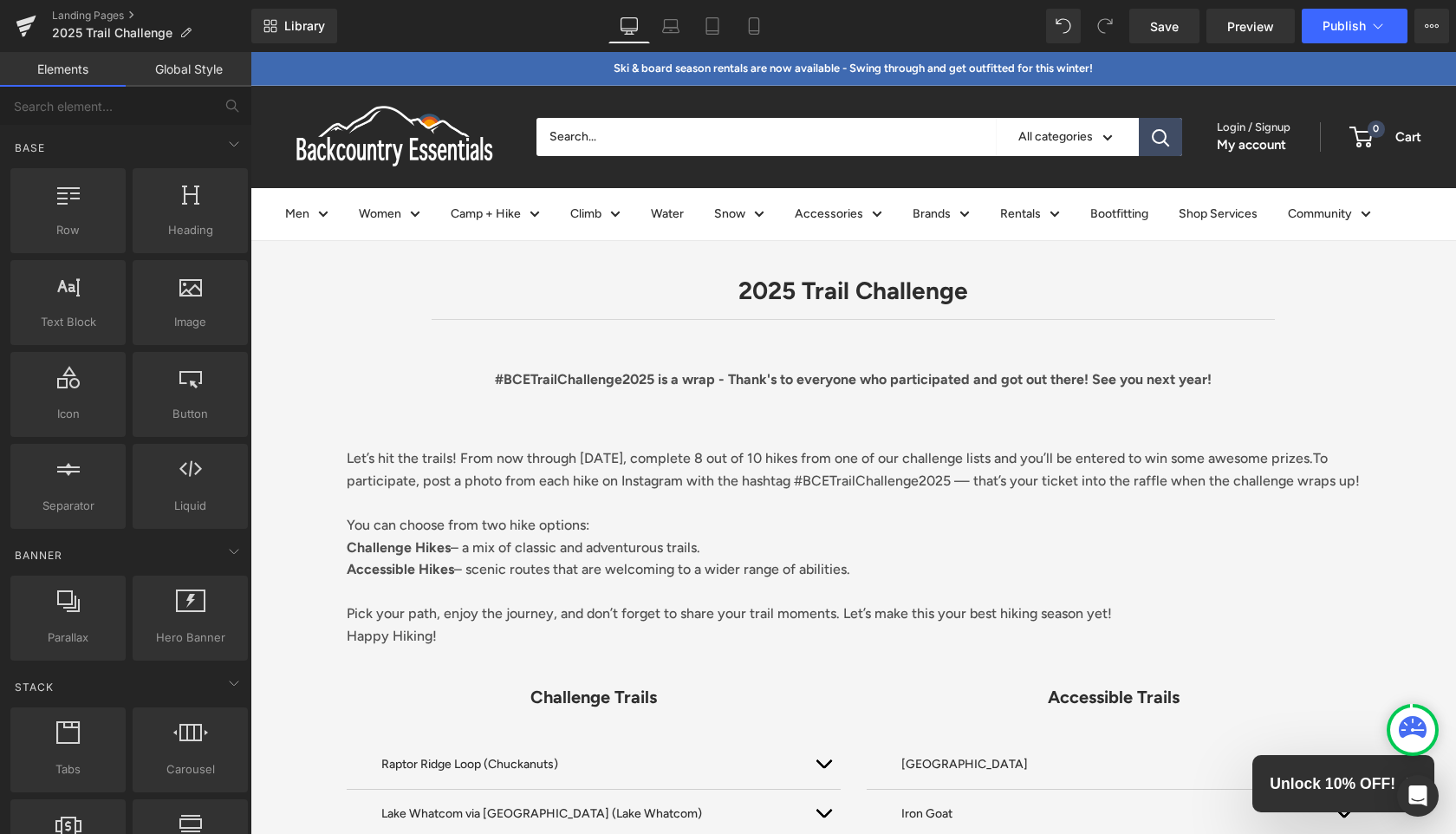
click at [1235, 389] on div "#BCETrailChallenge2025 is a wrap - Thank's to everyone who participated and got…" at bounding box center [853, 379] width 1014 height 22
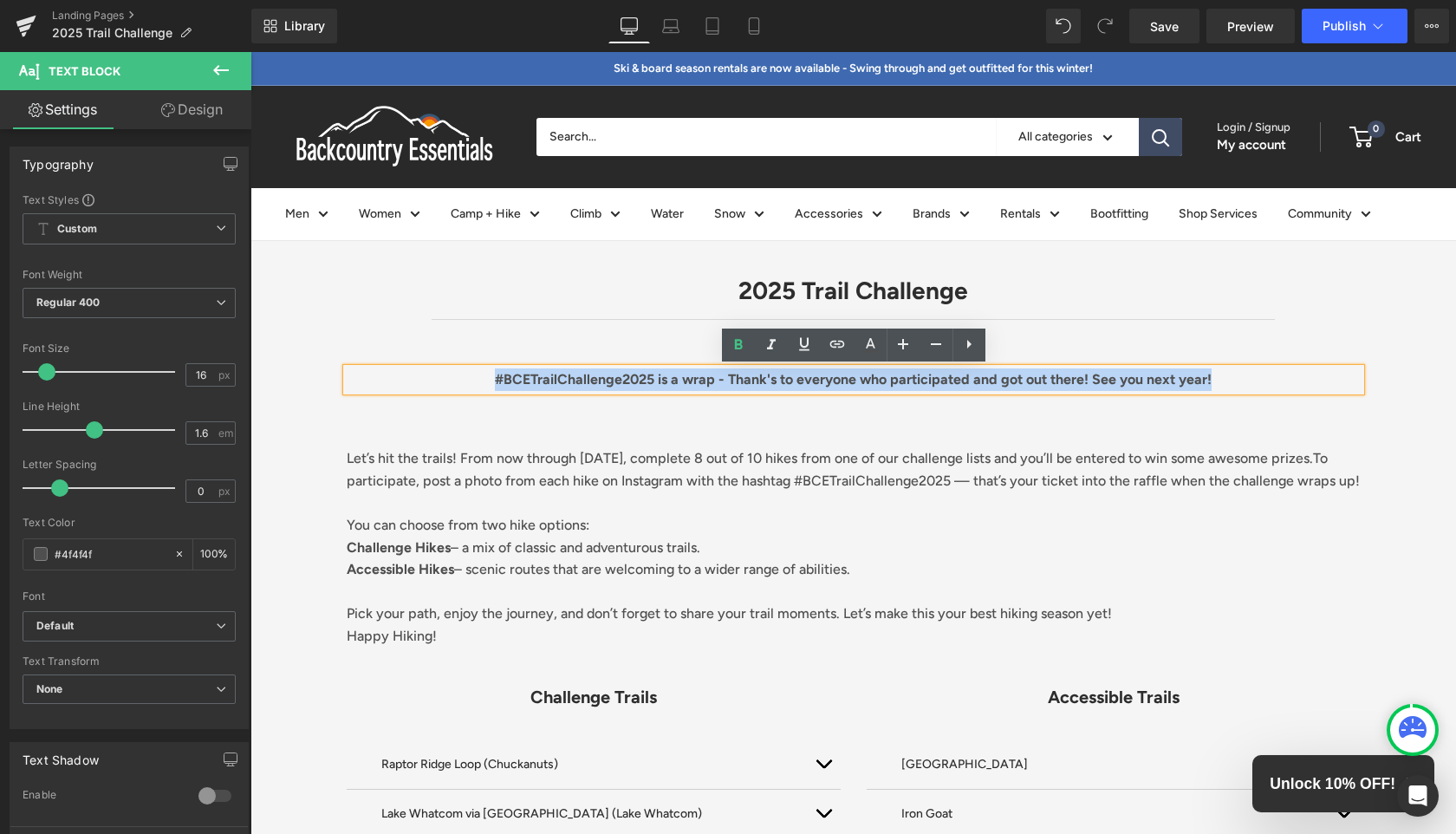
drag, startPoint x: 1229, startPoint y: 374, endPoint x: 455, endPoint y: 373, distance: 774.0
click at [455, 373] on p "#BCETrailChallenge2025 is a wrap - Thank's to everyone who participated and got…" at bounding box center [853, 379] width 1014 height 22
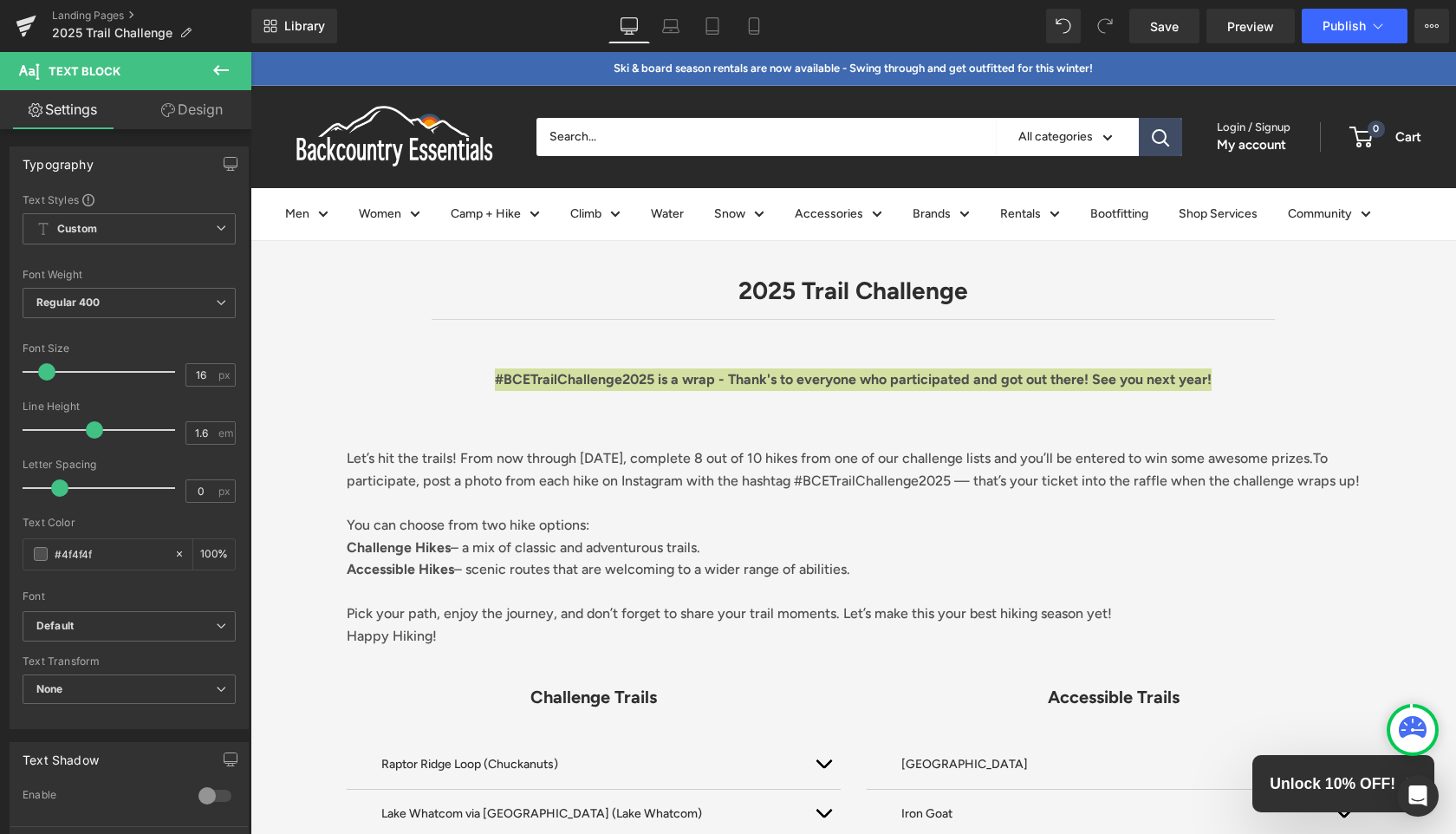
click at [202, 117] on link "Design" at bounding box center [191, 110] width 125 height 39
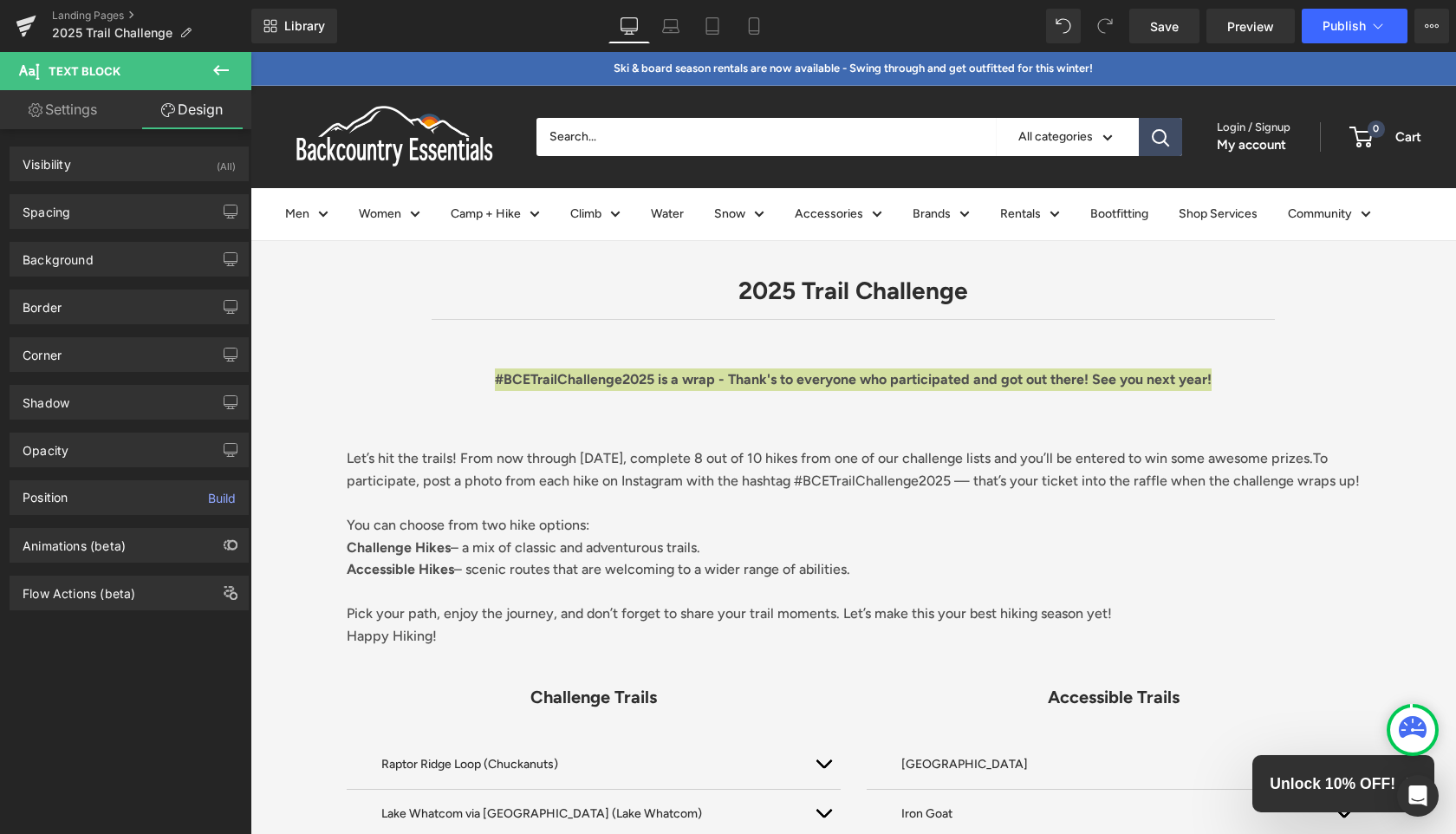
click at [86, 112] on link "Settings" at bounding box center [62, 110] width 125 height 39
type input "100"
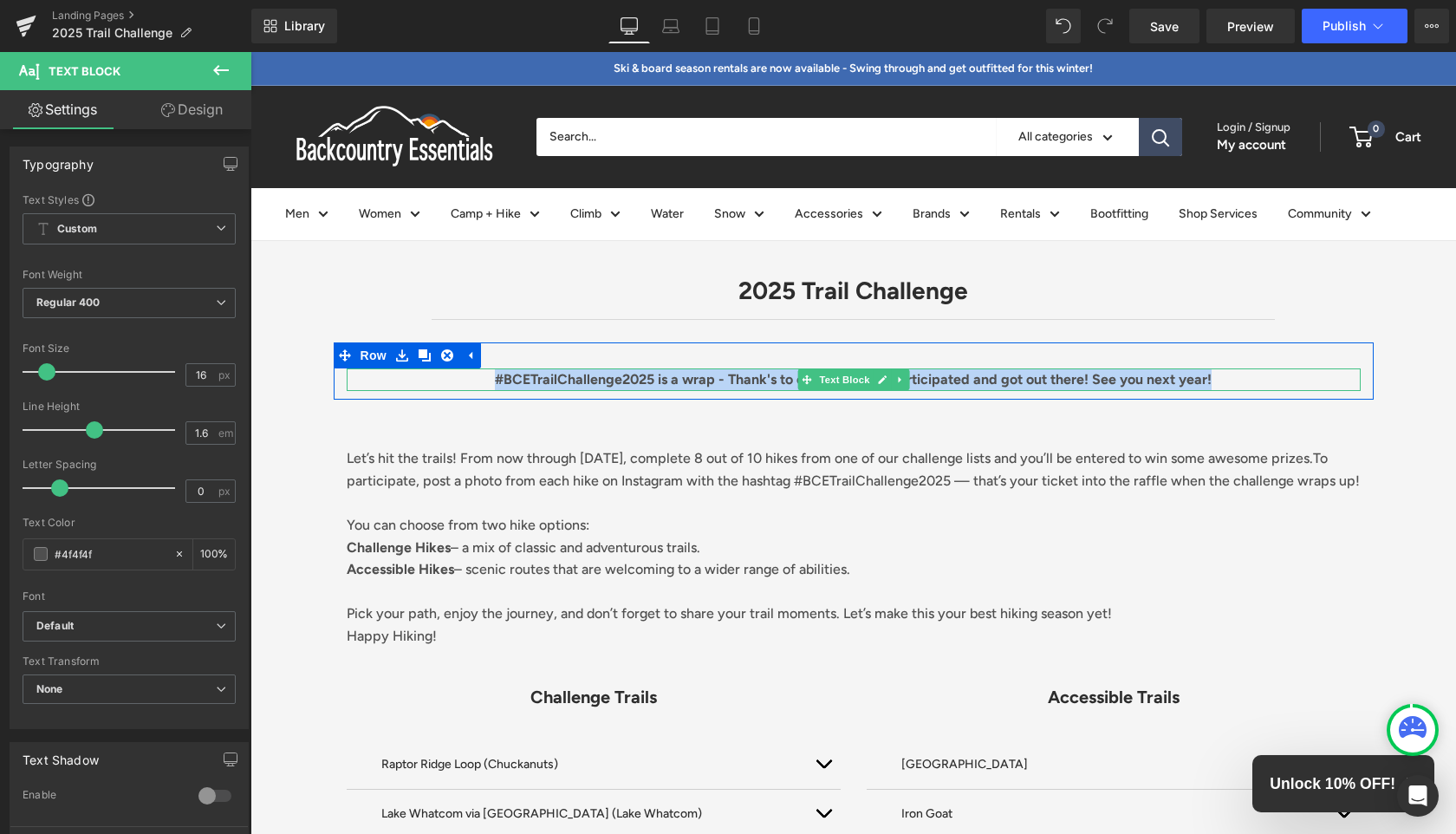
click at [643, 375] on strong "#BCETrailChallenge2025 is a wrap - Thank's to everyone who participated and got…" at bounding box center [853, 379] width 716 height 17
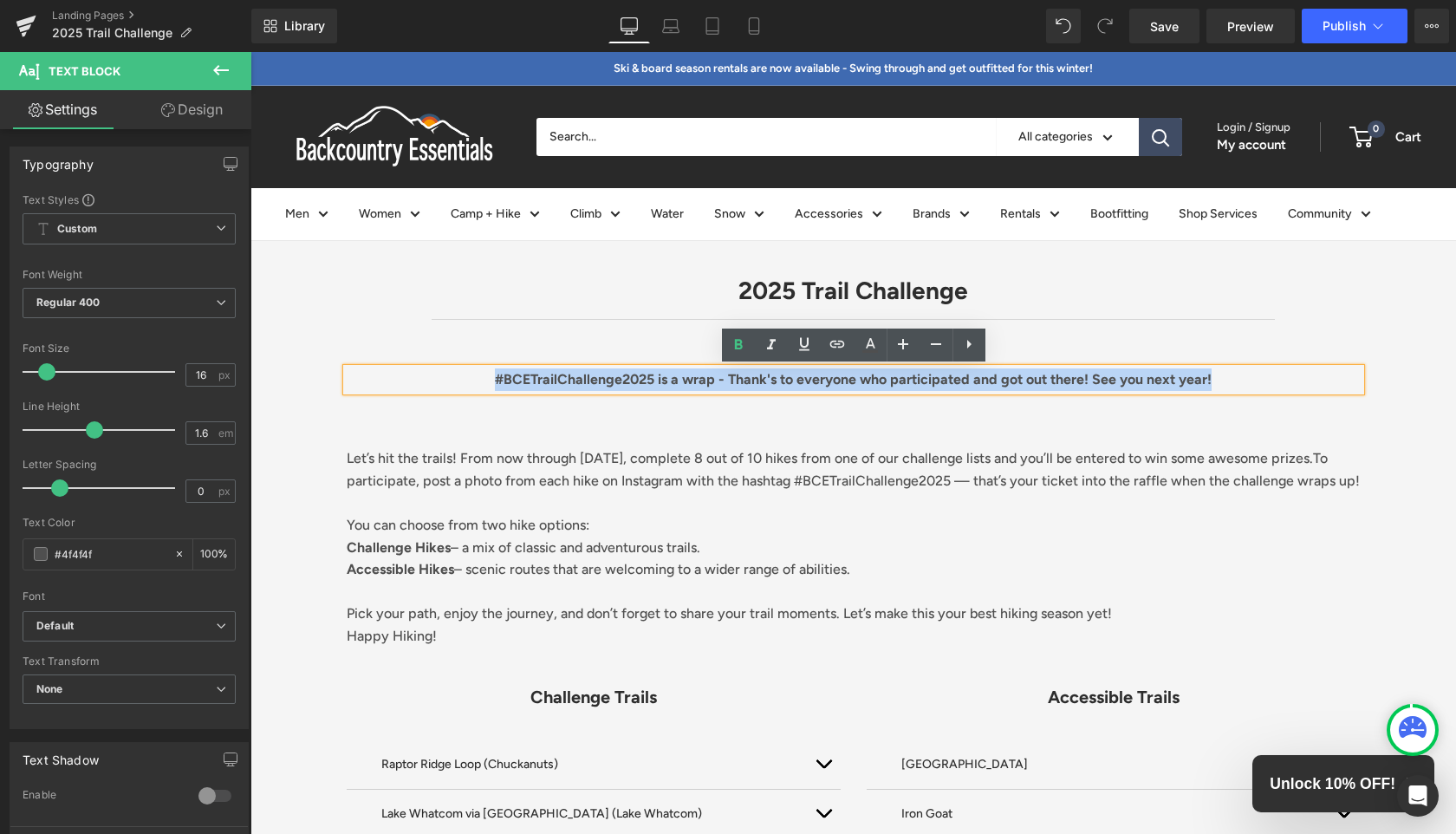
drag, startPoint x: 480, startPoint y: 382, endPoint x: 1262, endPoint y: 376, distance: 782.0
click at [1262, 376] on p "#BCETrailChallenge2025 is a wrap - Thank's to everyone who participated and got…" at bounding box center [853, 379] width 1014 height 22
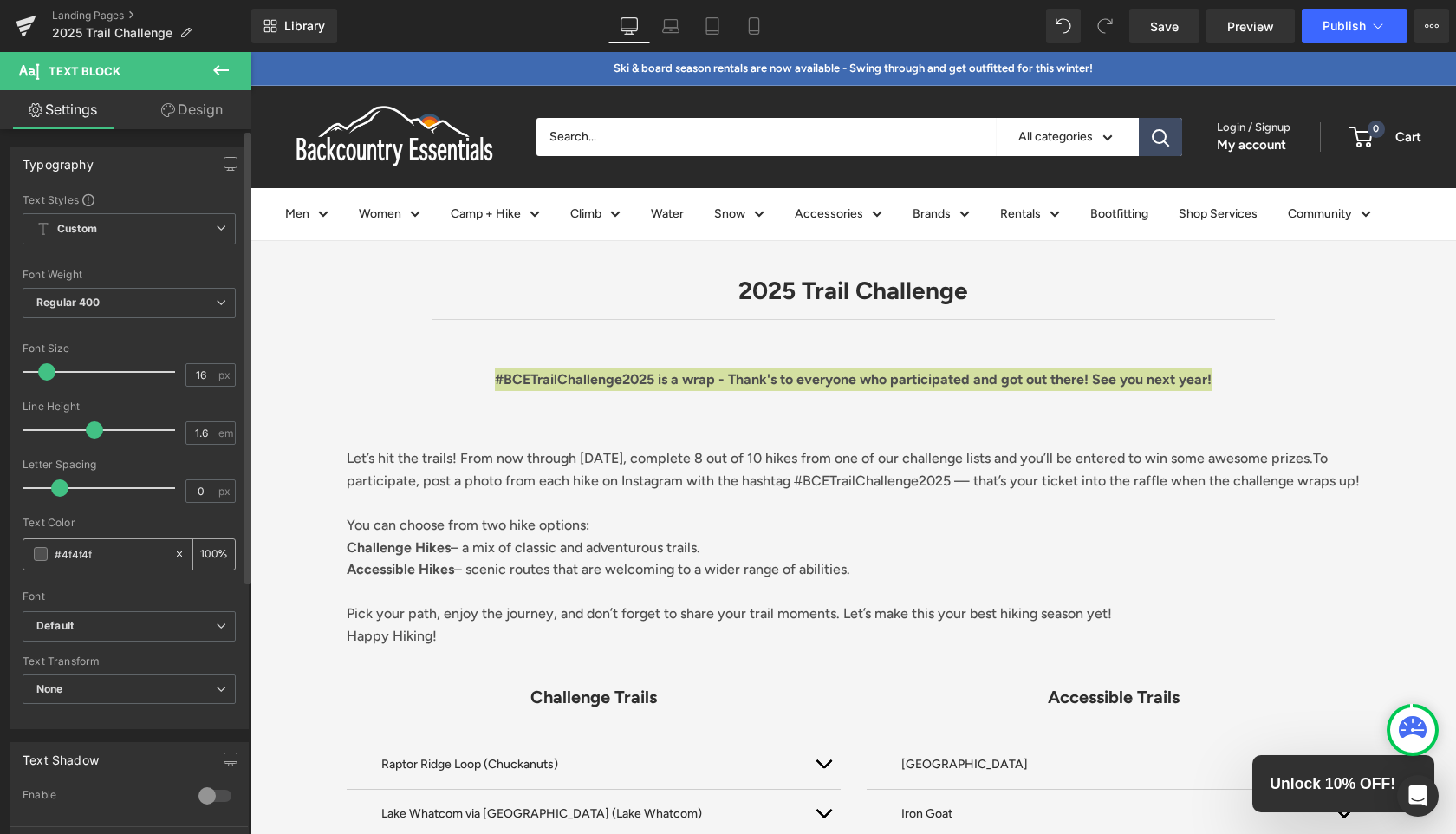
click at [75, 553] on input "#4f4f4f" at bounding box center [110, 554] width 111 height 19
click at [40, 553] on span at bounding box center [41, 553] width 14 height 14
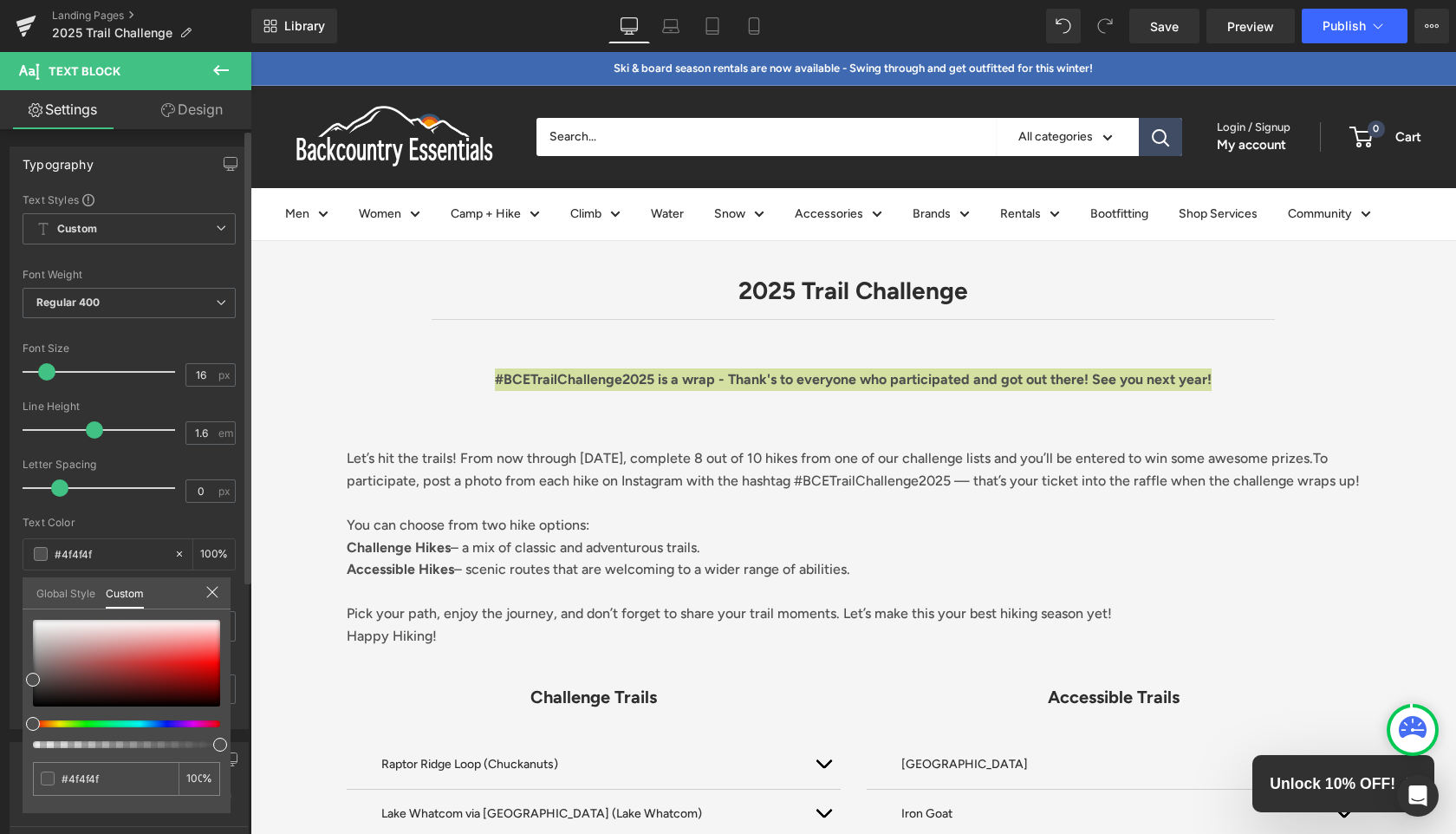
click at [166, 725] on div at bounding box center [119, 723] width 187 height 7
click at [170, 725] on div at bounding box center [119, 723] width 187 height 7
drag, startPoint x: 182, startPoint y: 721, endPoint x: 154, endPoint y: 721, distance: 28.0
click at [154, 721] on div at bounding box center [119, 723] width 187 height 7
click at [169, 728] on span at bounding box center [172, 723] width 14 height 14
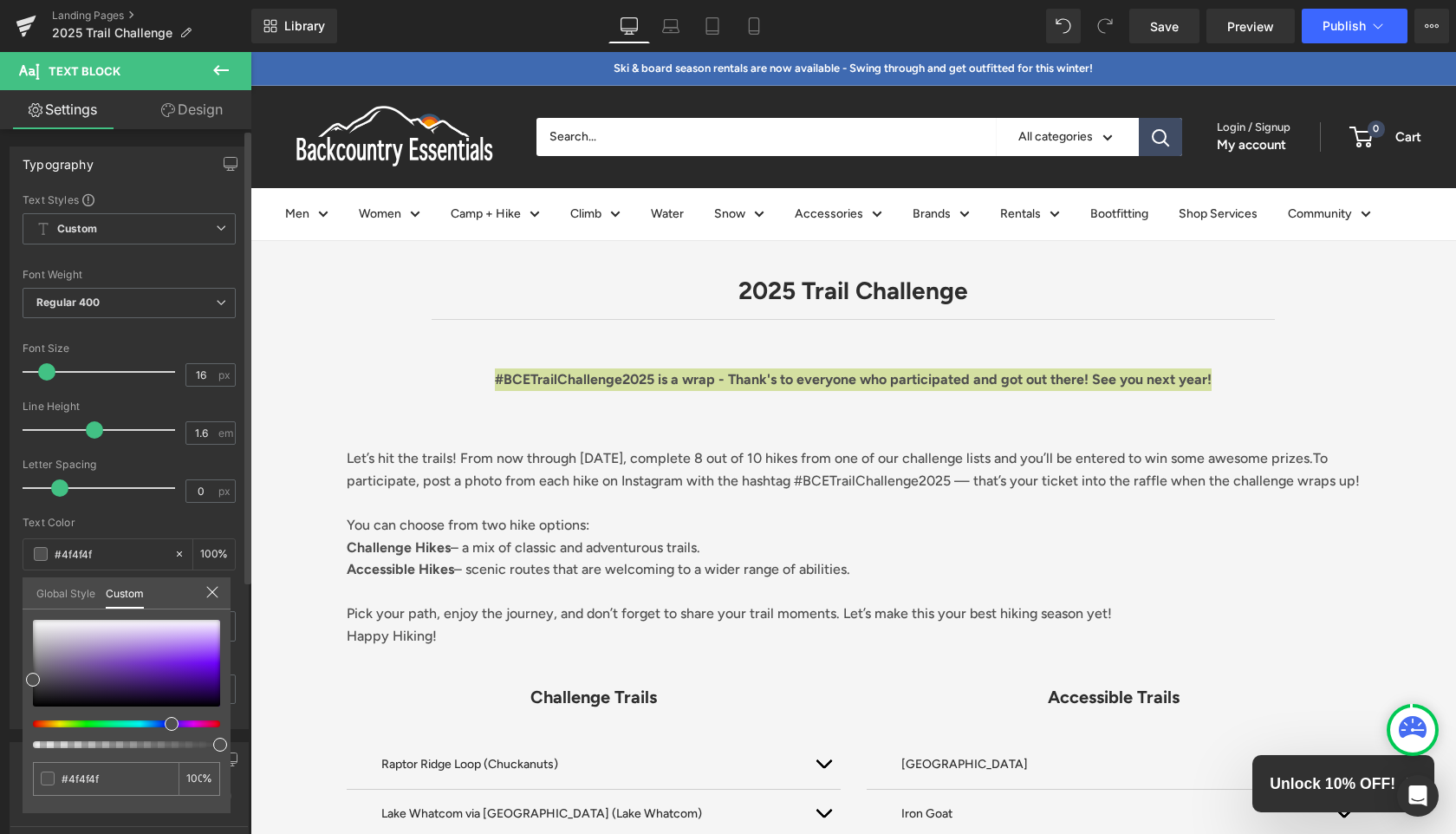
click at [215, 588] on icon at bounding box center [213, 592] width 14 height 14
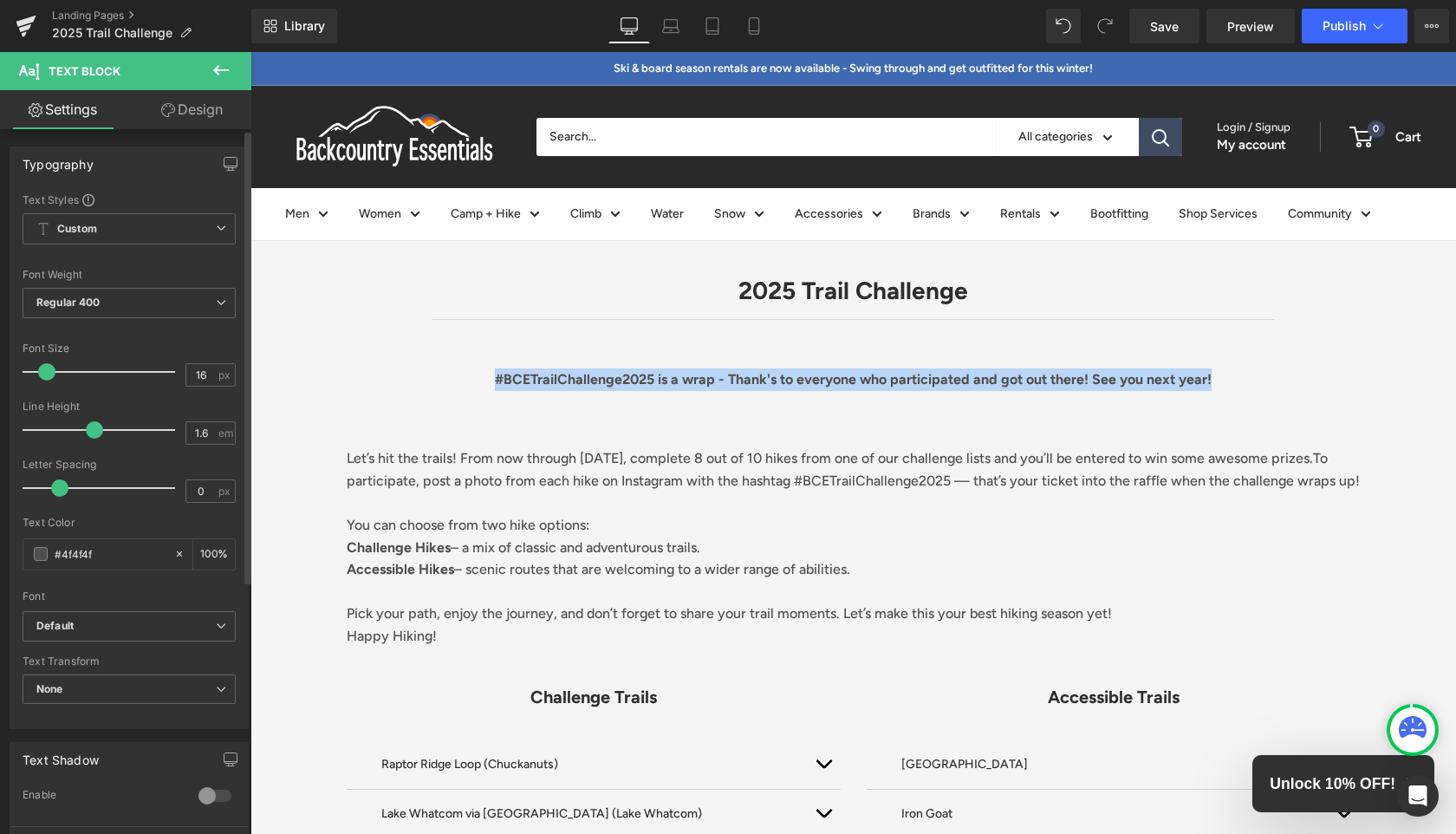
click at [411, 302] on h1 "2025 Trail Challenge" at bounding box center [853, 290] width 1206 height 39
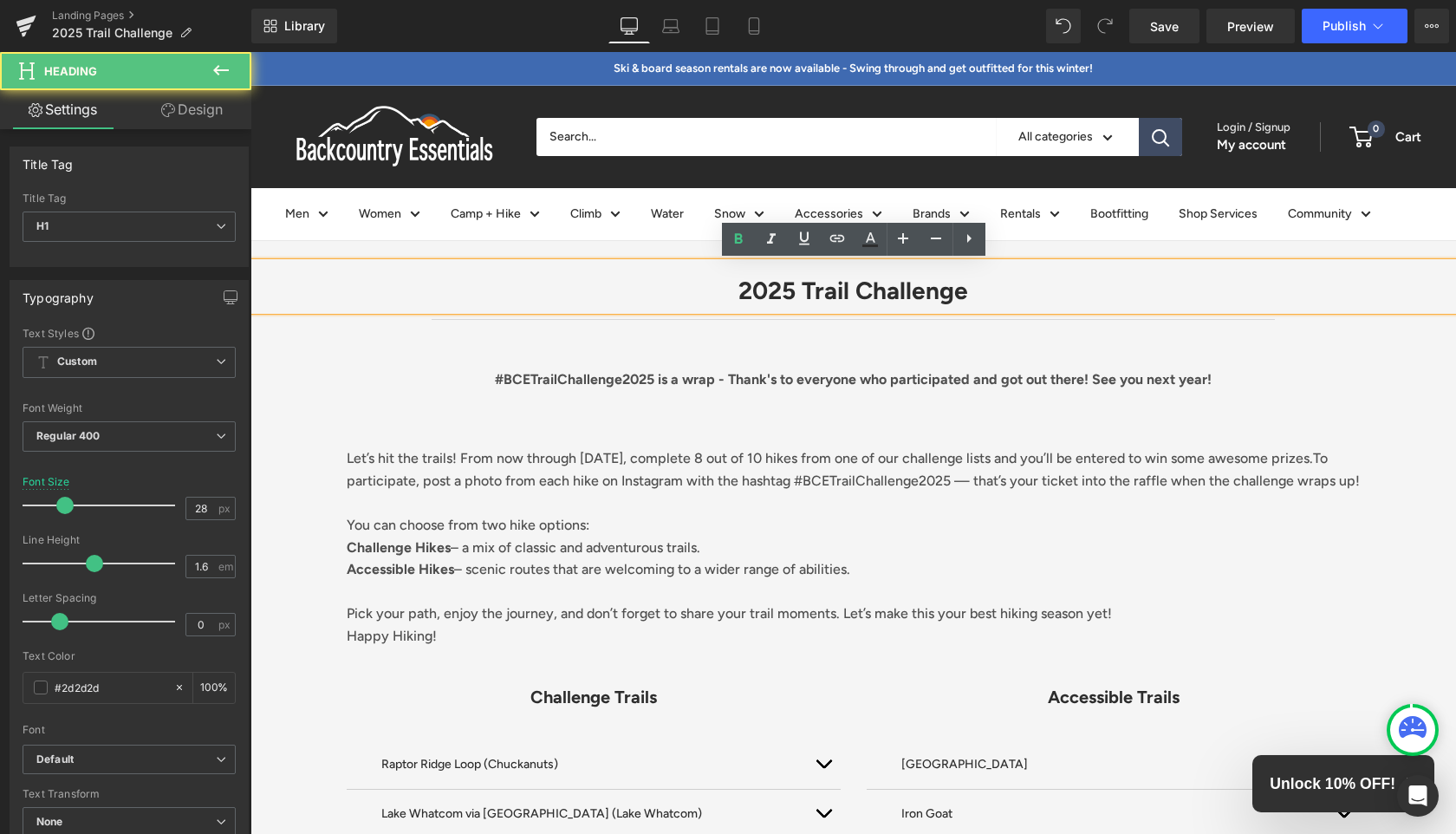
click at [449, 382] on p "#BCETrailChallenge2025 is a wrap - Thank's to everyone who participated and got…" at bounding box center [853, 379] width 1014 height 22
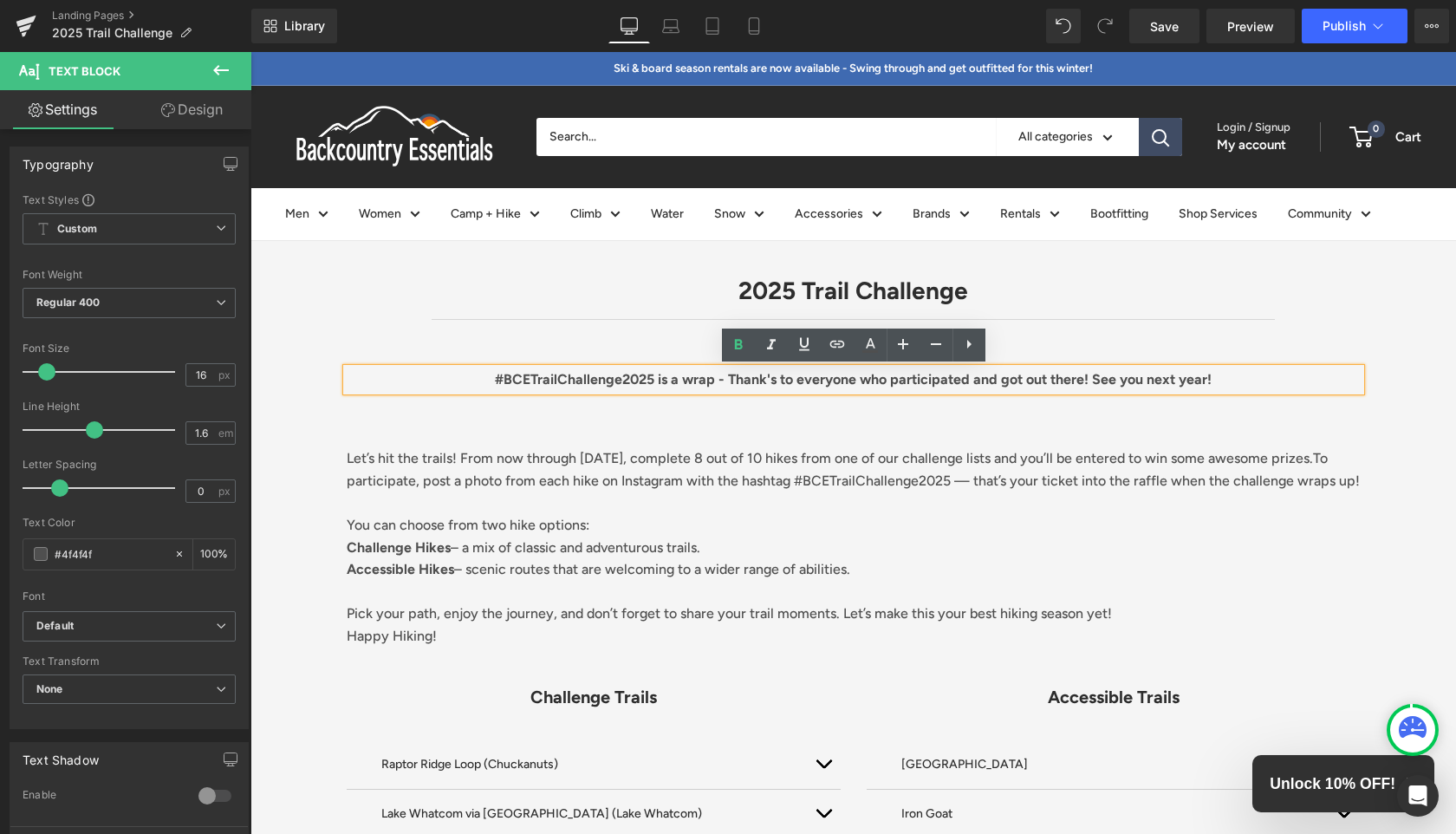
click at [518, 376] on strong "#BCETrailChallenge2025 is a wrap - Thank's to everyone who participated and got…" at bounding box center [853, 379] width 716 height 17
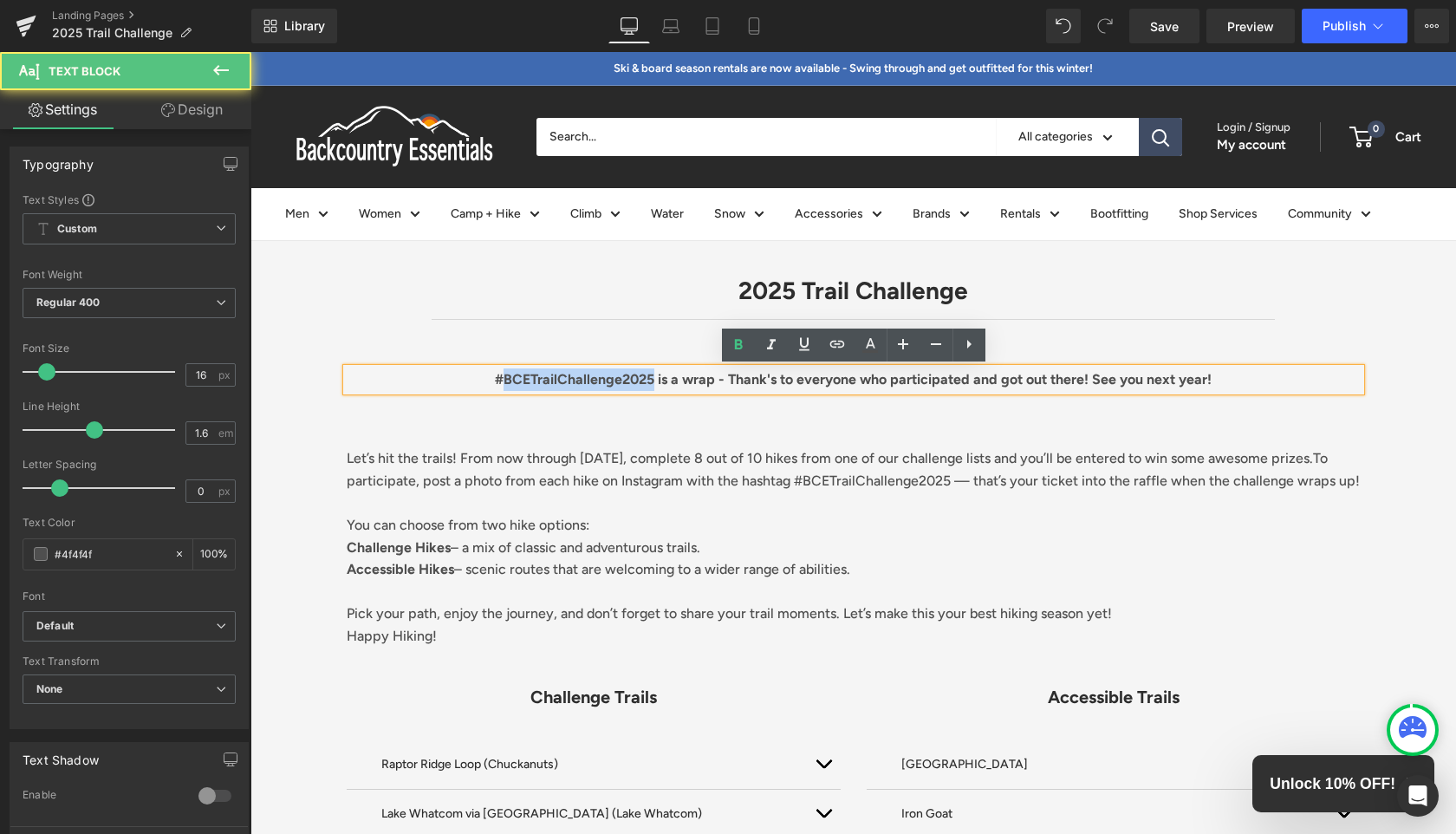
click at [518, 376] on strong "#BCETrailChallenge2025 is a wrap - Thank's to everyone who participated and got…" at bounding box center [853, 379] width 716 height 17
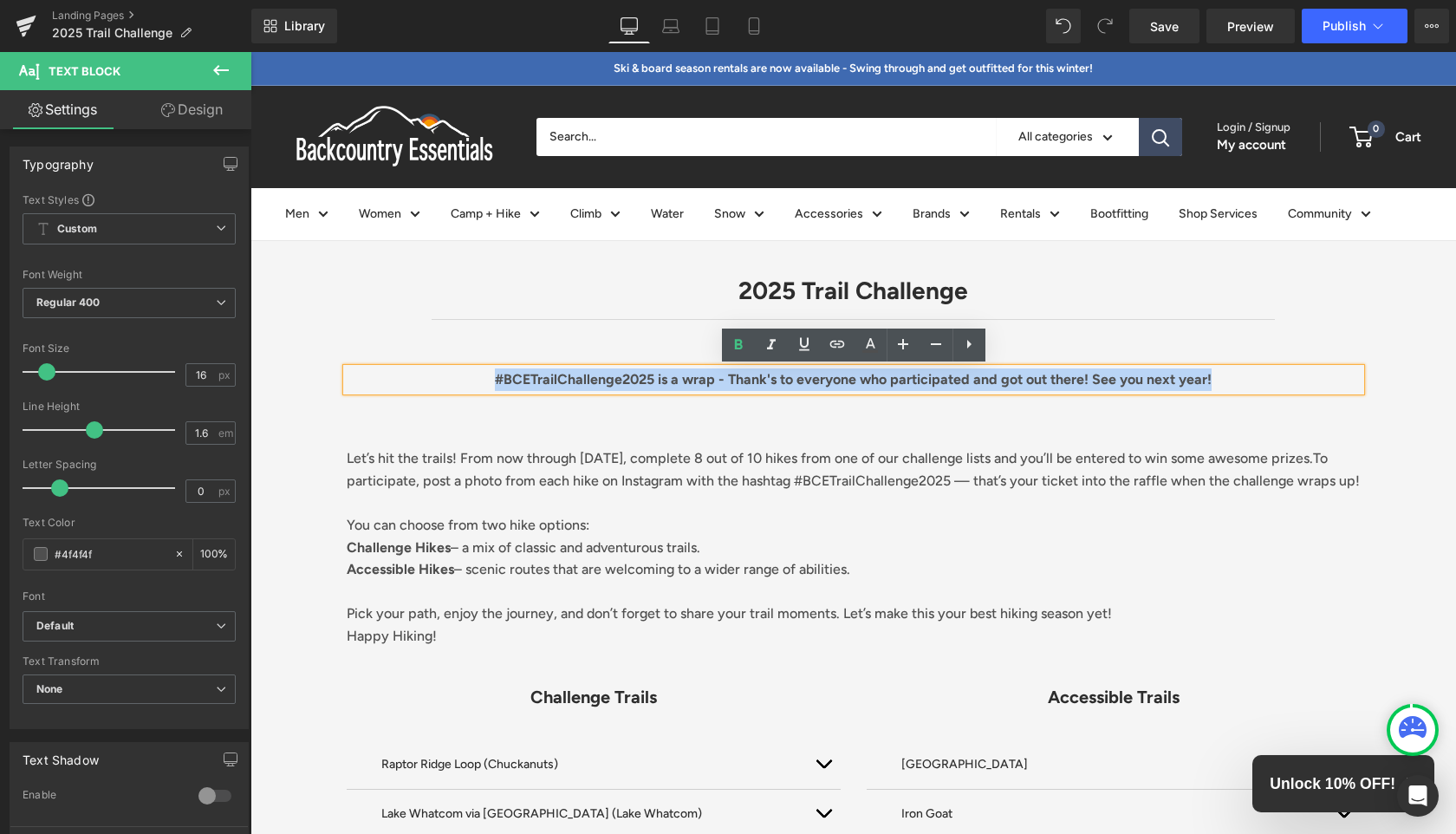
click at [518, 376] on strong "#BCETrailChallenge2025 is a wrap - Thank's to everyone who participated and got…" at bounding box center [853, 379] width 716 height 17
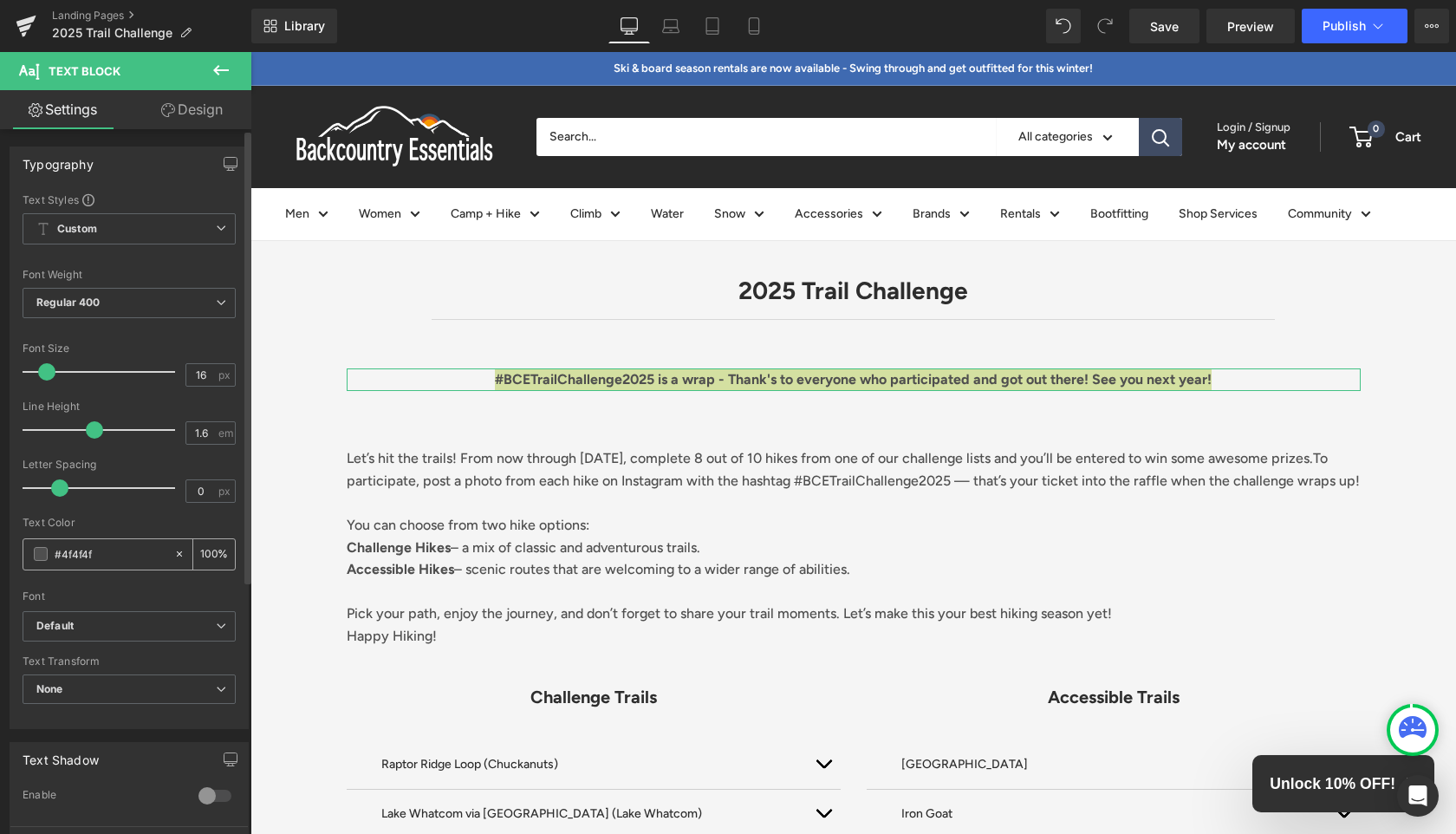
click at [65, 560] on input "#4f4f4f" at bounding box center [110, 554] width 111 height 19
click at [40, 555] on span at bounding box center [41, 553] width 14 height 14
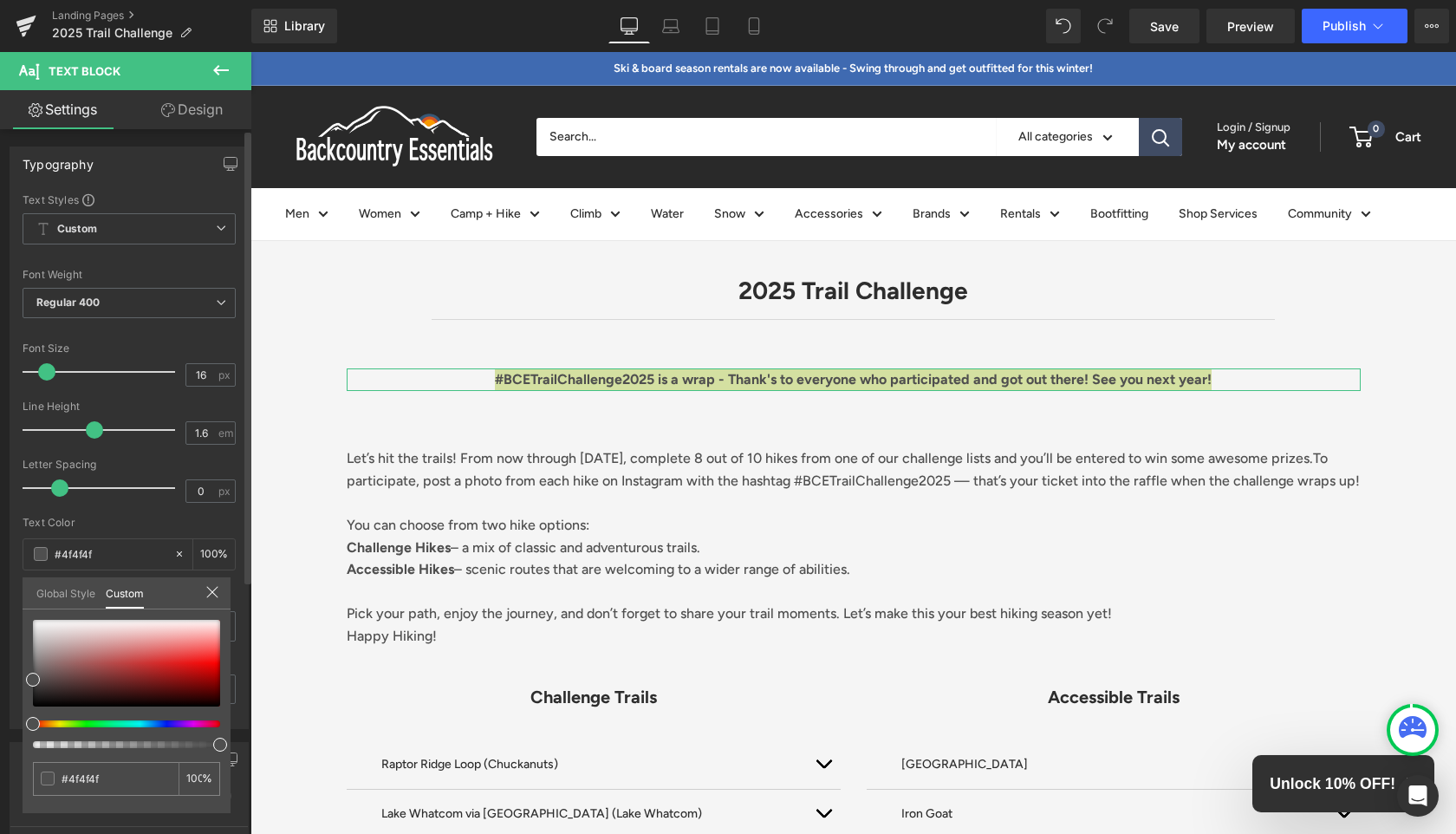
click at [164, 723] on div at bounding box center [119, 723] width 187 height 7
click at [215, 593] on icon at bounding box center [213, 592] width 14 height 14
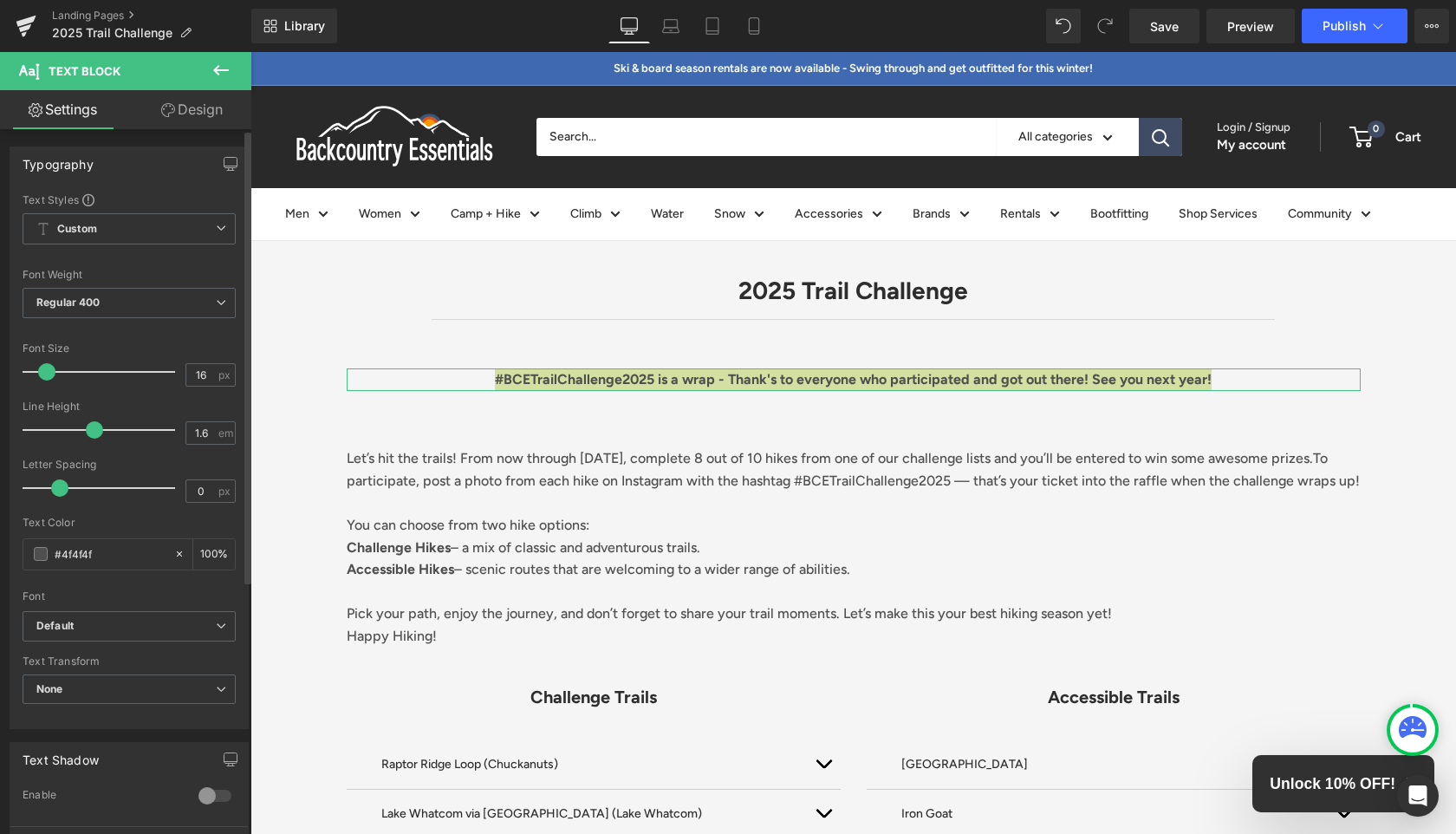
scroll to position [392, 0]
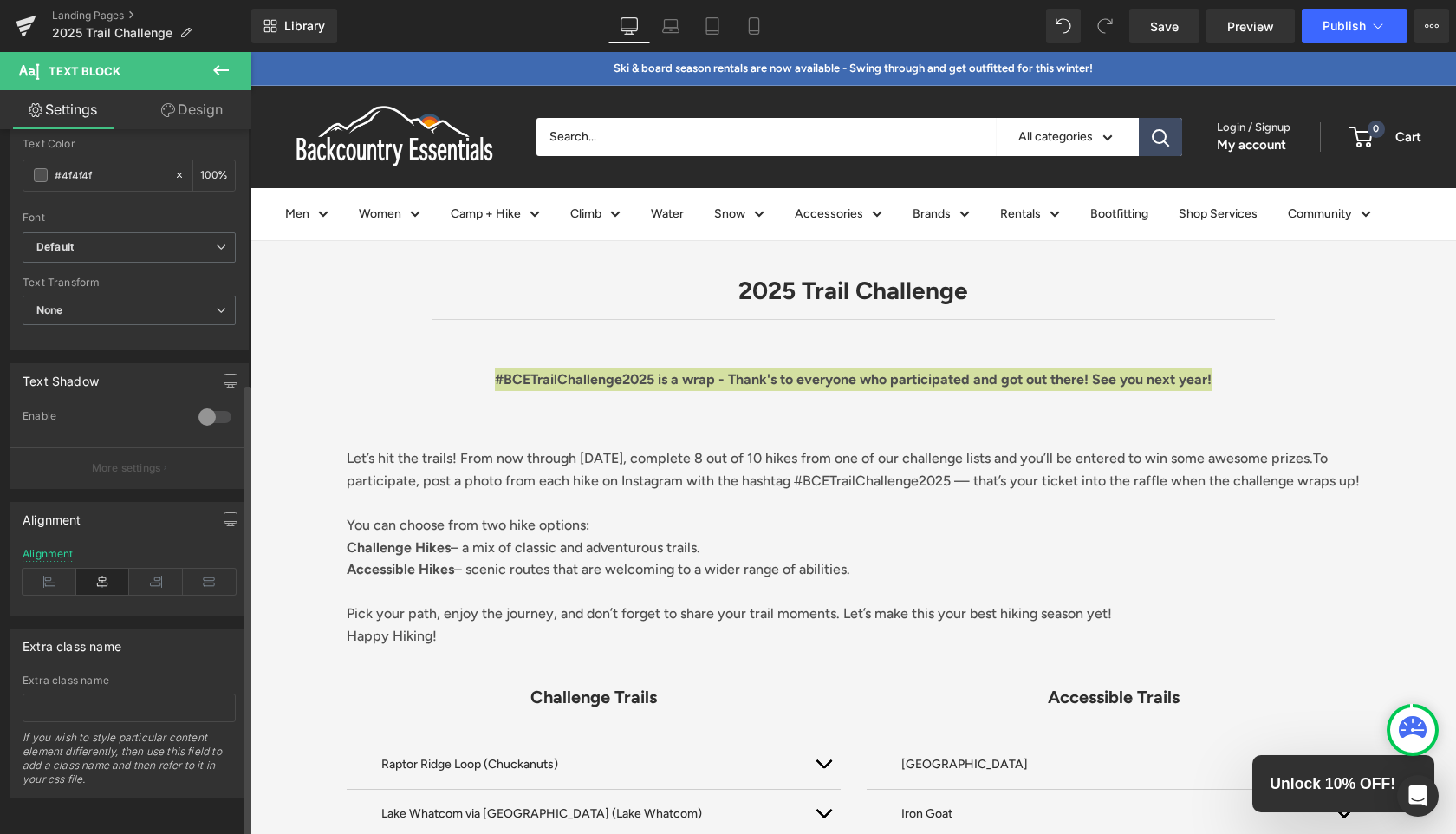
click at [250, 52] on div at bounding box center [250, 52] width 0 height 0
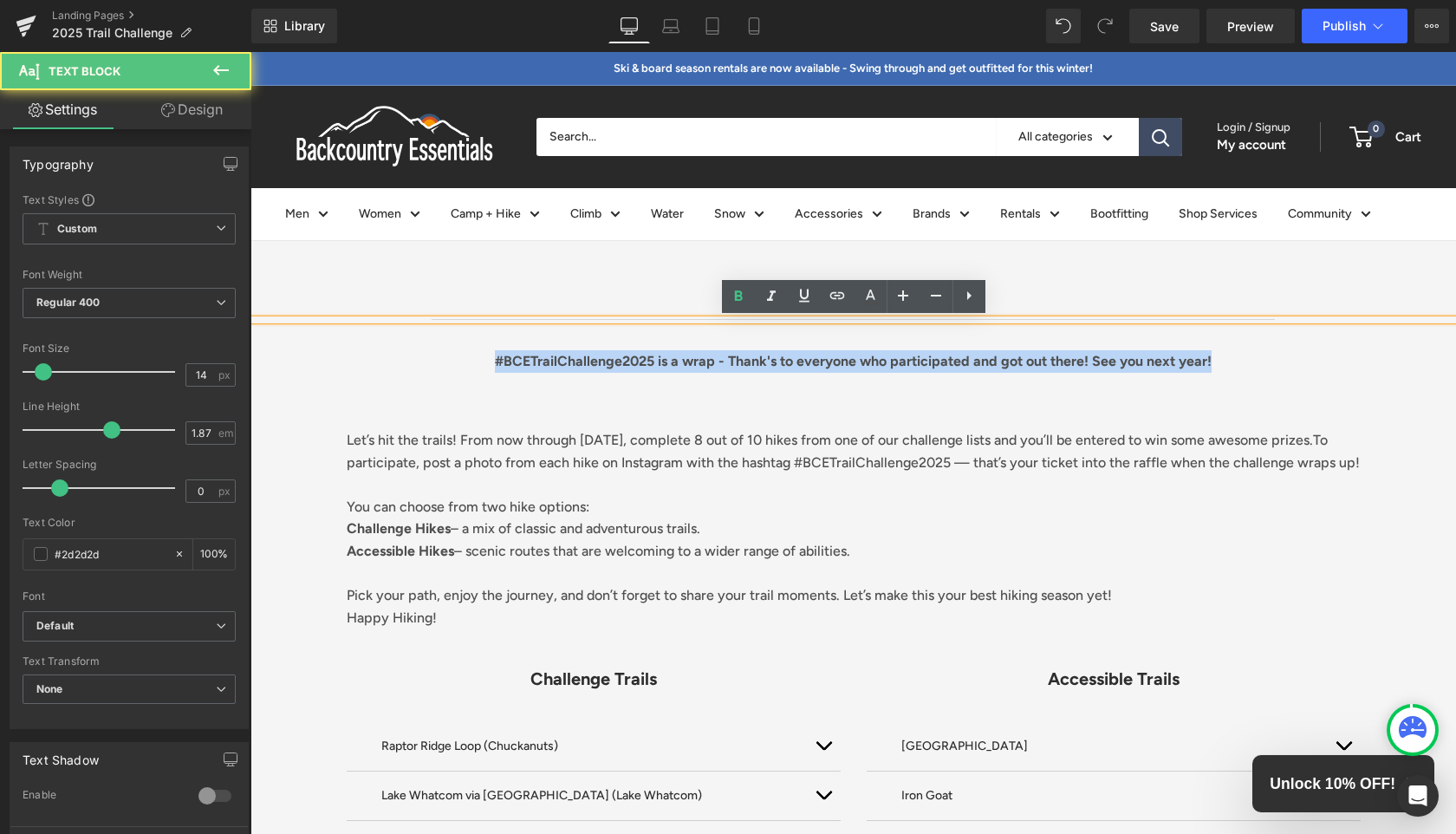
click at [377, 359] on div "#BCETrailChallenge2025 is a wrap - Thank's to everyone who participated and got…" at bounding box center [853, 352] width 1040 height 57
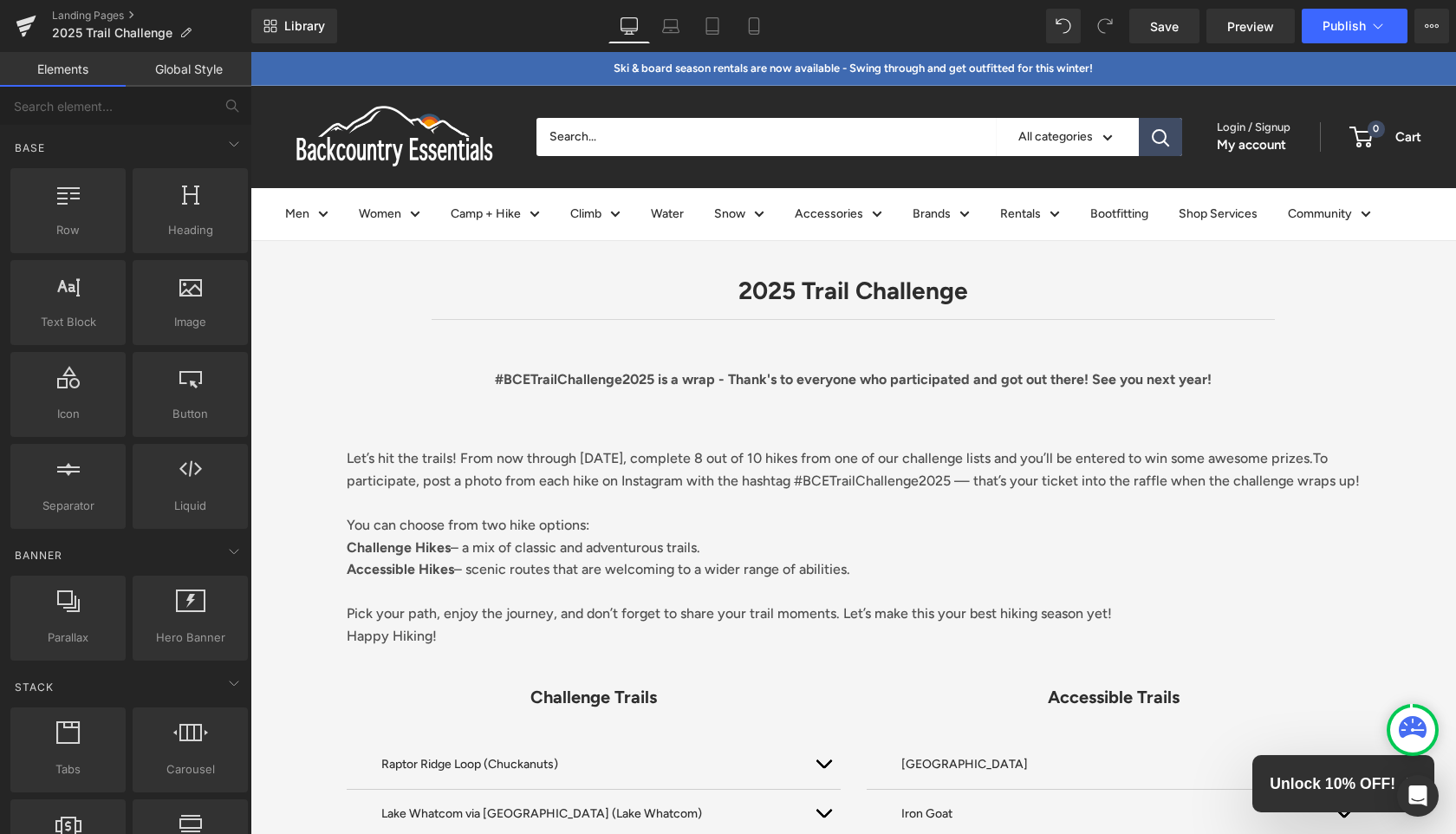
click at [1347, 36] on button "Publish" at bounding box center [1354, 26] width 106 height 35
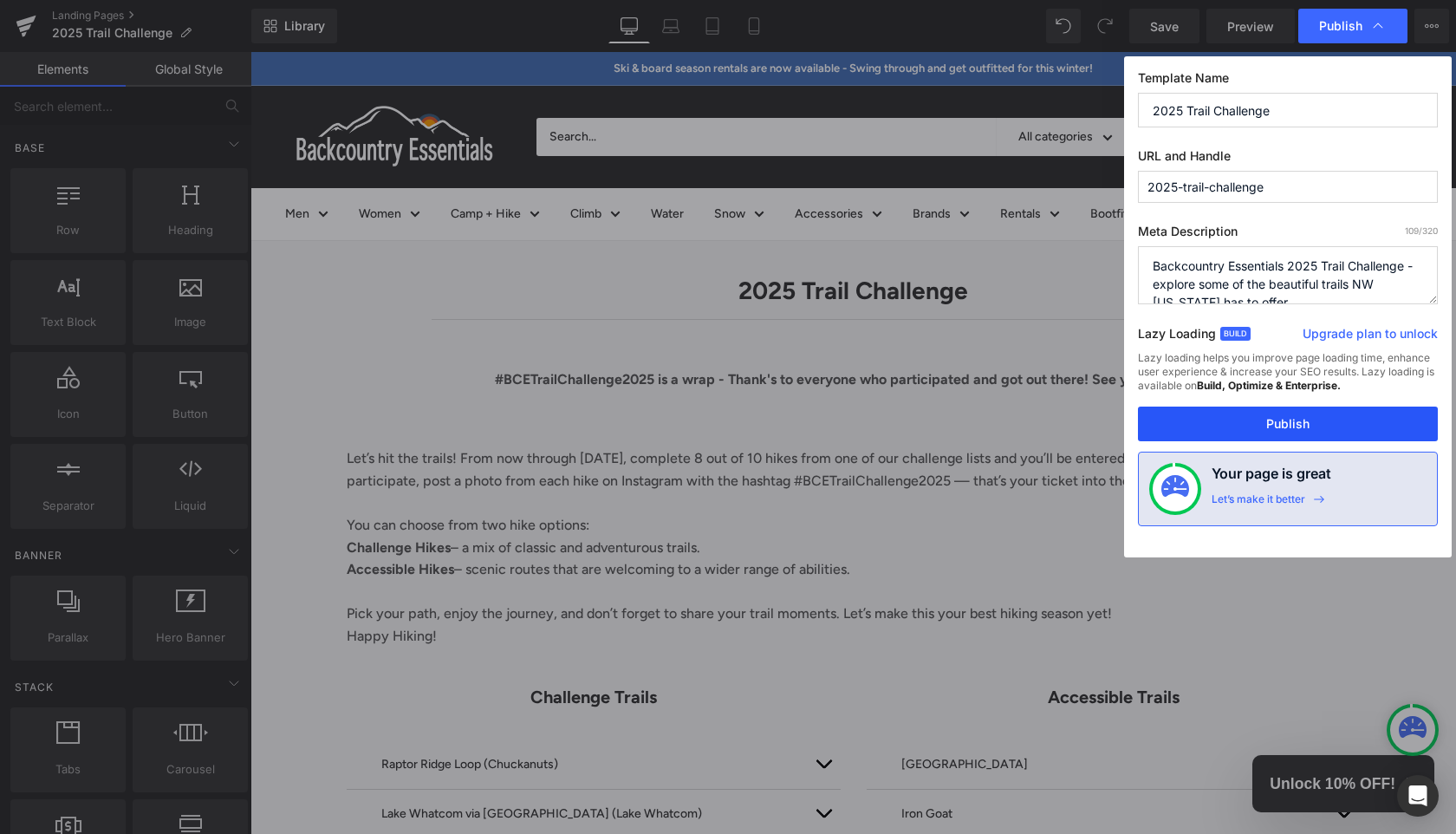
click at [1257, 418] on button "Publish" at bounding box center [1287, 424] width 300 height 35
